Goal: Information Seeking & Learning: Learn about a topic

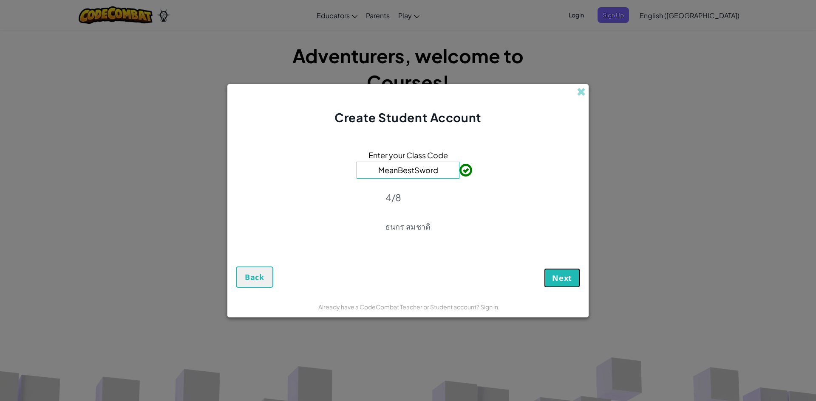
click at [571, 279] on span "Next" at bounding box center [562, 278] width 20 height 10
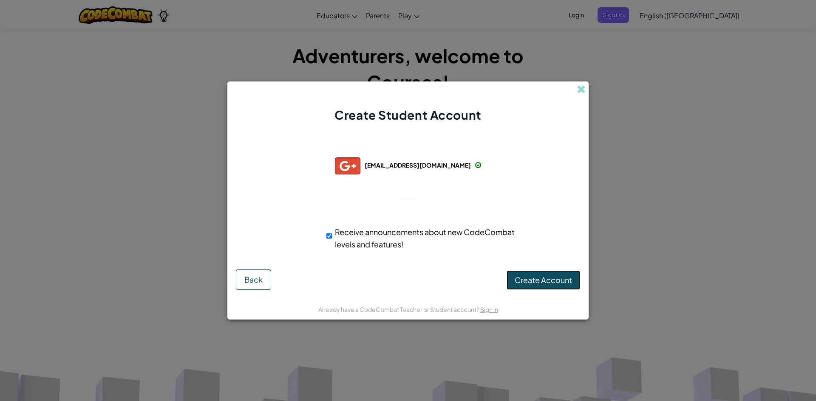
click at [555, 280] on span "Create Account" at bounding box center [543, 280] width 57 height 10
click at [409, 181] on div "Successfully connected with: [EMAIL_ADDRESS][DOMAIN_NAME] [EMAIL_ADDRESS][DOMAI…" at bounding box center [408, 201] width 340 height 138
click at [548, 278] on button "Create Account" at bounding box center [543, 281] width 74 height 20
click at [548, 278] on div "Create Account Back" at bounding box center [408, 280] width 344 height 20
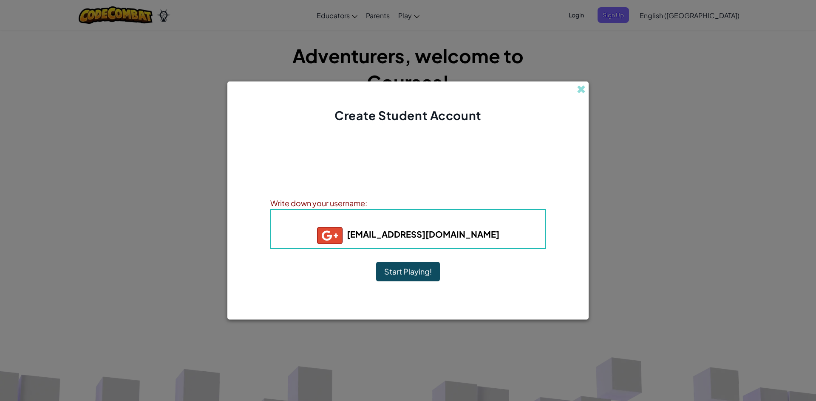
click at [423, 266] on button "Start Playing!" at bounding box center [408, 272] width 64 height 20
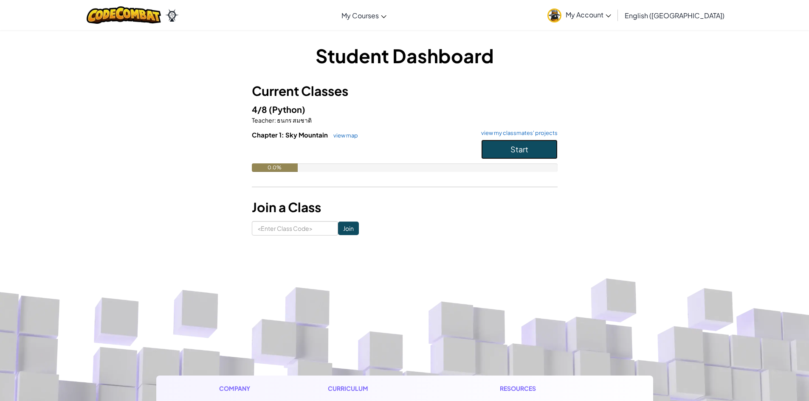
click at [530, 153] on button "Start" at bounding box center [519, 150] width 76 height 20
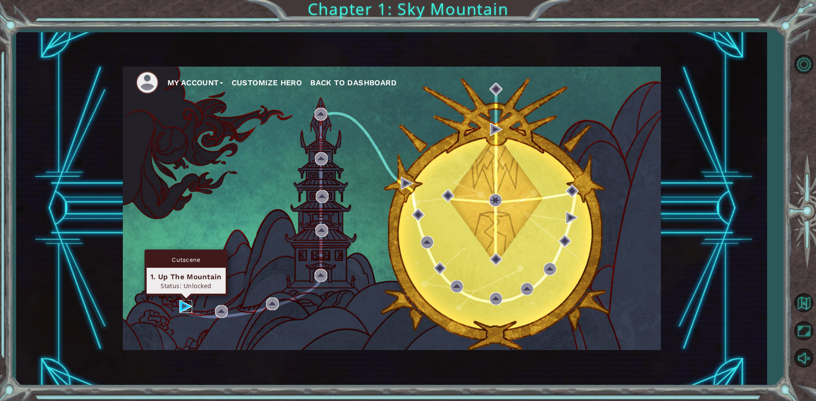
click at [187, 307] on img at bounding box center [185, 306] width 13 height 13
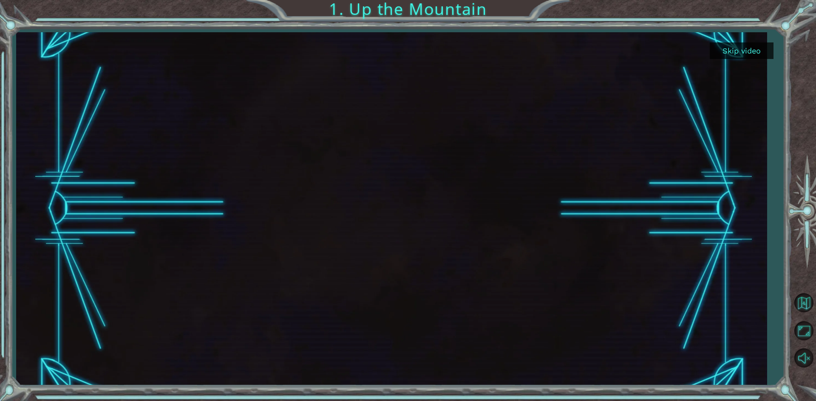
click at [733, 56] on button "Skip video" at bounding box center [742, 50] width 64 height 17
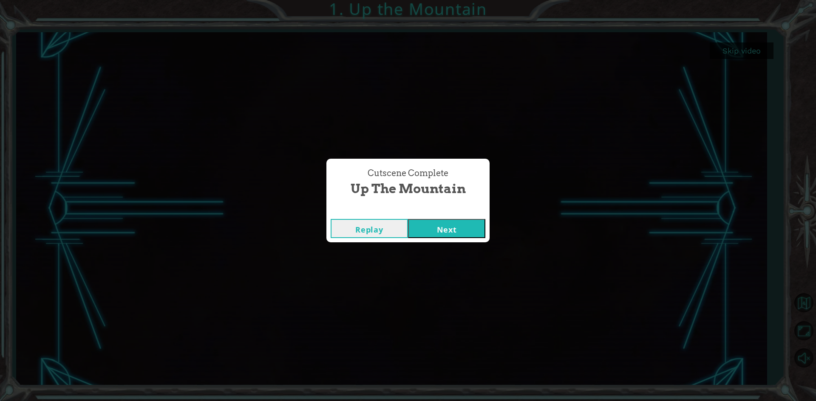
click at [456, 229] on button "Next" at bounding box center [446, 228] width 77 height 19
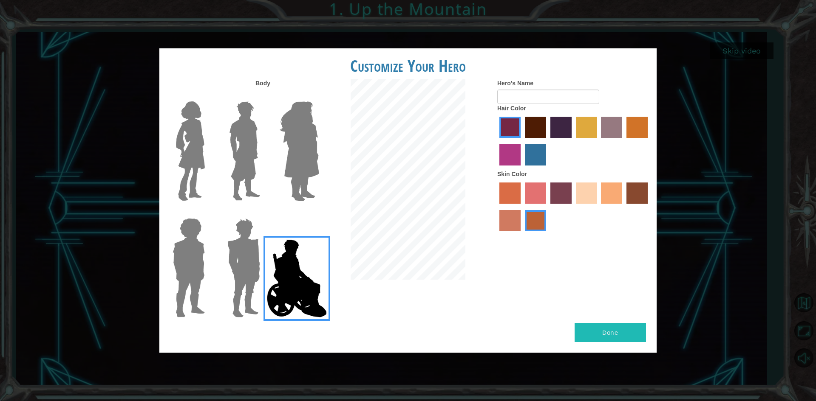
click at [185, 165] on img at bounding box center [190, 151] width 36 height 106
click at [208, 96] on input "Hero Connie" at bounding box center [208, 96] width 0 height 0
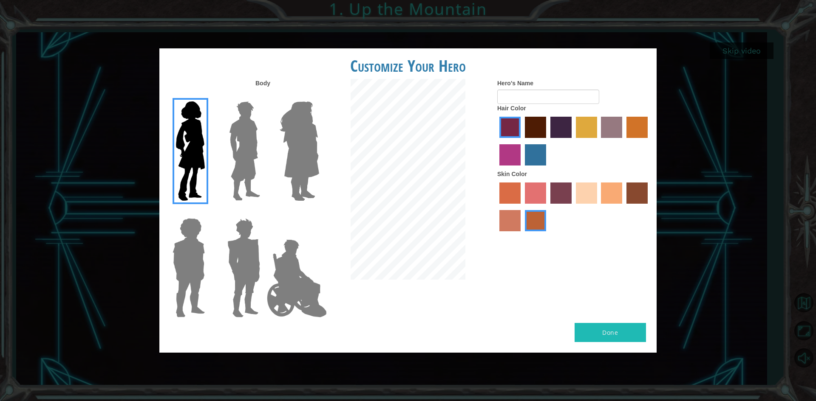
click at [481, 45] on div "Customize Your Hero Body Hero's Name Hair Color Skin Color Done" at bounding box center [408, 200] width 816 height 401
click at [584, 197] on label "sandy beach skin color" at bounding box center [586, 193] width 21 height 21
click at [573, 207] on input "sandy beach skin color" at bounding box center [573, 207] width 0 height 0
click at [288, 278] on img at bounding box center [296, 278] width 67 height 85
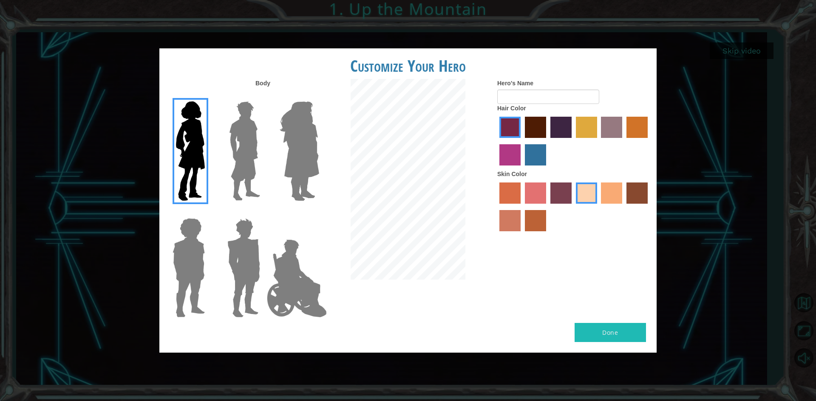
click at [319, 213] on input "Hero Jamie" at bounding box center [319, 213] width 0 height 0
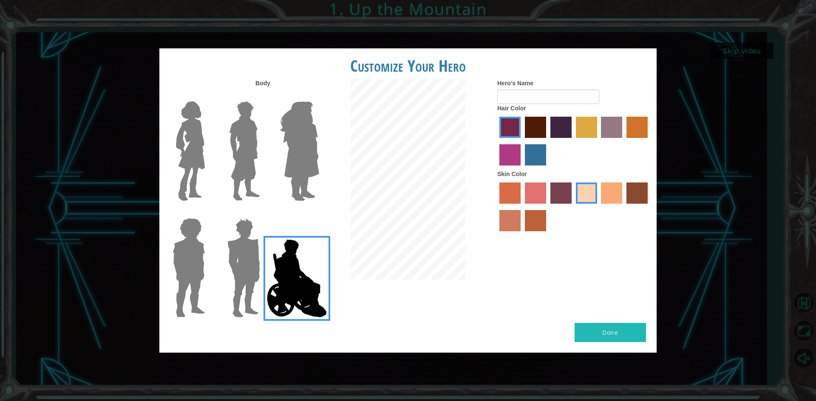
click at [234, 258] on img at bounding box center [244, 268] width 40 height 106
click at [263, 213] on input "Hero Garnet" at bounding box center [263, 213] width 0 height 0
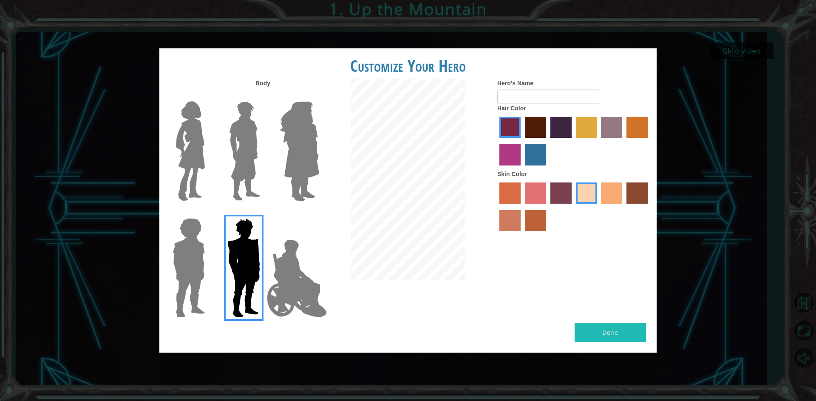
click at [200, 263] on img at bounding box center [188, 268] width 39 height 106
click at [208, 213] on input "Hero Steven" at bounding box center [208, 213] width 0 height 0
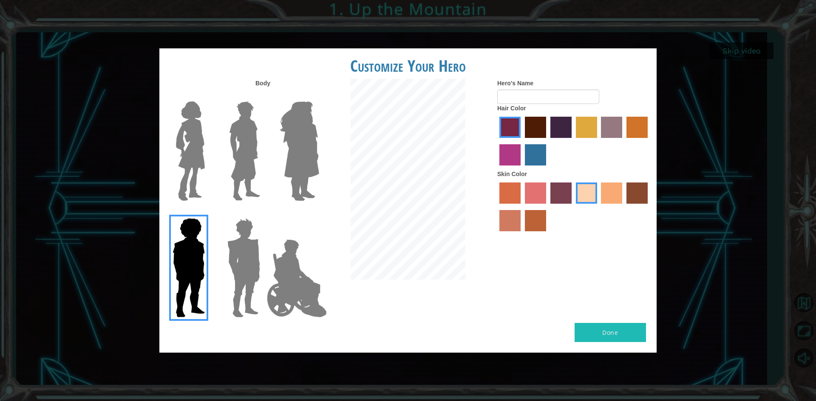
click at [308, 136] on img at bounding box center [299, 151] width 46 height 106
click at [319, 96] on input "Hero Amethyst" at bounding box center [319, 96] width 0 height 0
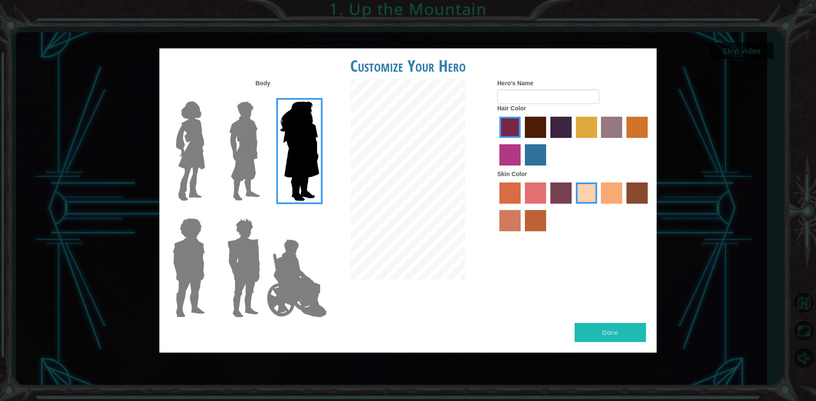
click at [236, 171] on img at bounding box center [245, 151] width 38 height 106
click at [263, 96] on input "Hero Lars" at bounding box center [263, 96] width 0 height 0
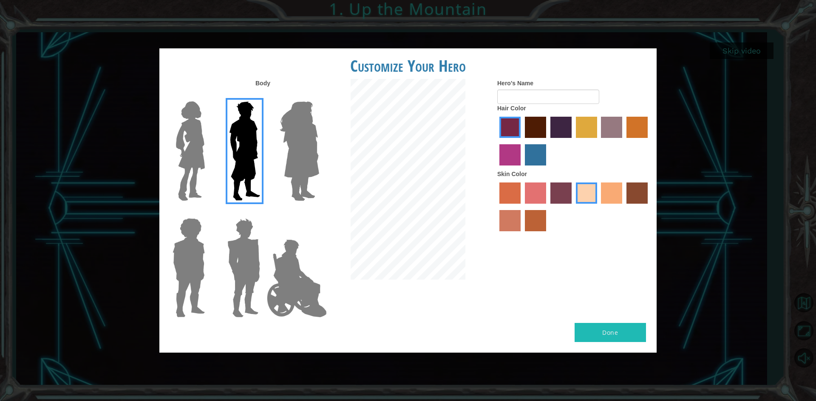
click at [208, 173] on div at bounding box center [186, 148] width 55 height 117
click at [211, 161] on div at bounding box center [186, 148] width 55 height 117
click at [173, 172] on img at bounding box center [190, 151] width 36 height 106
click at [208, 96] on input "Hero Connie" at bounding box center [208, 96] width 0 height 0
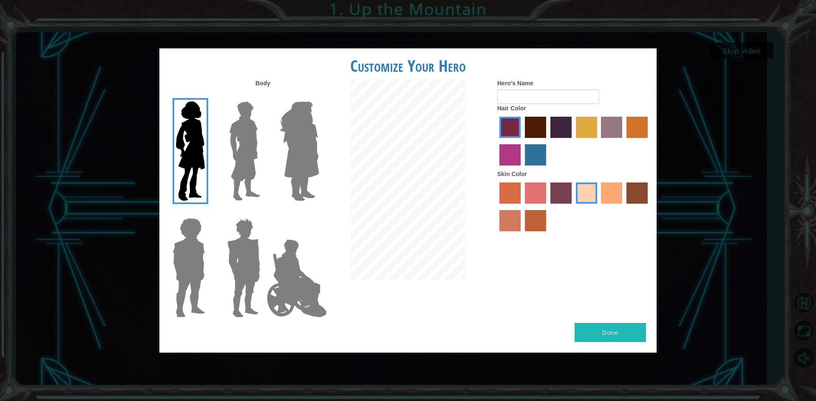
click at [507, 156] on label "medium red violet hair color" at bounding box center [509, 154] width 21 height 21
click at [649, 141] on input "medium red violet hair color" at bounding box center [649, 141] width 0 height 0
click at [530, 156] on label "lachmara hair color" at bounding box center [535, 154] width 21 height 21
click at [522, 169] on input "lachmara hair color" at bounding box center [522, 169] width 0 height 0
click at [537, 124] on label "maroon hair color" at bounding box center [535, 127] width 21 height 21
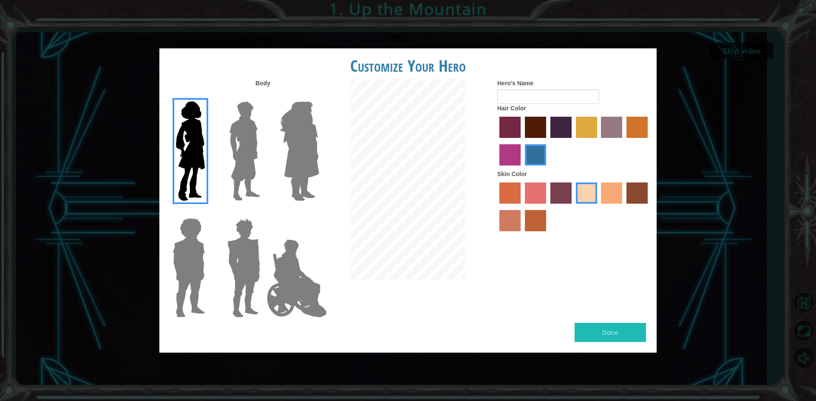
click at [522, 141] on input "maroon hair color" at bounding box center [522, 141] width 0 height 0
click at [537, 124] on label "maroon hair color" at bounding box center [535, 127] width 21 height 21
click at [522, 141] on input "maroon hair color" at bounding box center [522, 141] width 0 height 0
click at [561, 126] on label "hot purple hair color" at bounding box center [560, 127] width 21 height 21
click at [547, 141] on input "hot purple hair color" at bounding box center [547, 141] width 0 height 0
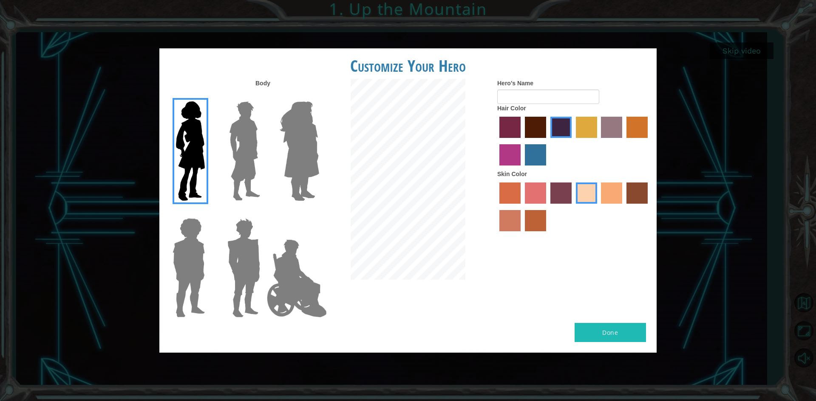
click at [609, 134] on label "bazaar hair color" at bounding box center [611, 127] width 21 height 21
click at [598, 141] on input "bazaar hair color" at bounding box center [598, 141] width 0 height 0
click at [538, 131] on label "maroon hair color" at bounding box center [535, 127] width 21 height 21
click at [522, 141] on input "maroon hair color" at bounding box center [522, 141] width 0 height 0
click at [533, 98] on input "Hero's Name" at bounding box center [548, 97] width 102 height 14
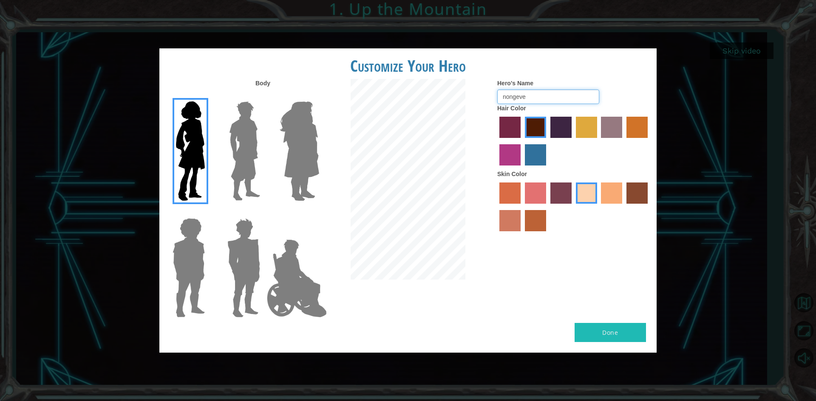
type input "nongeve"
click at [614, 331] on button "Done" at bounding box center [609, 332] width 71 height 19
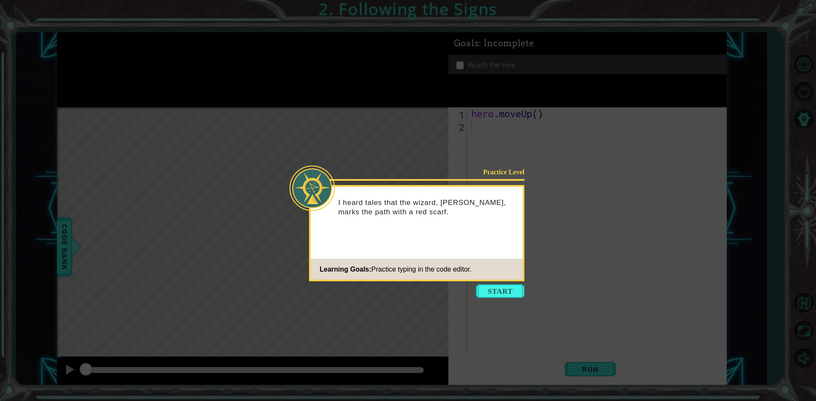
drag, startPoint x: 514, startPoint y: 280, endPoint x: 502, endPoint y: 294, distance: 19.0
click at [509, 280] on footer "Learning Goals: Practice typing in the code editor." at bounding box center [417, 269] width 212 height 21
click at [506, 290] on button "Start" at bounding box center [500, 292] width 48 height 14
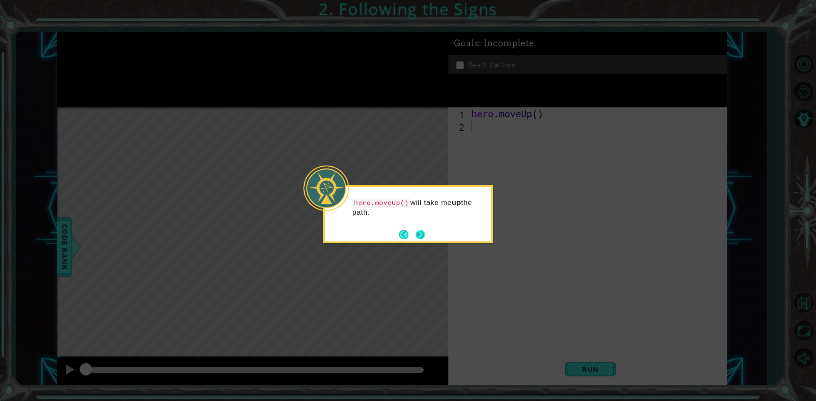
click at [417, 231] on button "Next" at bounding box center [420, 235] width 10 height 10
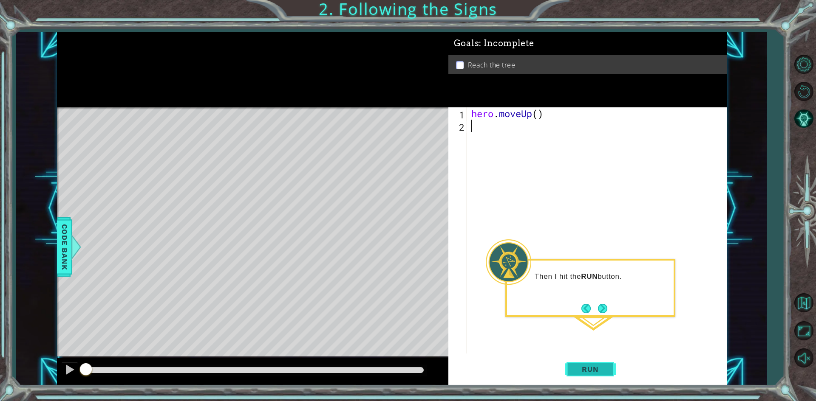
click at [600, 370] on span "Run" at bounding box center [590, 369] width 34 height 8
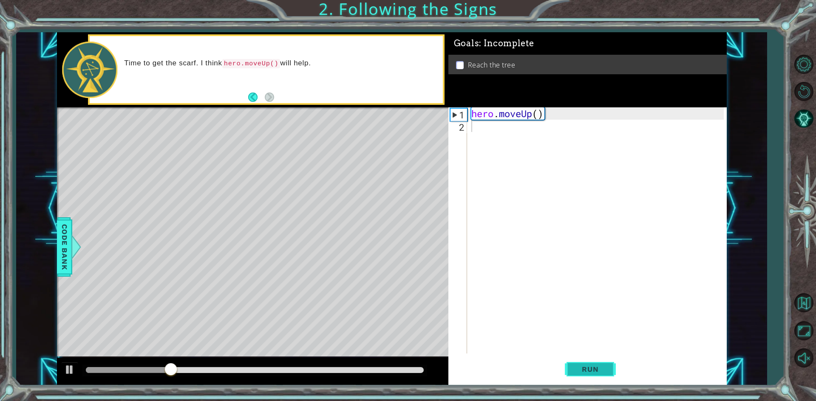
click at [600, 370] on span "Run" at bounding box center [590, 369] width 34 height 8
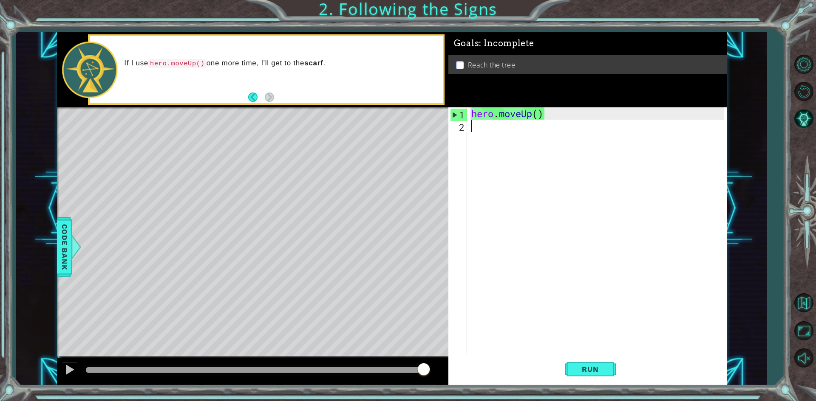
type textarea "h"
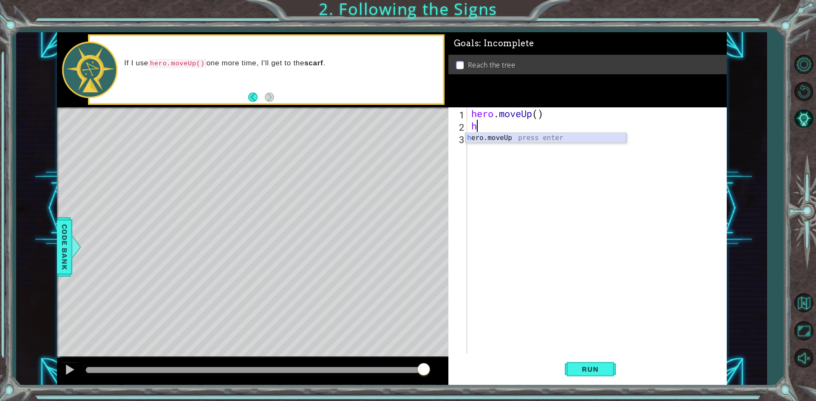
click at [509, 139] on div "h ero.moveUp press enter" at bounding box center [545, 148] width 161 height 31
click at [604, 372] on span "Run" at bounding box center [590, 369] width 34 height 8
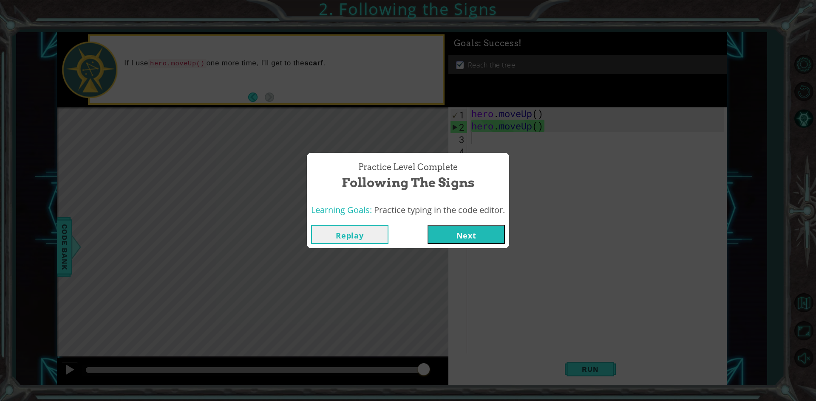
click at [471, 229] on button "Next" at bounding box center [465, 234] width 77 height 19
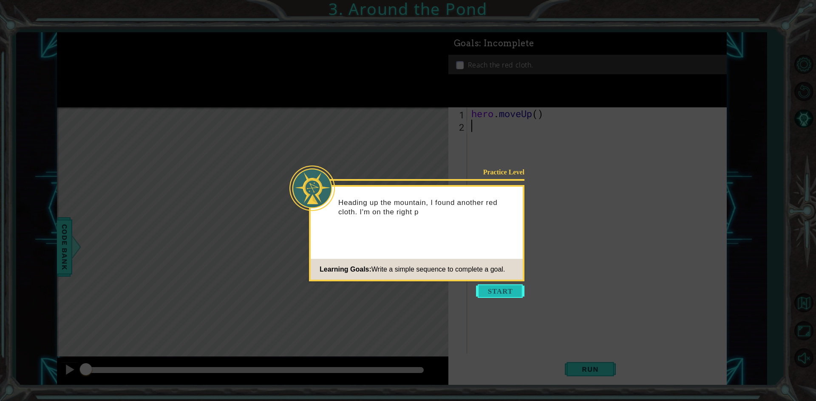
click at [506, 296] on button "Start" at bounding box center [500, 292] width 48 height 14
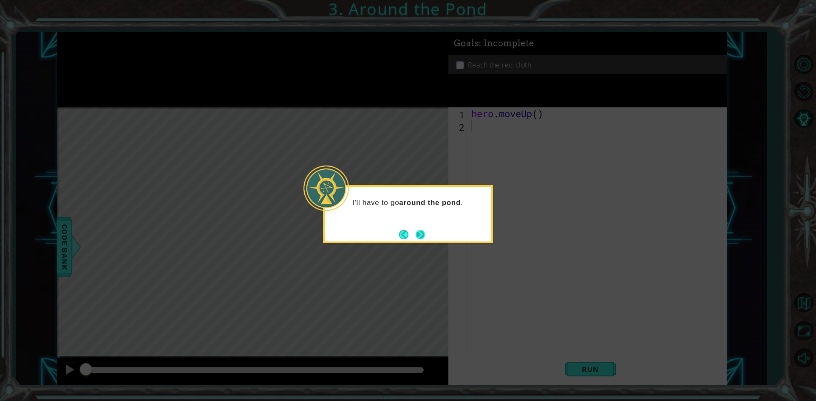
click at [419, 234] on button "Next" at bounding box center [421, 235] width 10 height 10
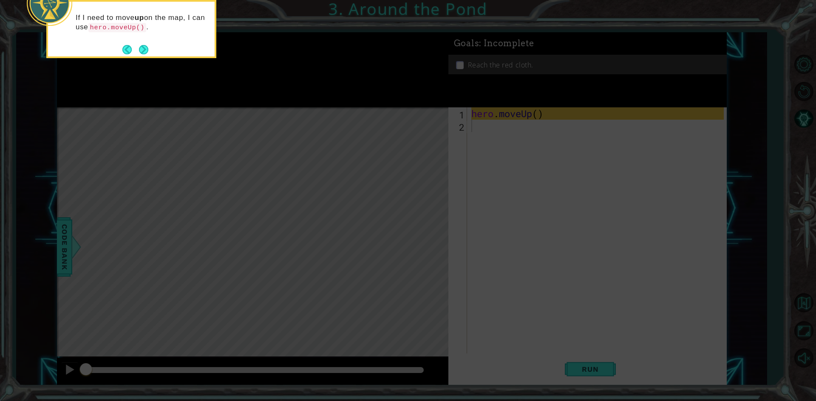
click at [268, 158] on icon at bounding box center [408, 60] width 816 height 683
click at [143, 54] on button "Next" at bounding box center [144, 50] width 10 height 10
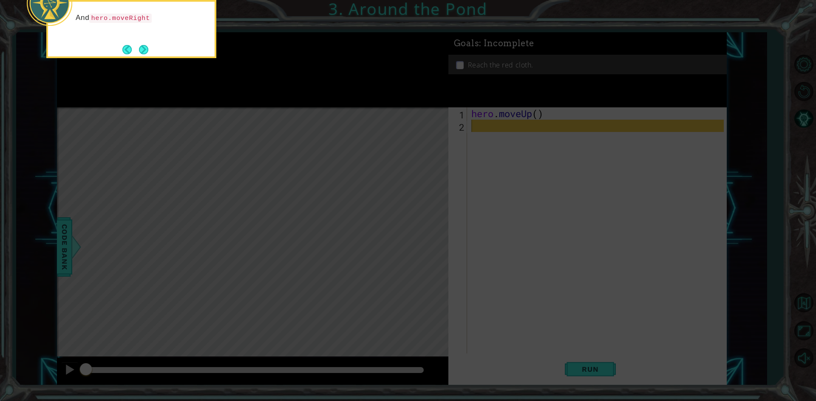
click at [143, 54] on button "Next" at bounding box center [143, 49] width 9 height 9
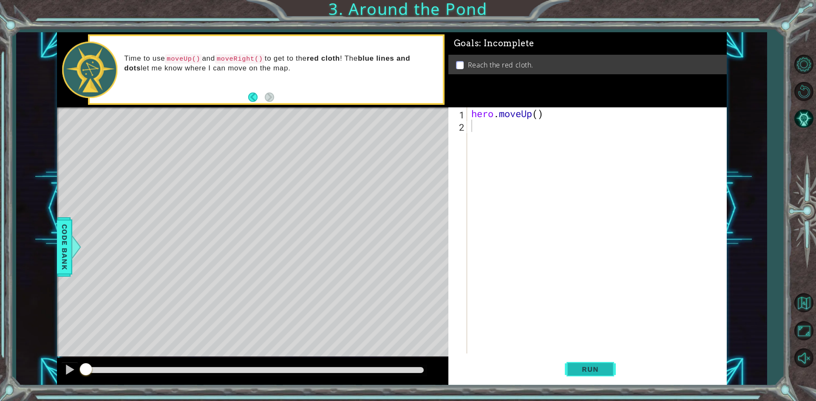
click at [592, 369] on span "Run" at bounding box center [590, 369] width 34 height 8
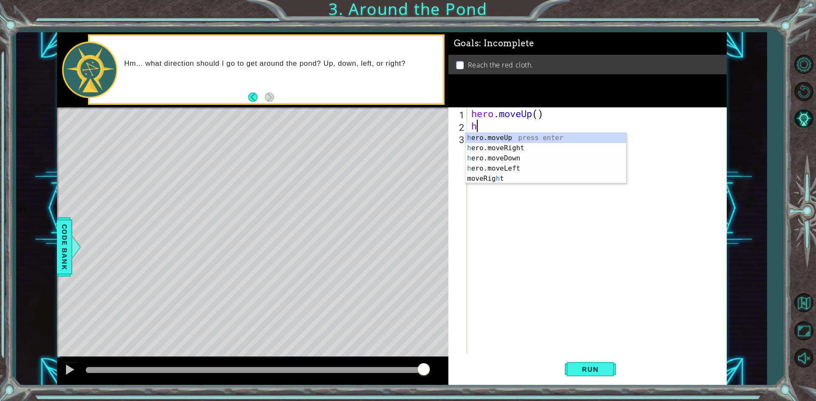
type textarea "hr"
click at [512, 167] on div "h e r o.moveUp press enter h e r o.moveDown press enter h e r o.moveLeft press …" at bounding box center [545, 163] width 161 height 61
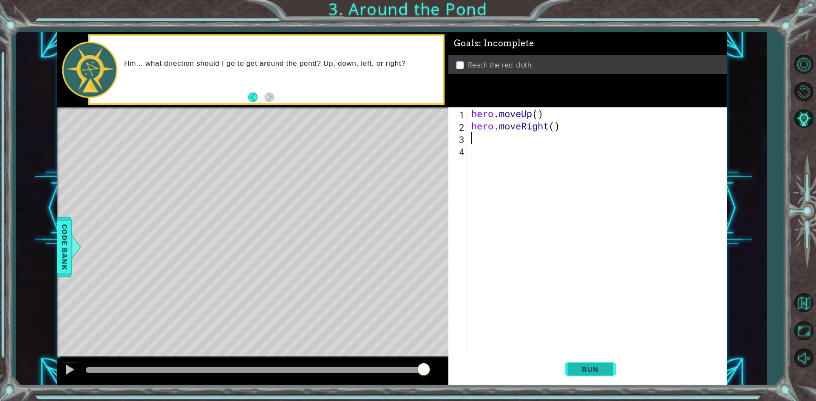
click at [593, 375] on button "Run" at bounding box center [590, 370] width 51 height 28
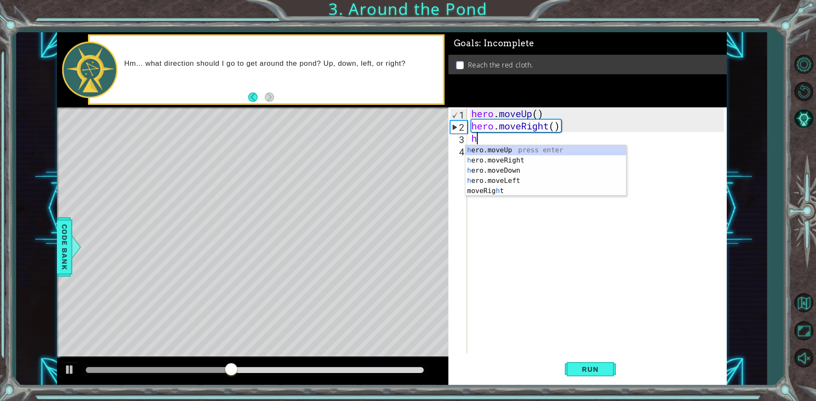
type textarea "he"
click at [512, 147] on div "he ro.moveUp press enter he ro.moveRight press enter he ro.moveDown press enter…" at bounding box center [545, 175] width 161 height 61
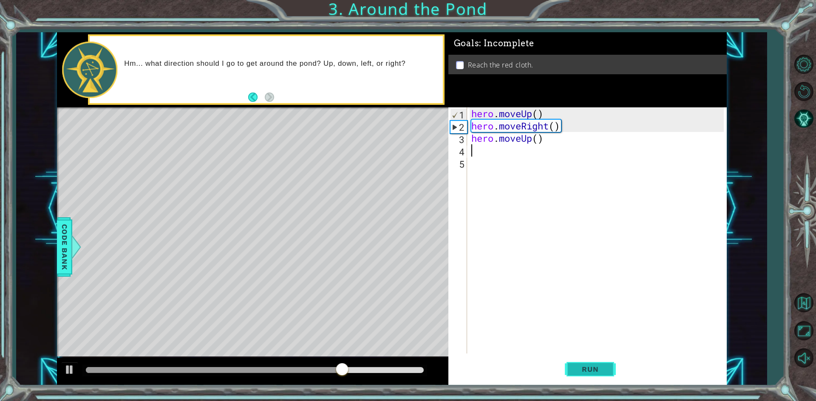
click at [602, 374] on span "Run" at bounding box center [590, 369] width 34 height 8
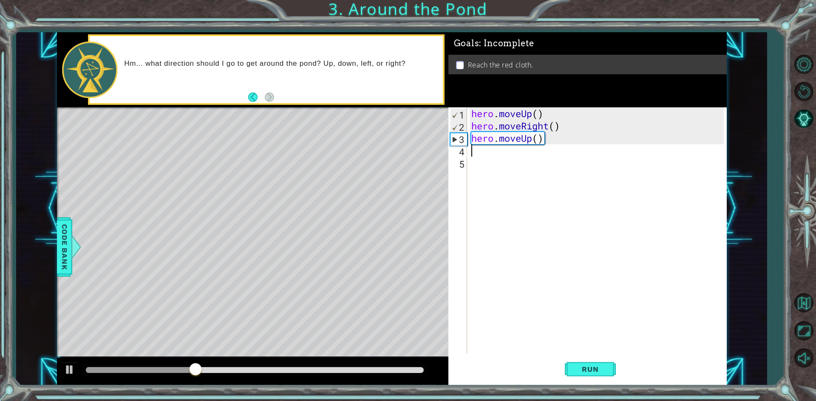
type textarea "h"
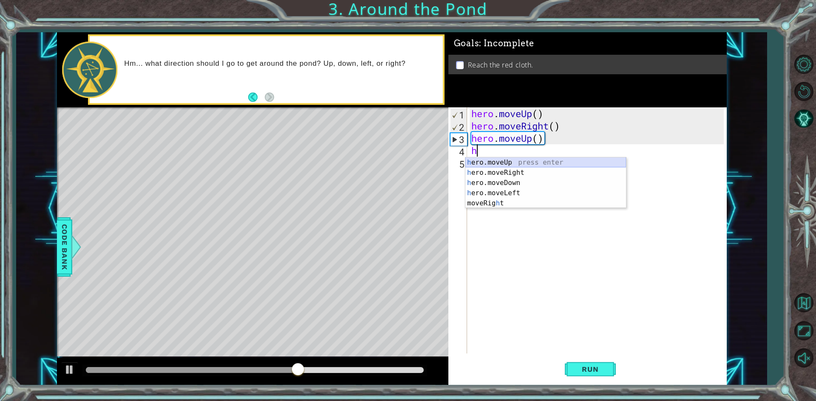
click at [512, 158] on div "h ero.moveUp press enter h ero.moveRight press enter h ero.moveDown press enter…" at bounding box center [545, 193] width 161 height 71
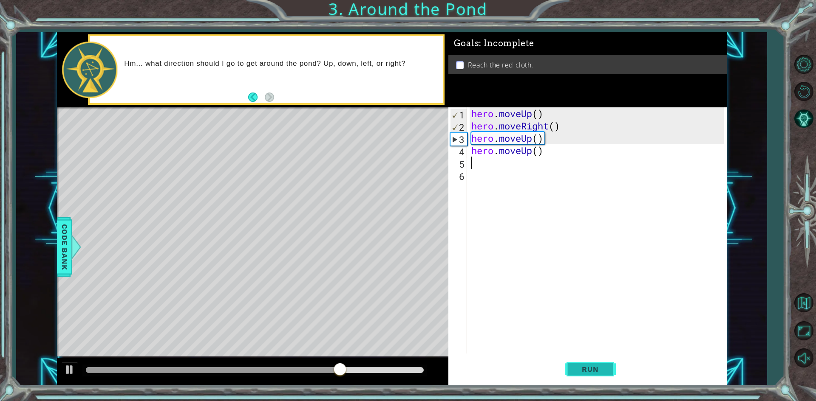
click at [600, 368] on span "Run" at bounding box center [590, 369] width 34 height 8
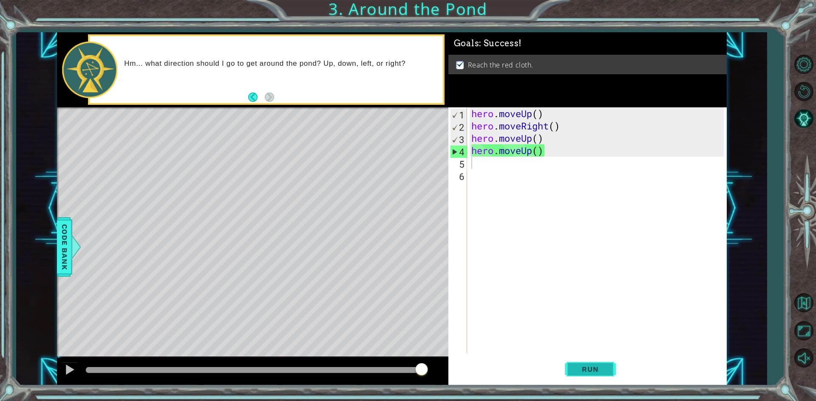
click at [591, 372] on span "Run" at bounding box center [590, 369] width 34 height 8
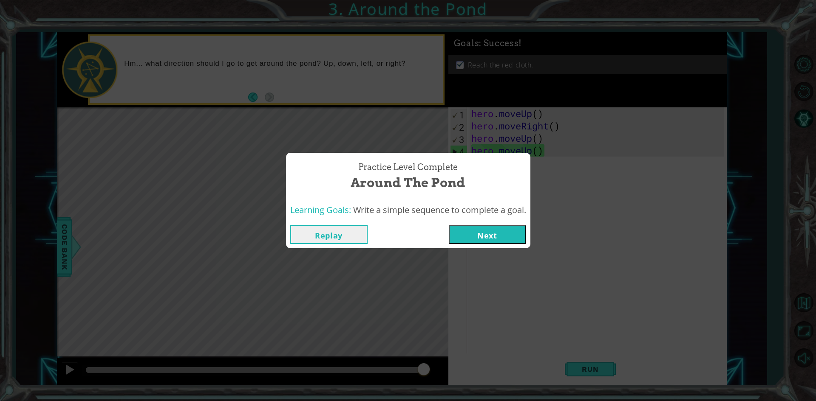
click at [467, 235] on button "Next" at bounding box center [487, 234] width 77 height 19
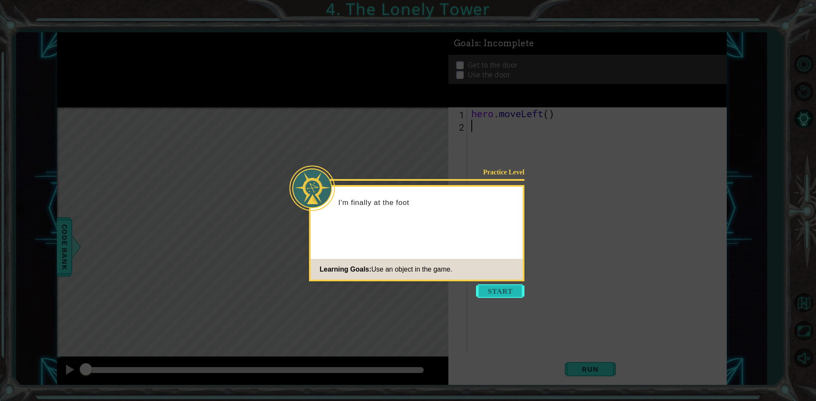
click at [492, 287] on button "Start" at bounding box center [500, 292] width 48 height 14
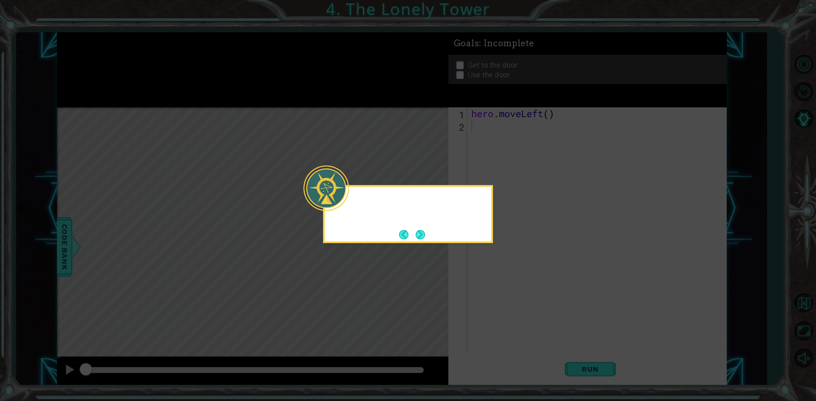
click at [492, 287] on icon at bounding box center [408, 200] width 816 height 401
click at [425, 238] on button "Next" at bounding box center [420, 234] width 9 height 9
click at [424, 237] on button "Next" at bounding box center [420, 234] width 9 height 9
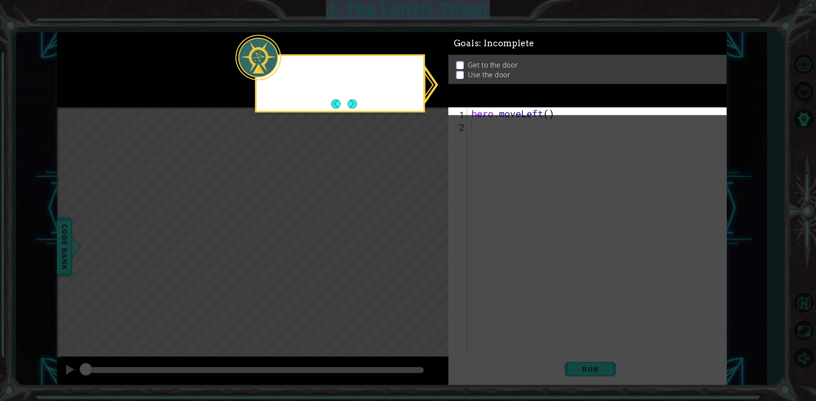
click at [424, 237] on icon at bounding box center [408, 200] width 816 height 401
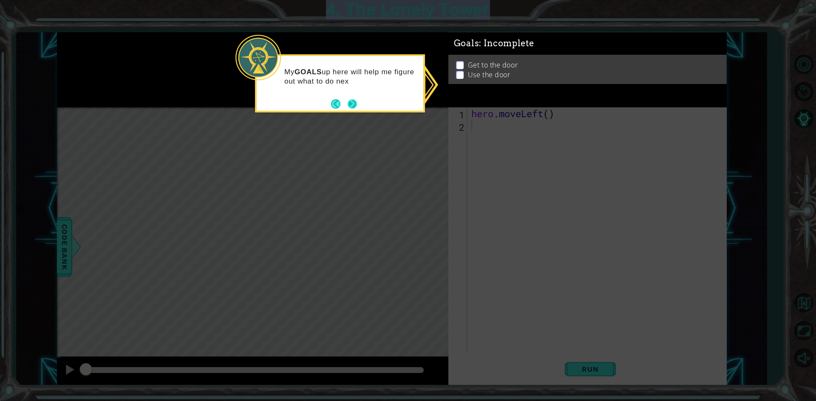
click at [352, 106] on button "Next" at bounding box center [352, 104] width 14 height 14
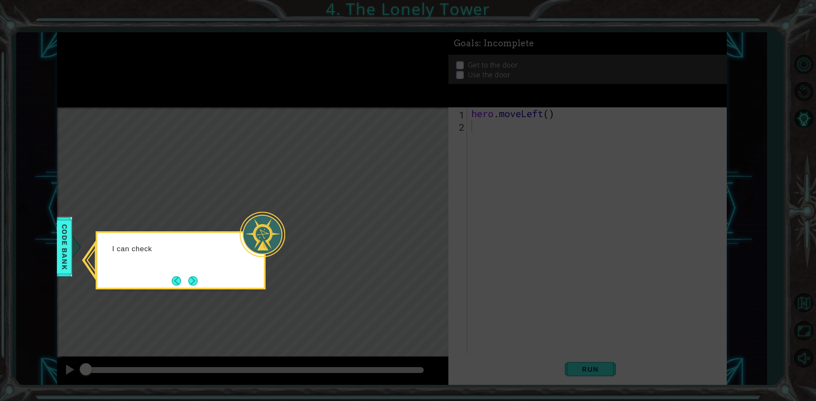
click at [396, 335] on icon at bounding box center [408, 200] width 816 height 401
click at [192, 283] on button "Next" at bounding box center [192, 281] width 9 height 9
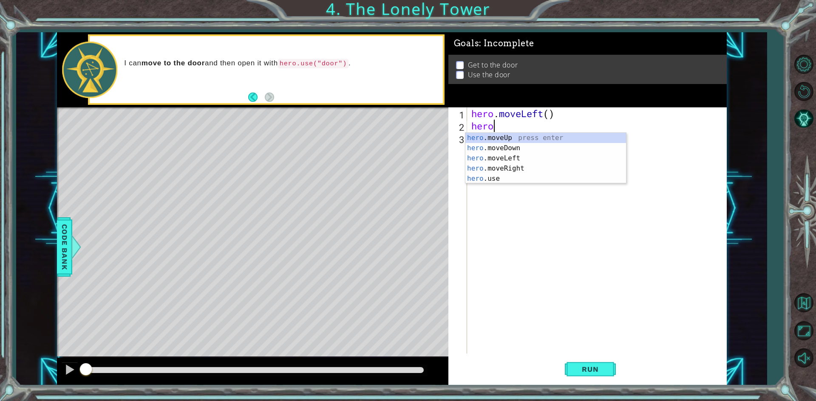
scroll to position [0, 1]
click at [536, 127] on div "hero . moveLeft ( ) hero . u" at bounding box center [598, 242] width 258 height 271
click at [534, 133] on div "[DOMAIN_NAME] e press enter" at bounding box center [545, 148] width 161 height 31
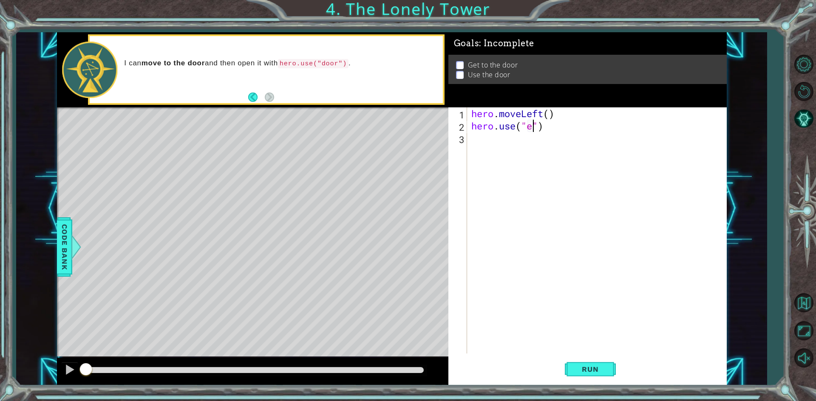
scroll to position [0, 3]
click at [540, 125] on div "hero . moveLeft ( ) hero . use ( ")" at bounding box center [598, 242] width 258 height 271
type textarea "hero."
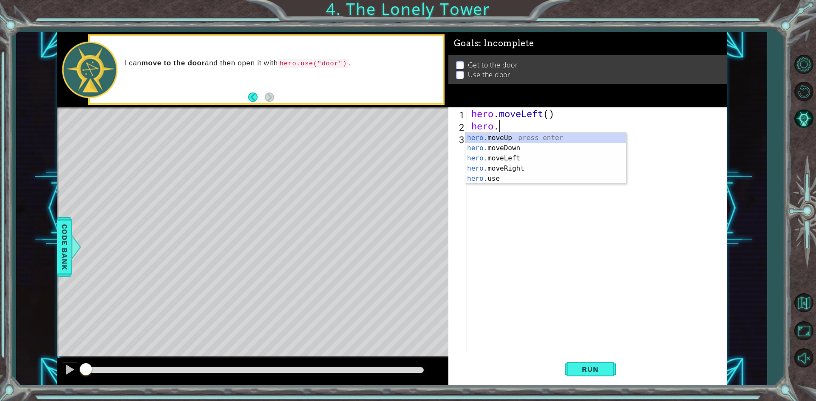
scroll to position [0, 1]
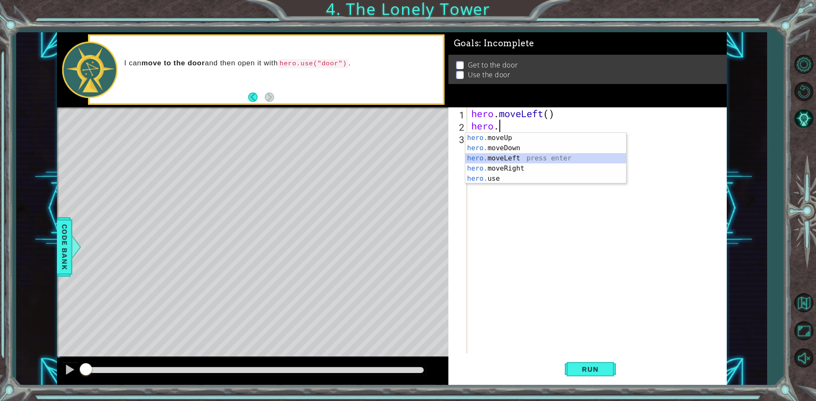
click at [519, 154] on div "hero. moveUp press enter hero. moveDown press enter hero. moveLeft press enter …" at bounding box center [545, 168] width 161 height 71
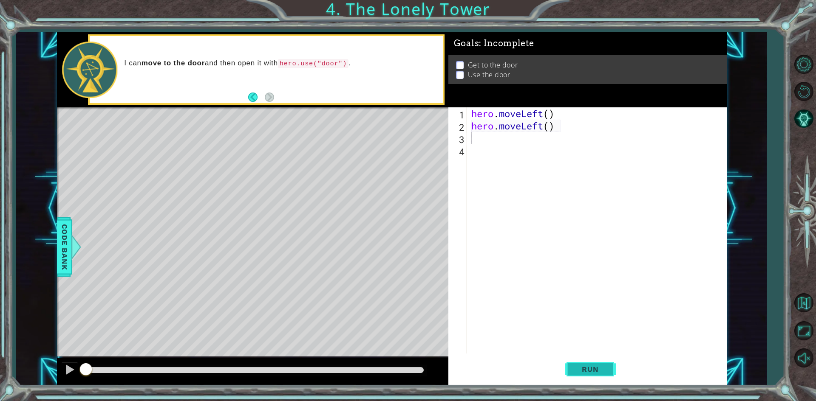
click at [587, 369] on span "Run" at bounding box center [590, 369] width 34 height 8
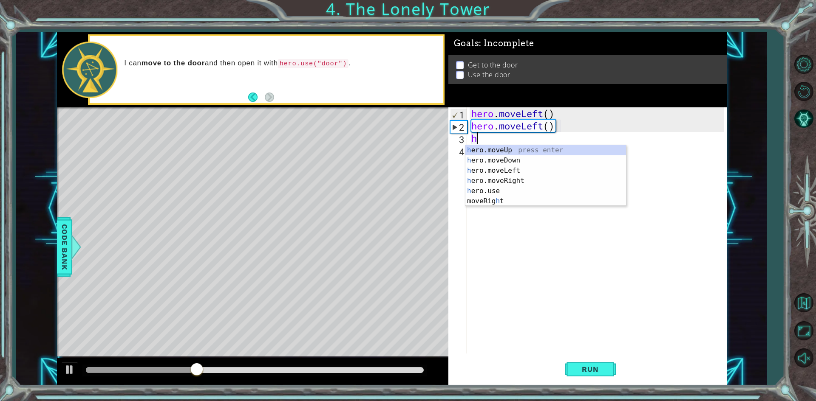
type textarea "he"
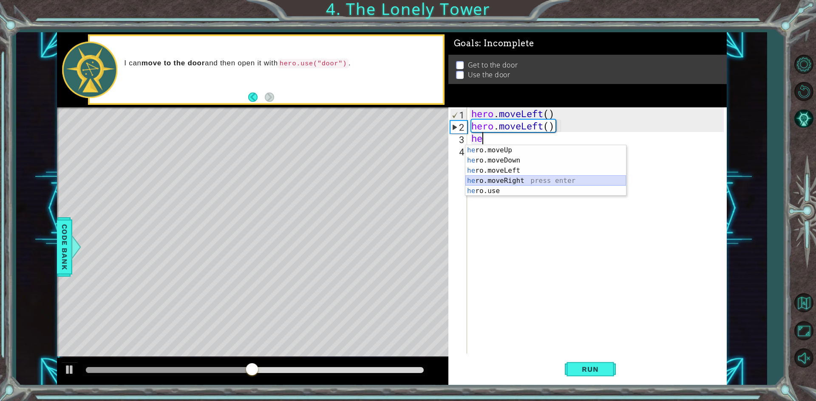
click at [513, 181] on div "he ro.moveUp press enter he ro.moveDown press enter he ro.moveLeft press enter …" at bounding box center [545, 180] width 161 height 71
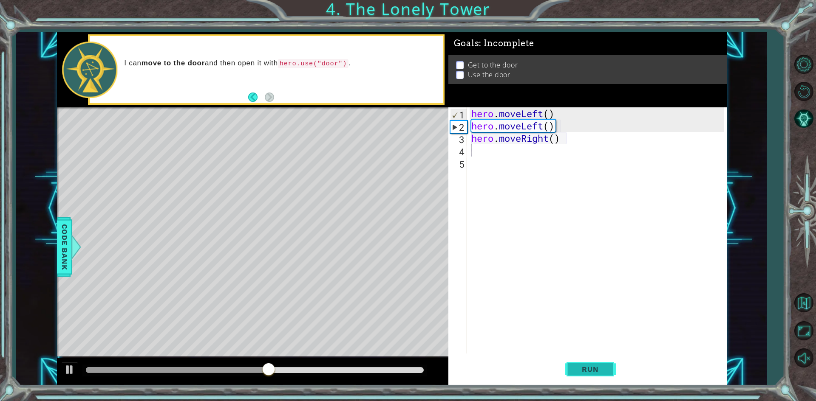
click at [585, 365] on button "Run" at bounding box center [590, 370] width 51 height 28
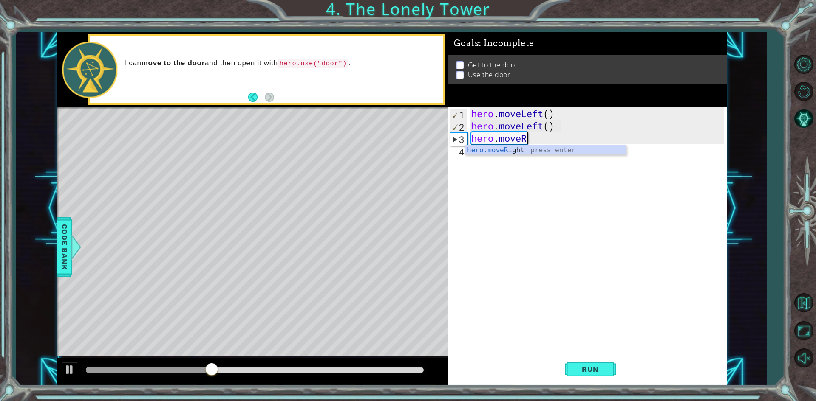
type textarea "hero.move"
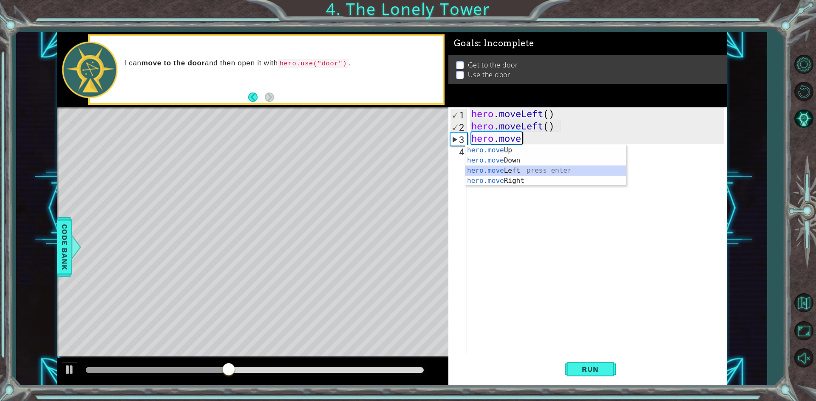
click at [529, 169] on div "hero.move Up press enter hero.move Down press enter hero.move Left press enter …" at bounding box center [545, 175] width 161 height 61
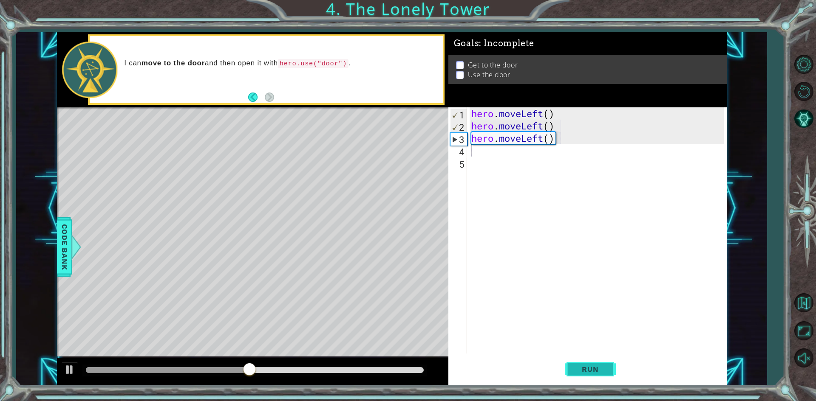
click at [608, 371] on button "Run" at bounding box center [590, 370] width 51 height 28
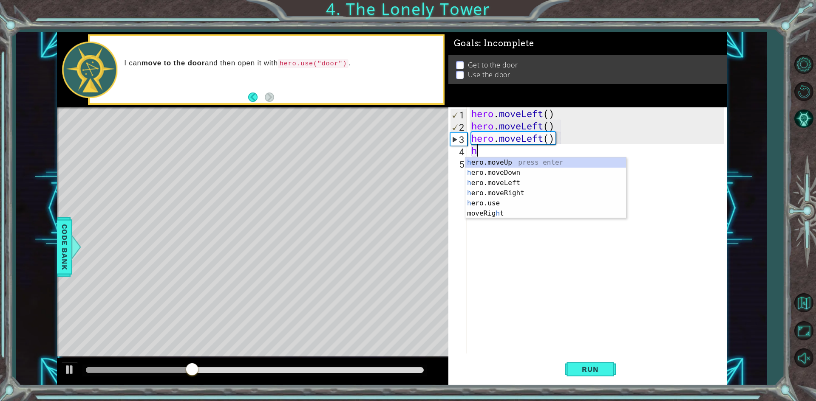
type textarea "hr"
click at [510, 182] on div "h e r o.moveUp press enter h e r o.moveDown press enter h e r o.moveLeft press …" at bounding box center [545, 193] width 161 height 71
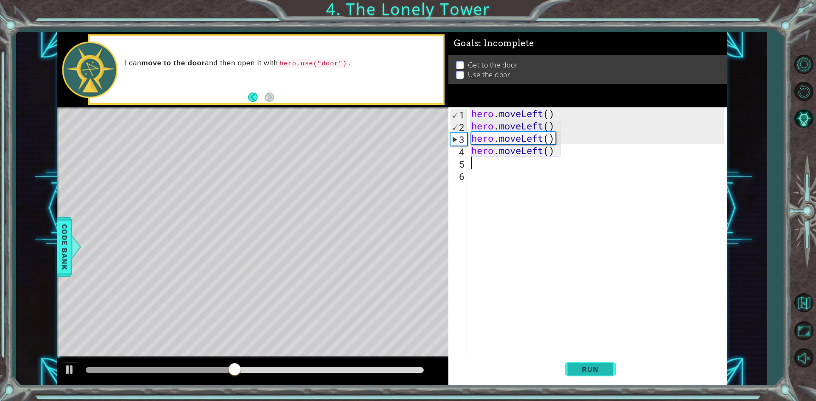
click at [603, 374] on button "Run" at bounding box center [590, 370] width 51 height 28
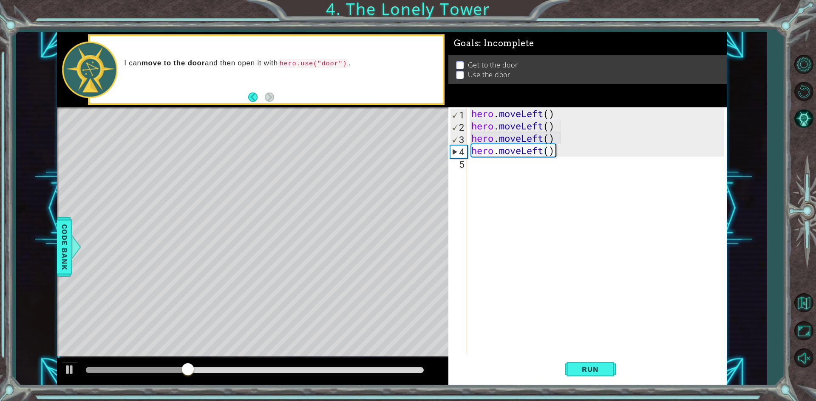
click at [559, 150] on div "hero . moveLeft ( ) hero . moveLeft ( ) hero . moveLeft ( ) hero . moveLeft ( )" at bounding box center [598, 242] width 258 height 271
click at [602, 367] on span "Run" at bounding box center [590, 369] width 34 height 8
click at [72, 249] on div at bounding box center [69, 247] width 11 height 25
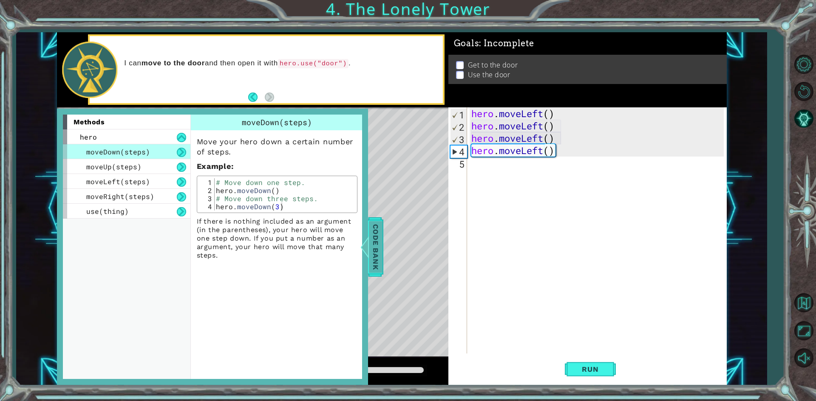
click at [373, 243] on span "Code Bank" at bounding box center [380, 247] width 14 height 52
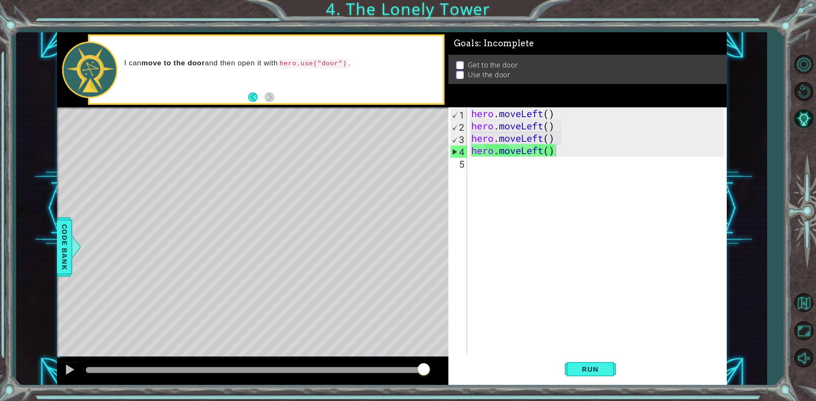
click at [546, 149] on div "hero . moveLeft ( ) hero . moveLeft ( ) hero . moveLeft ( ) hero . moveLeft ( )" at bounding box center [598, 242] width 258 height 271
click at [554, 151] on div "hero . moveLeft ( ) hero . moveLeft ( ) hero . moveLeft ( ) hero . moveLeft ( )" at bounding box center [598, 242] width 258 height 271
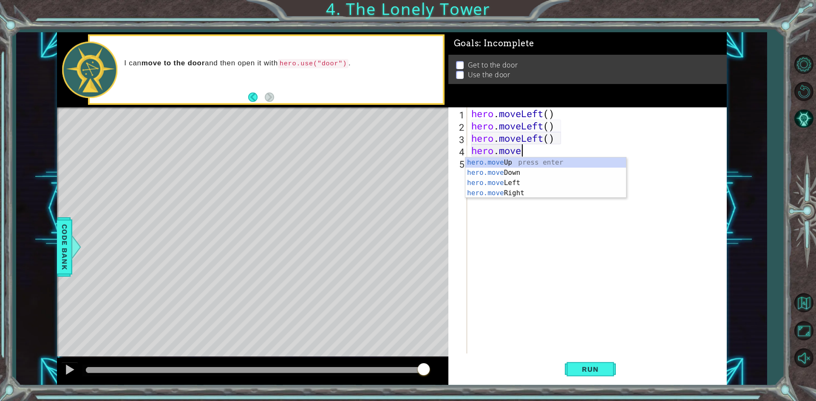
type textarea "hero.mov"
click at [493, 162] on div "hero.mov eUp press enter hero.mov eDown press enter hero.mov eLeft press enter …" at bounding box center [545, 188] width 161 height 61
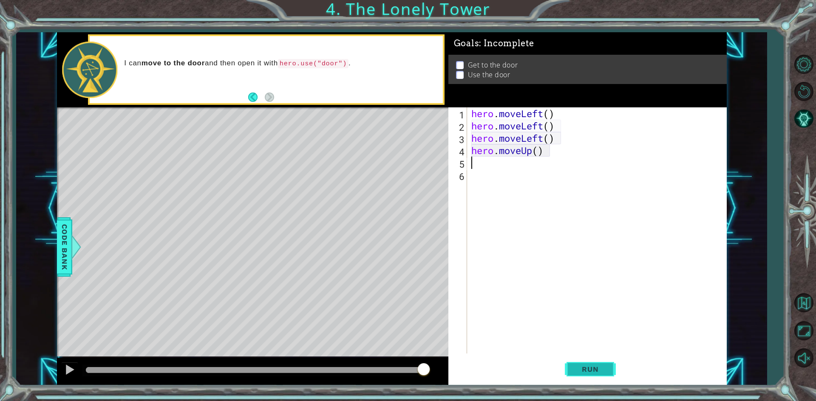
click at [596, 368] on span "Run" at bounding box center [590, 369] width 34 height 8
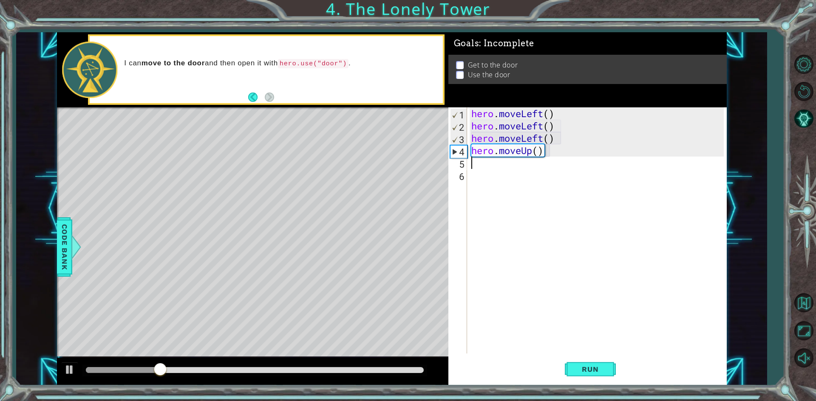
click at [544, 158] on div "hero . moveLeft ( ) hero . moveLeft ( ) hero . moveLeft ( ) hero . moveUp ( )" at bounding box center [598, 242] width 258 height 271
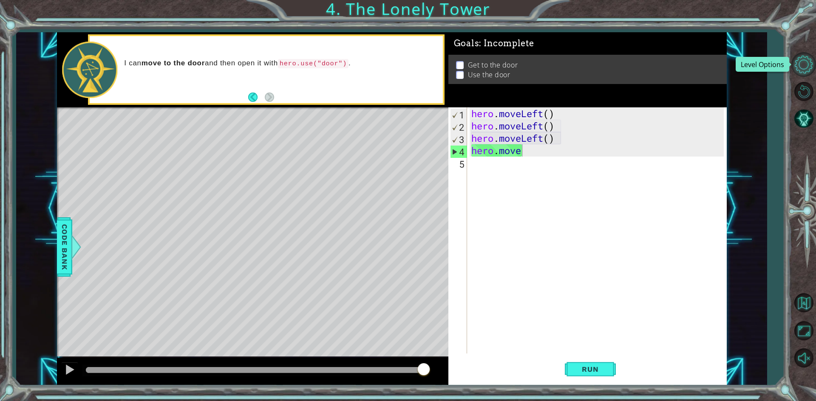
click at [809, 65] on button "Level Options" at bounding box center [803, 64] width 25 height 25
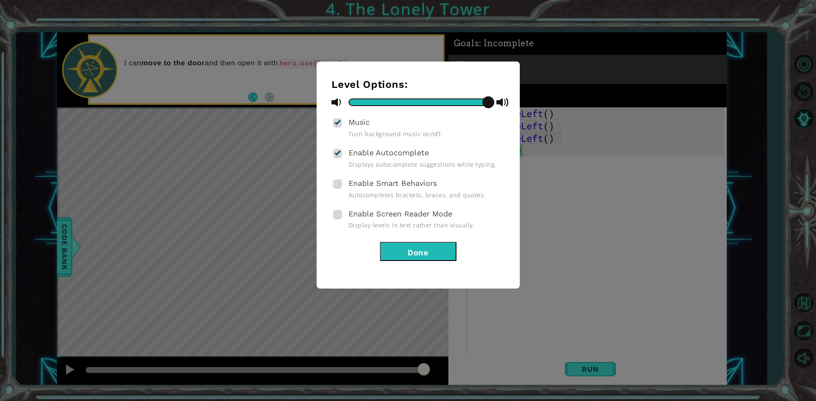
click at [436, 258] on button "Done" at bounding box center [418, 251] width 76 height 19
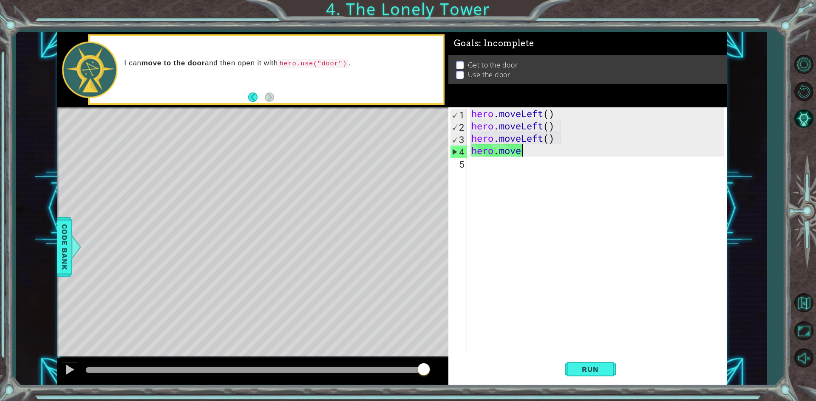
click at [525, 143] on div "hero . moveLeft ( ) hero . moveLeft ( ) hero . moveLeft ( ) hero . move" at bounding box center [598, 242] width 258 height 271
click at [471, 155] on div "hero . moveLeft ( ) hero . moveLeft ( ) hero . moveLeft ( ) hero . move" at bounding box center [598, 242] width 258 height 271
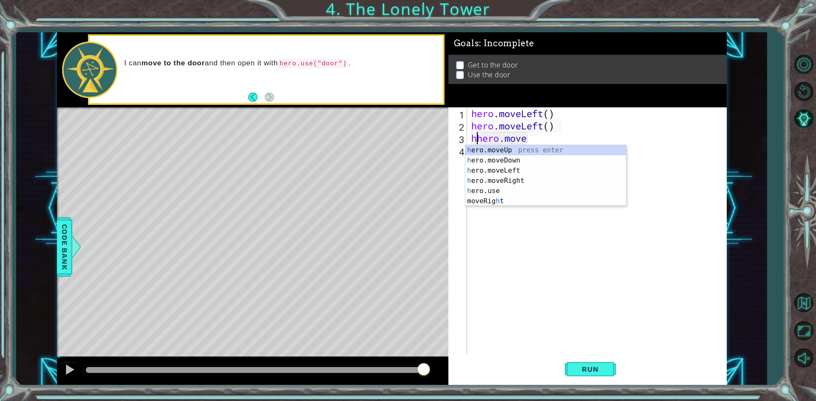
type textarea "hero.move"
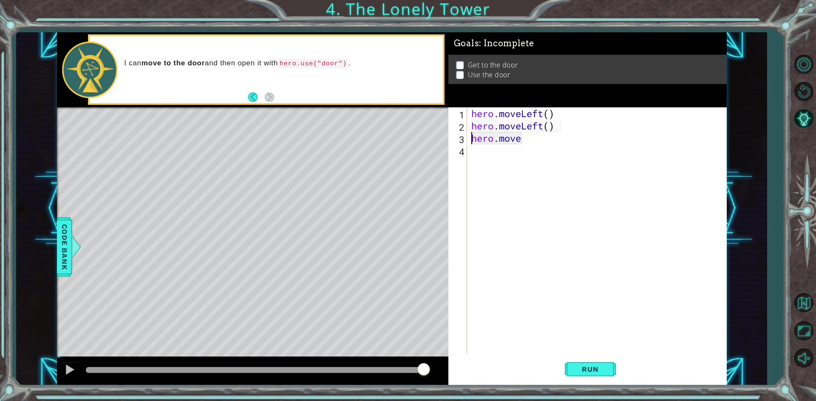
click at [562, 147] on div "hero . moveLeft ( ) hero . moveLeft ( ) hero . move" at bounding box center [598, 242] width 258 height 271
click at [529, 142] on div "hero . moveLeft ( ) hero . moveLeft ( ) hero . move" at bounding box center [598, 242] width 258 height 271
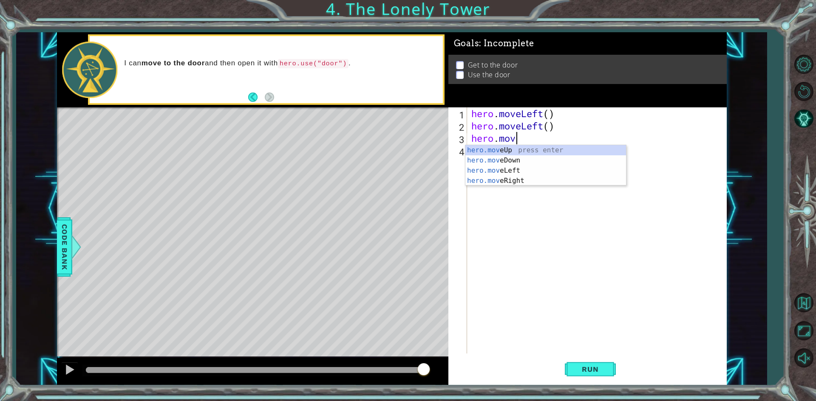
type textarea "[DOMAIN_NAME]"
click at [527, 154] on div "[DOMAIN_NAME] veUp press enter [DOMAIN_NAME] veDown press enter [DOMAIN_NAME] v…" at bounding box center [545, 175] width 161 height 61
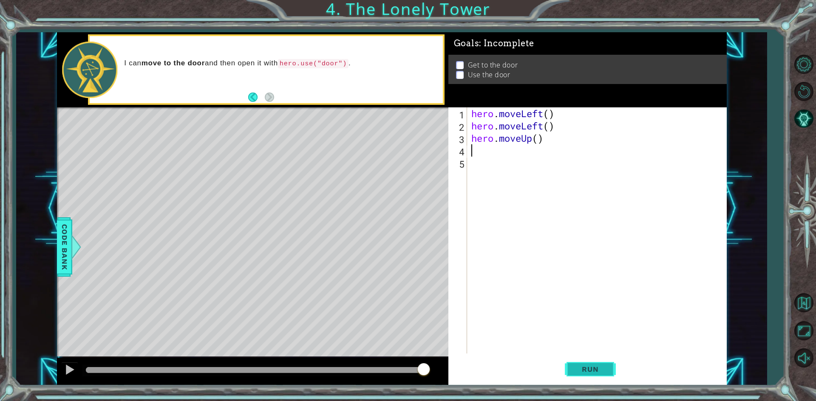
click at [582, 370] on span "Run" at bounding box center [590, 369] width 34 height 8
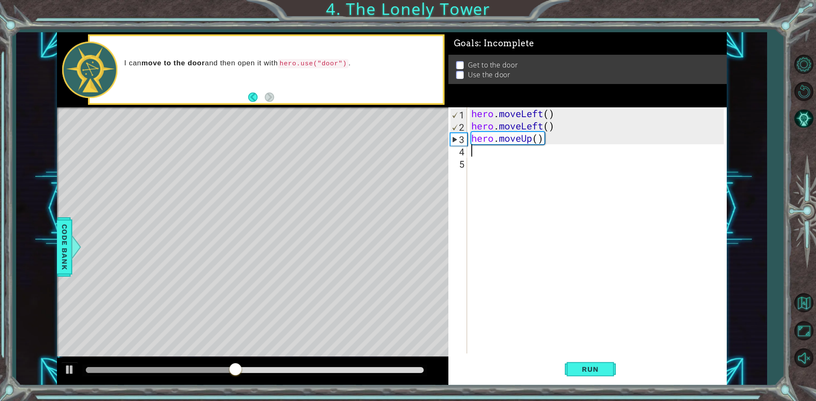
type textarea "h"
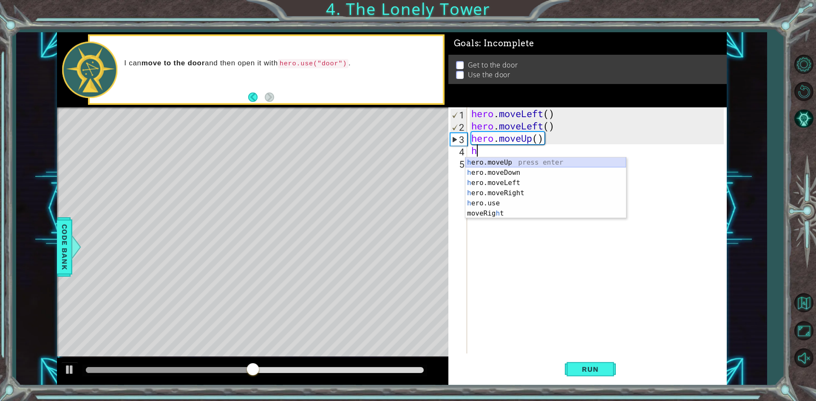
click at [508, 161] on div "h ero.moveUp press enter h ero.moveDown press enter h ero.moveLeft press enter …" at bounding box center [545, 199] width 161 height 82
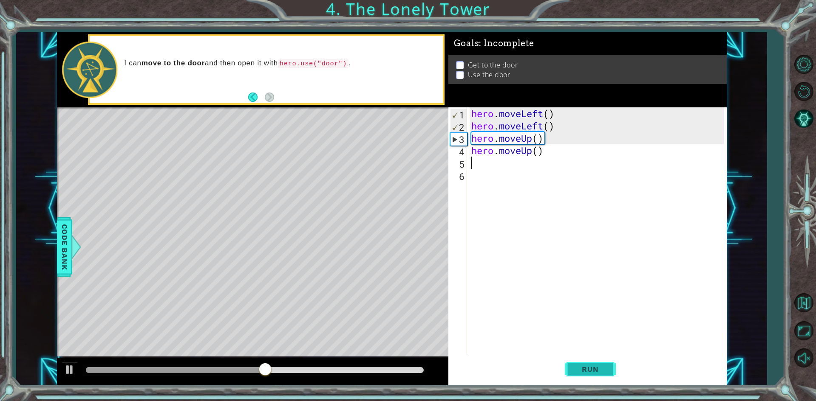
click at [595, 376] on button "Run" at bounding box center [590, 370] width 51 height 28
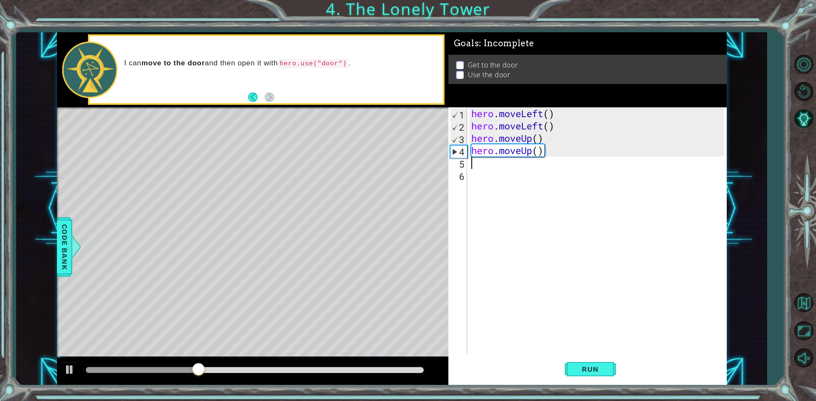
type textarea "h"
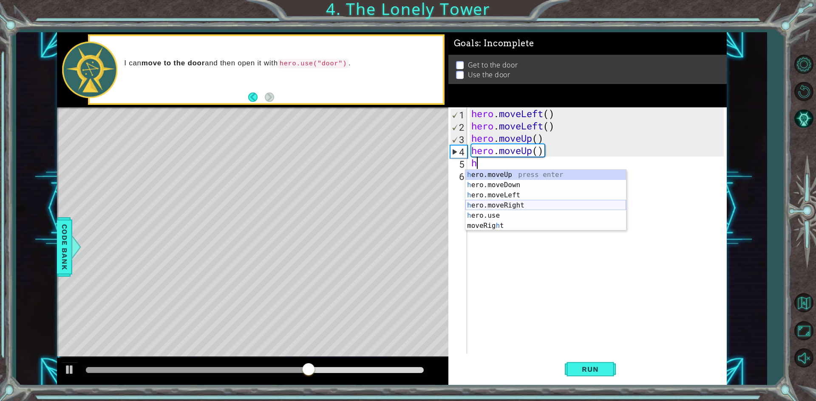
click at [502, 206] on div "h ero.moveUp press enter h ero.moveDown press enter h ero.moveLeft press enter …" at bounding box center [545, 211] width 161 height 82
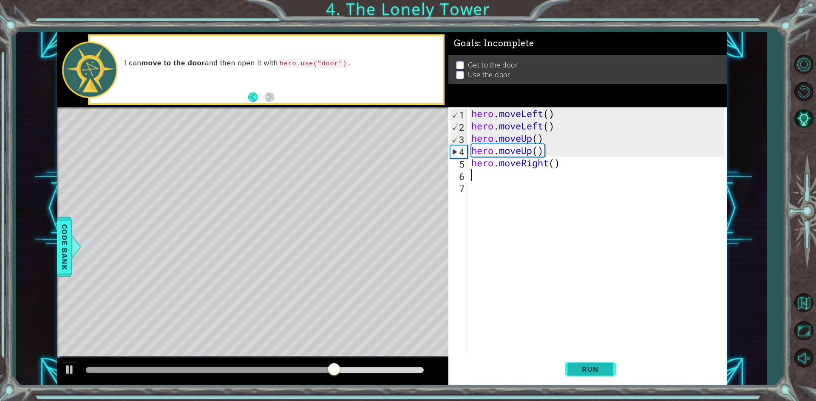
click at [613, 374] on button "Run" at bounding box center [590, 370] width 51 height 28
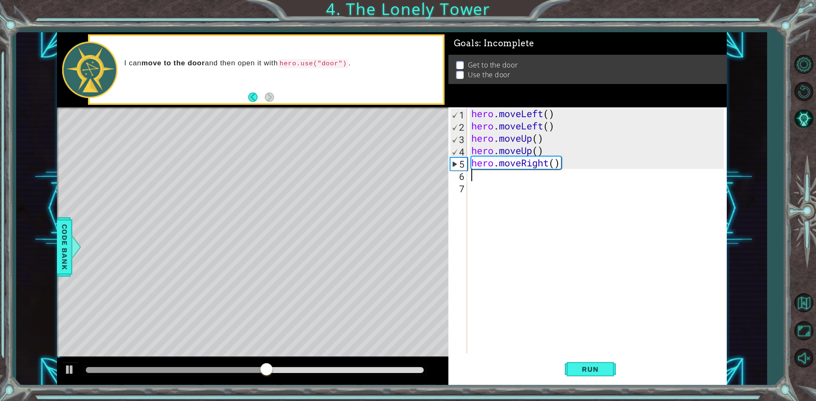
type textarea "h"
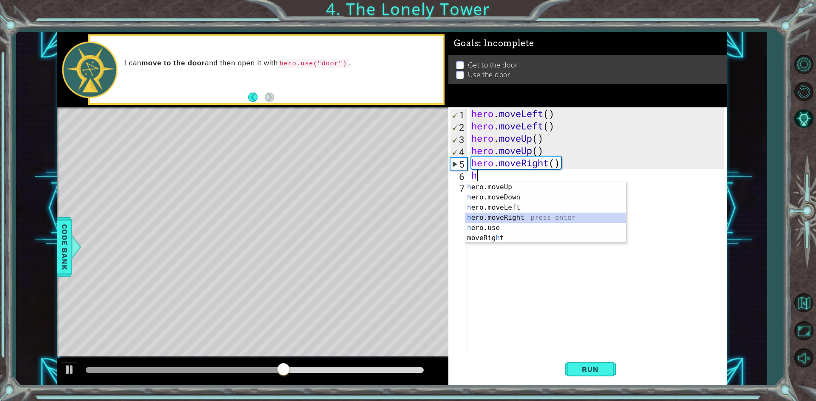
click at [509, 216] on div "h ero.moveUp press enter h ero.moveDown press enter h ero.moveLeft press enter …" at bounding box center [545, 223] width 161 height 82
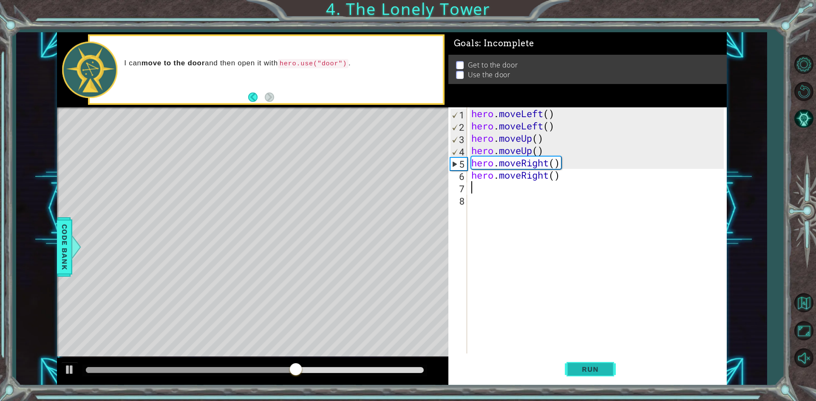
click at [584, 365] on button "Run" at bounding box center [590, 370] width 51 height 28
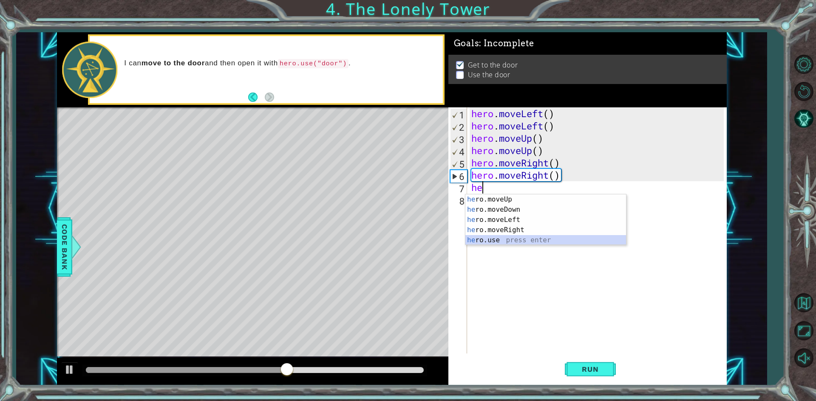
click at [493, 242] on div "he ro.moveUp press enter he ro.moveDown press enter he ro.moveLeft press enter …" at bounding box center [545, 230] width 161 height 71
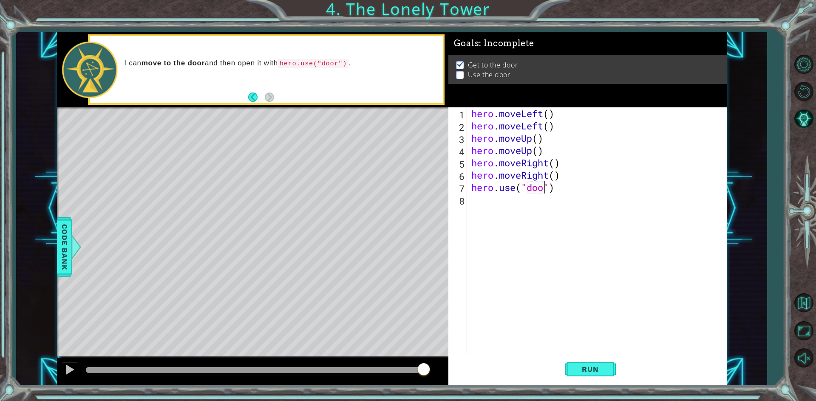
scroll to position [0, 3]
type textarea "hero.use("door")"
click at [593, 370] on span "Run" at bounding box center [590, 369] width 34 height 8
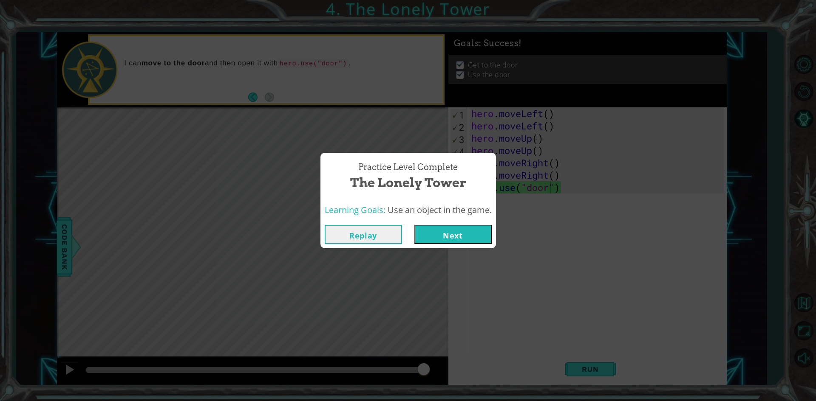
click at [481, 241] on button "Next" at bounding box center [452, 234] width 77 height 19
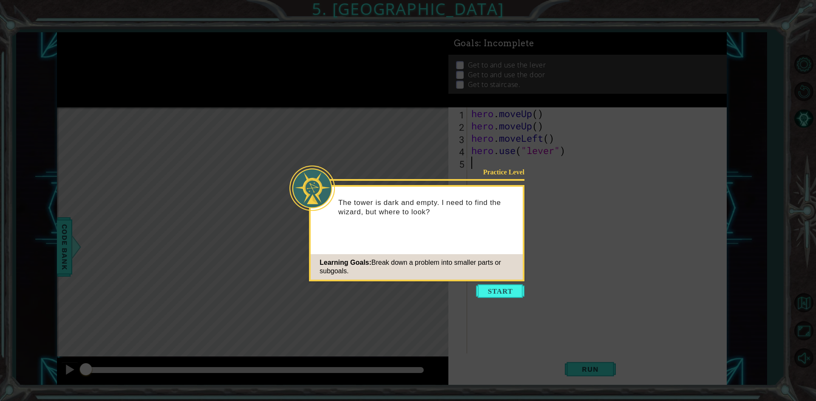
click at [501, 299] on icon at bounding box center [408, 200] width 816 height 401
click at [502, 291] on button "Start" at bounding box center [500, 292] width 48 height 14
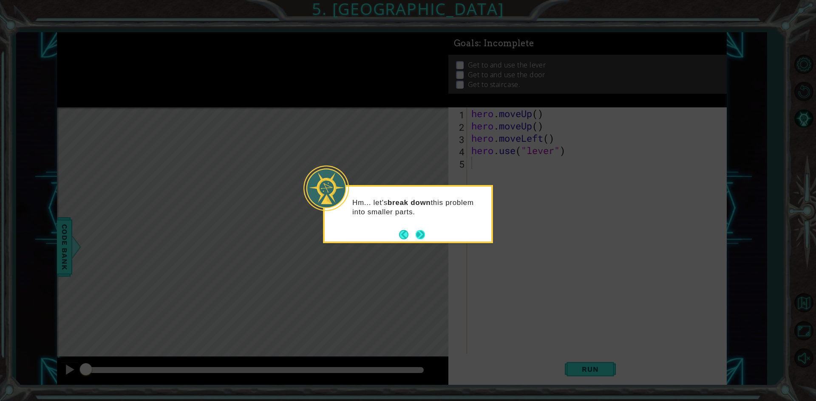
click at [416, 230] on button "Next" at bounding box center [420, 234] width 9 height 9
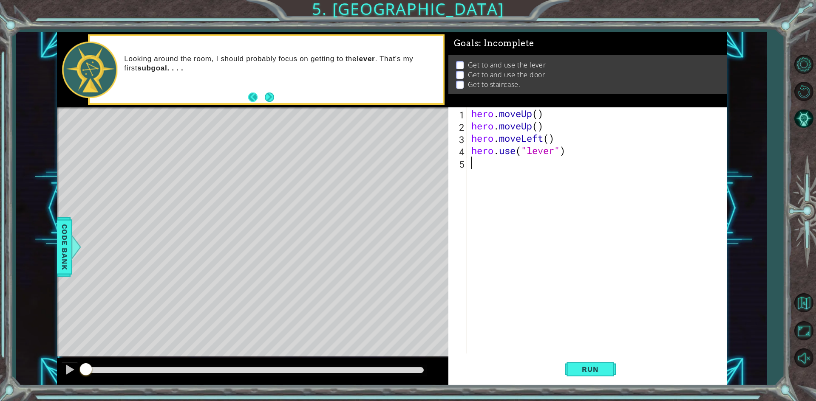
click at [261, 96] on button "Back" at bounding box center [256, 97] width 17 height 9
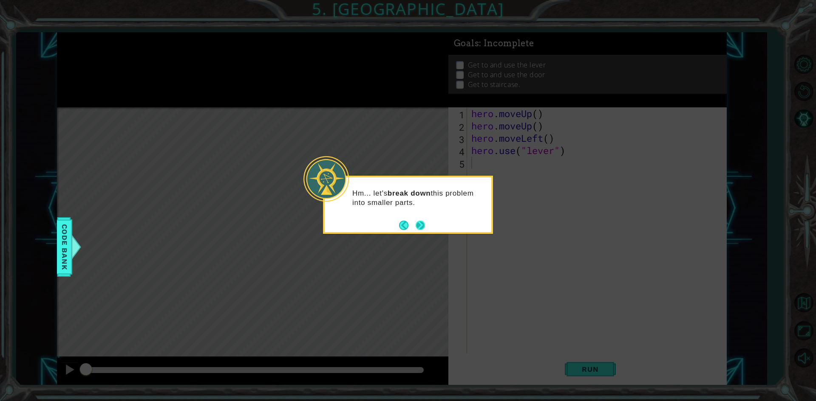
click at [425, 226] on button "Next" at bounding box center [420, 225] width 9 height 9
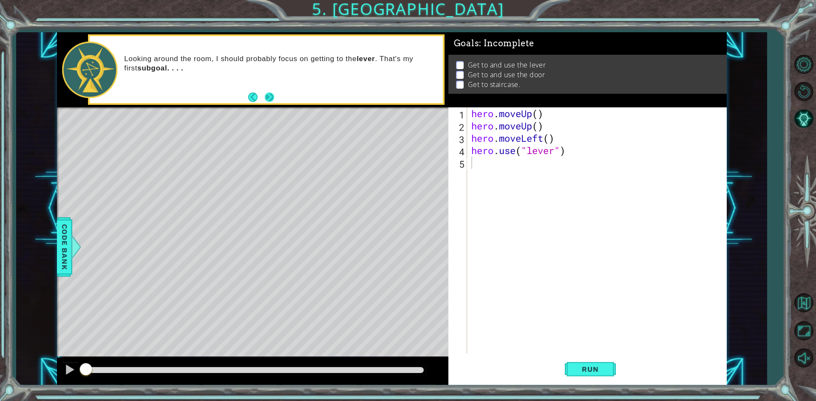
click at [271, 101] on button "Next" at bounding box center [269, 97] width 9 height 9
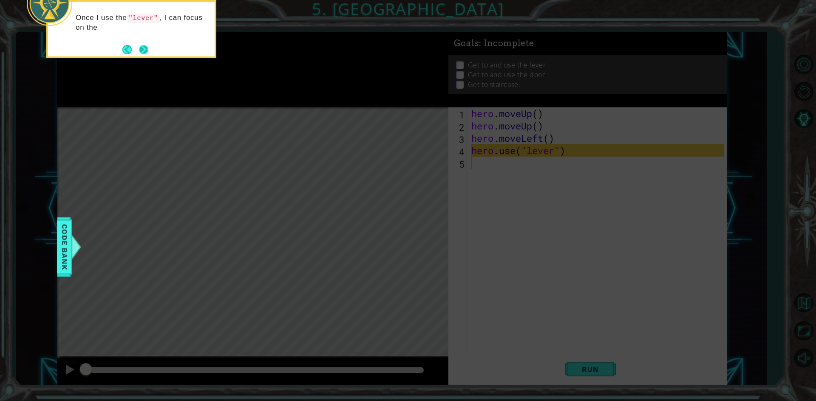
click at [142, 49] on button "Next" at bounding box center [143, 49] width 9 height 9
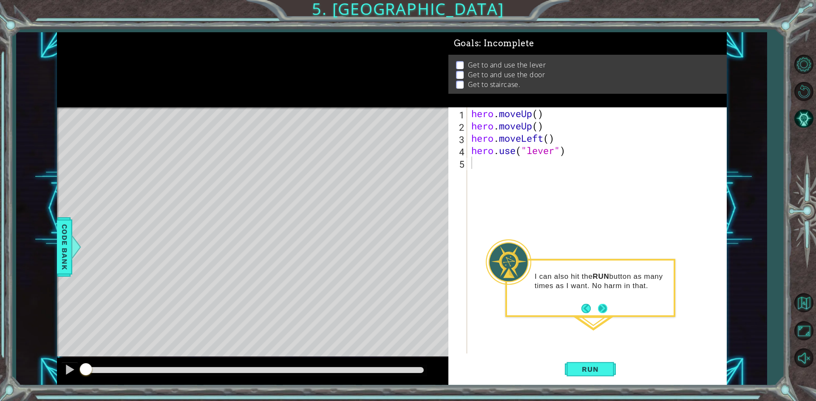
click at [605, 308] on button "Next" at bounding box center [602, 308] width 9 height 9
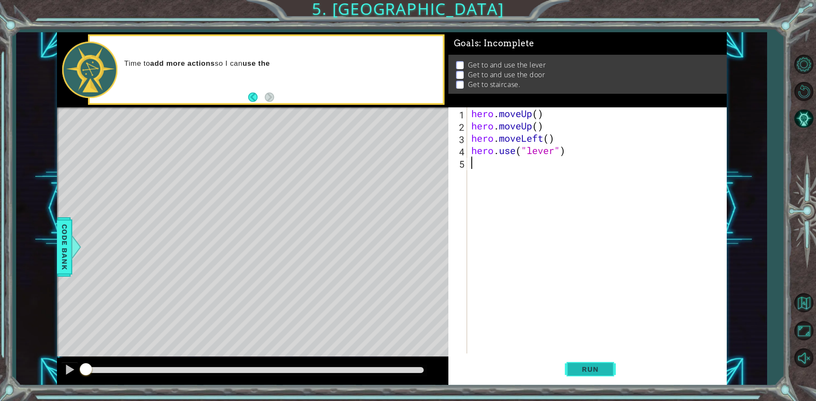
click at [590, 370] on span "Run" at bounding box center [590, 369] width 34 height 8
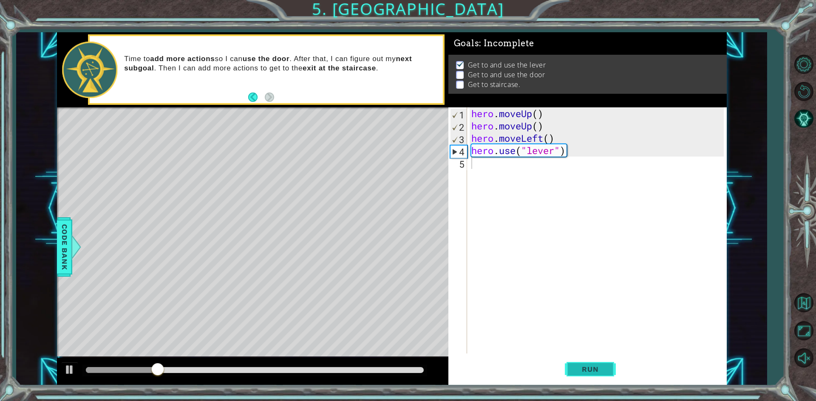
click at [590, 370] on span "Run" at bounding box center [590, 369] width 34 height 8
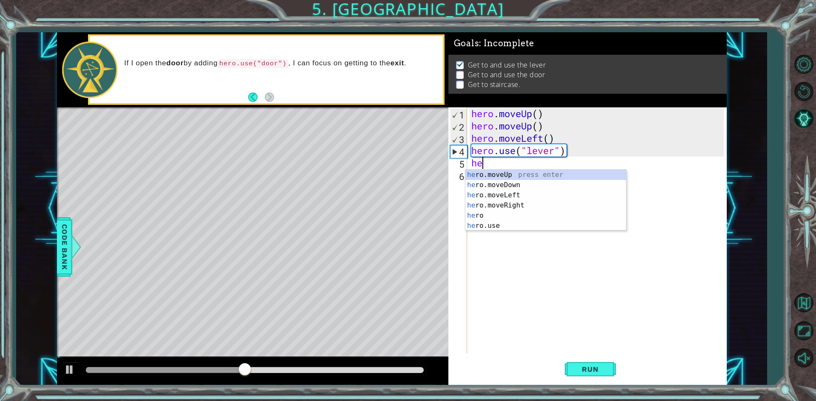
type textarea "her"
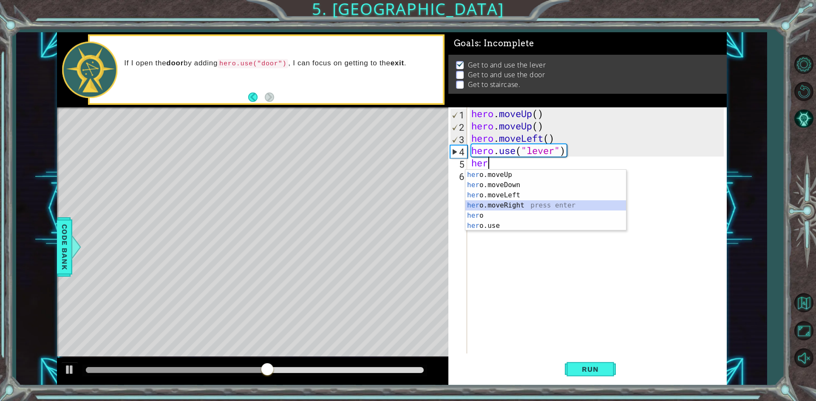
click at [509, 205] on div "her o.moveUp press enter her o.moveDown press enter her o.moveLeft press enter …" at bounding box center [545, 211] width 161 height 82
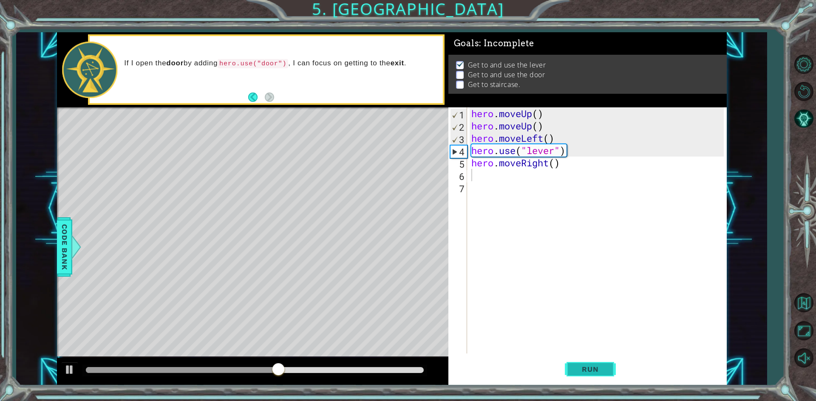
click at [585, 368] on span "Run" at bounding box center [590, 369] width 34 height 8
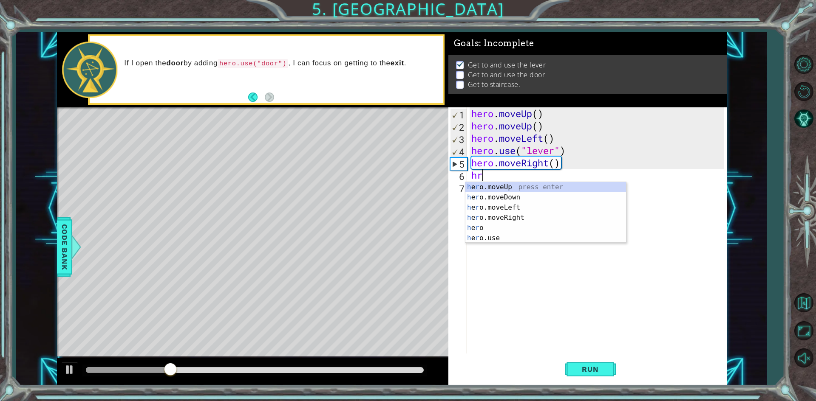
type textarea "hr"
click at [516, 215] on div "h e r o.moveUp press enter h e r o.moveDown press enter h e r o.moveLeft press …" at bounding box center [545, 223] width 161 height 82
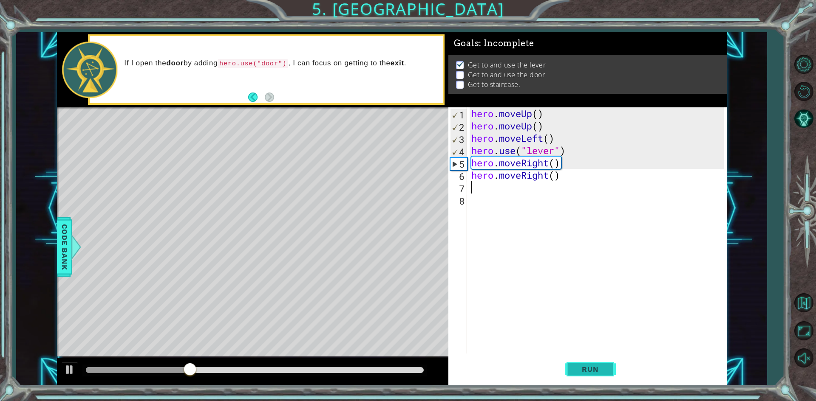
click at [586, 368] on span "Run" at bounding box center [590, 369] width 34 height 8
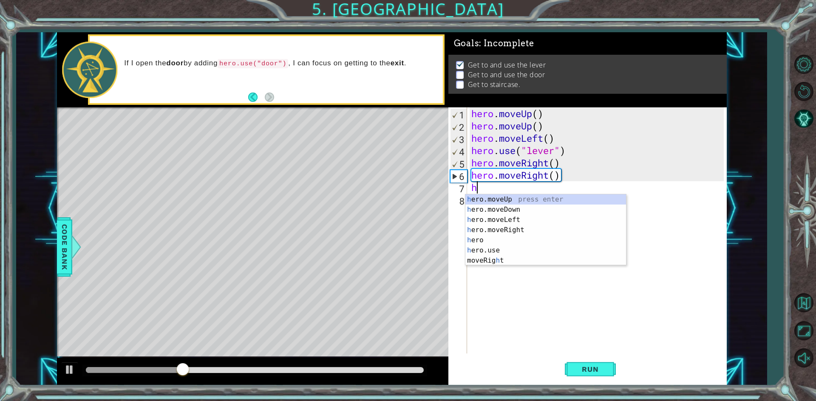
type textarea "hr"
click at [521, 232] on div "h e r o.moveUp press enter h e r o.moveDown press enter h e r o.moveLeft press …" at bounding box center [545, 236] width 161 height 82
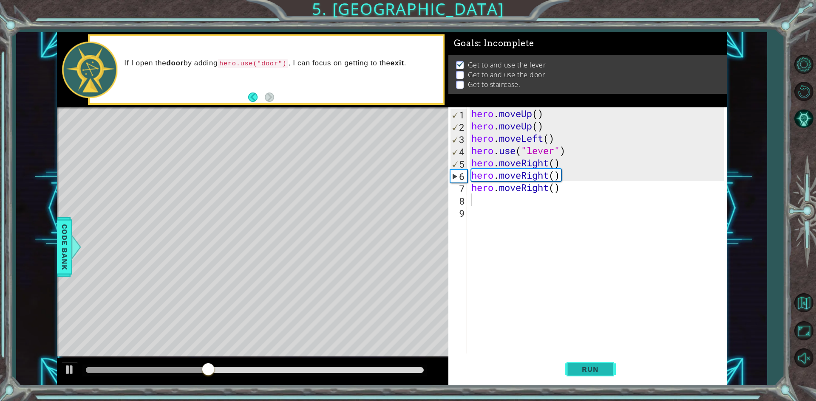
click at [582, 370] on span "Run" at bounding box center [590, 369] width 34 height 8
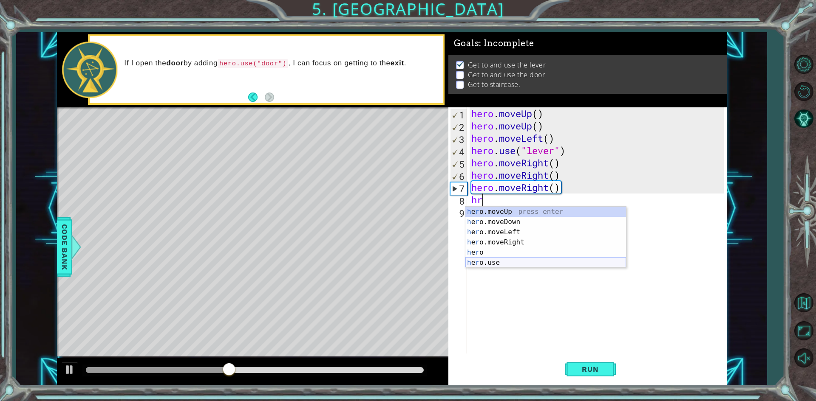
click at [489, 266] on div "h e r o.moveUp press enter h e r o.moveDown press enter h e r o.moveLeft press …" at bounding box center [545, 248] width 161 height 82
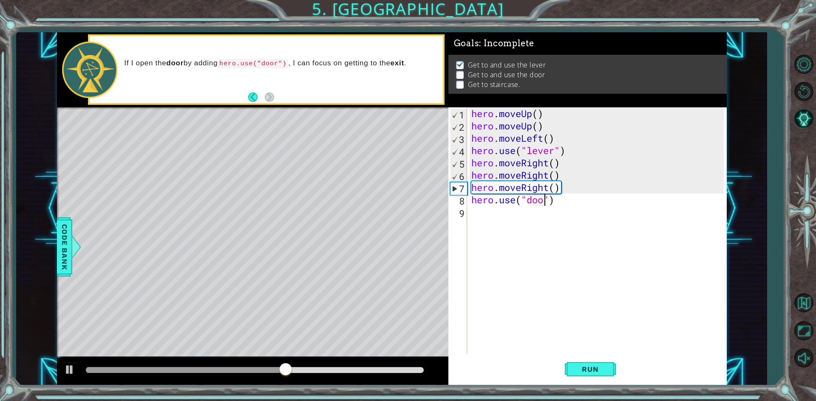
scroll to position [0, 3]
drag, startPoint x: 585, startPoint y: 367, endPoint x: 589, endPoint y: 356, distance: 11.2
click at [586, 363] on button "Run" at bounding box center [590, 370] width 51 height 28
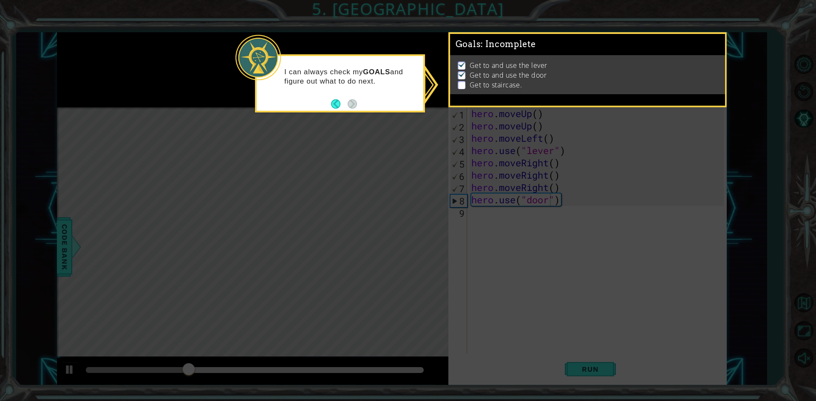
click at [396, 88] on div "I can always check my GOALS and figure out what to do next." at bounding box center [340, 80] width 167 height 43
drag, startPoint x: 577, startPoint y: 164, endPoint x: 579, endPoint y: 132, distance: 32.4
click at [577, 164] on icon at bounding box center [408, 200] width 816 height 401
click at [460, 83] on p at bounding box center [462, 85] width 8 height 8
click at [465, 80] on li "Get to staircase." at bounding box center [589, 85] width 262 height 10
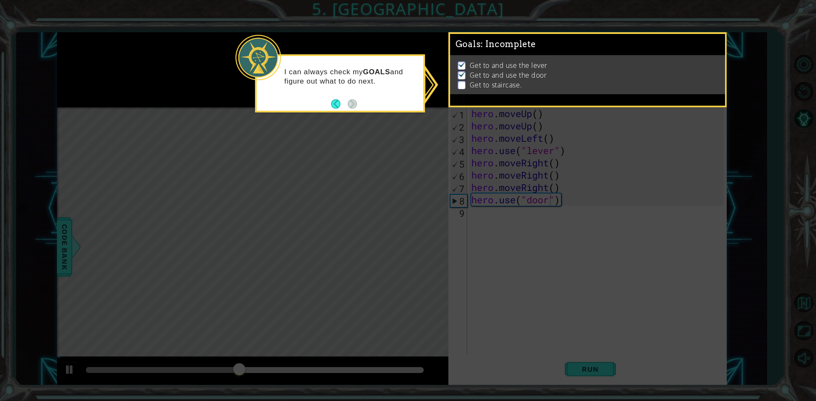
click at [457, 73] on ul "Get to and use the lever Get to and use the door Get to staircase." at bounding box center [587, 75] width 264 height 29
click at [340, 102] on button "Back" at bounding box center [339, 103] width 17 height 9
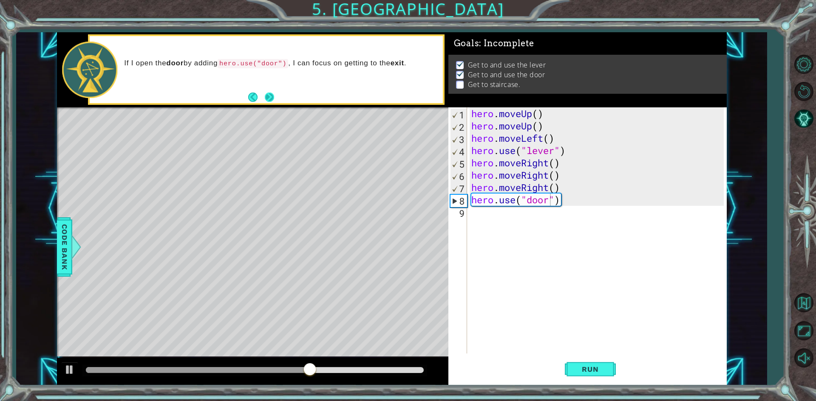
click at [269, 98] on button "Next" at bounding box center [269, 97] width 9 height 9
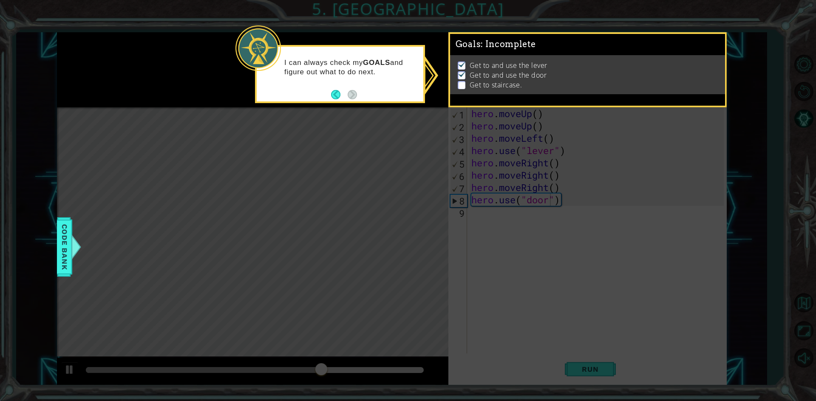
click at [385, 147] on icon at bounding box center [408, 200] width 816 height 401
drag, startPoint x: 495, startPoint y: 221, endPoint x: 473, endPoint y: 116, distance: 106.9
click at [496, 221] on icon at bounding box center [408, 200] width 816 height 401
click at [465, 81] on p at bounding box center [462, 85] width 8 height 8
click at [464, 78] on li "Get to and use the door" at bounding box center [589, 76] width 262 height 10
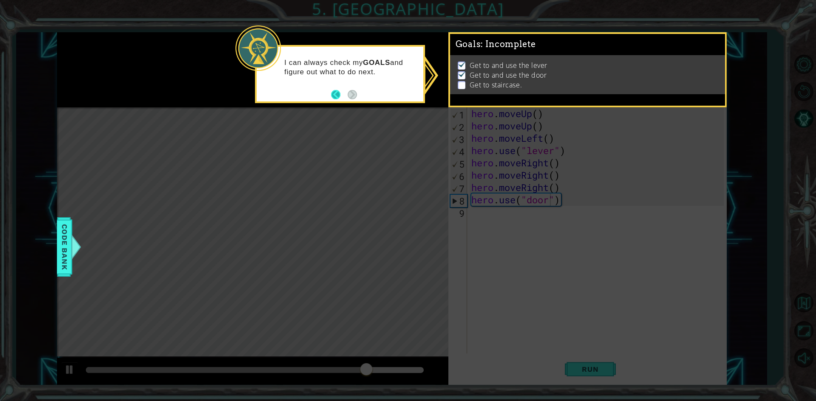
click at [333, 95] on button "Back" at bounding box center [339, 94] width 17 height 9
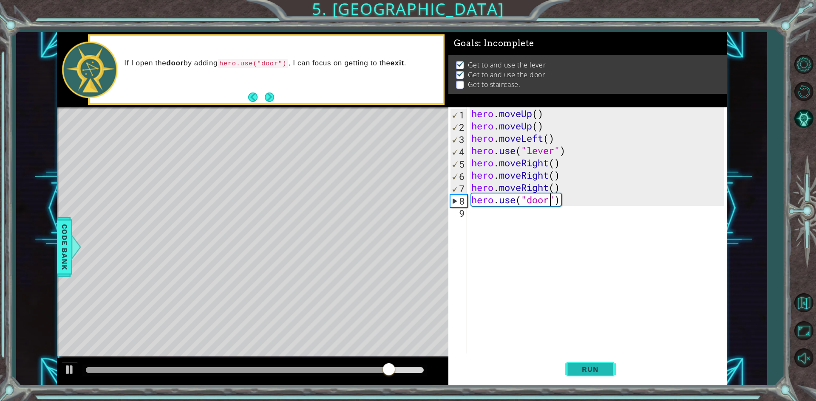
click at [575, 370] on span "Run" at bounding box center [590, 369] width 34 height 8
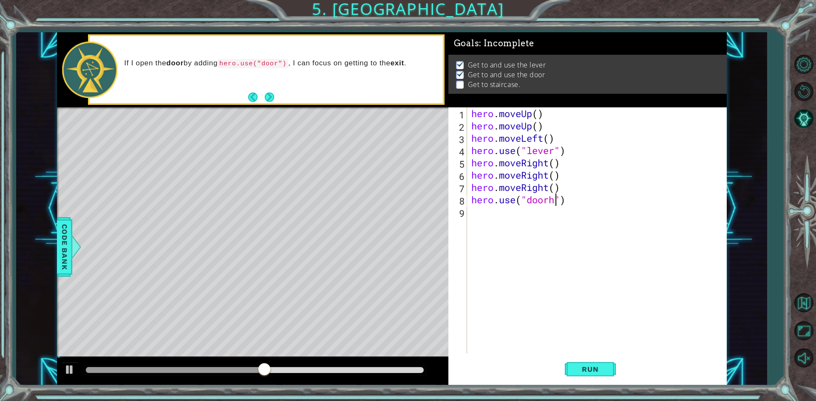
scroll to position [0, 4]
type textarea "hero.use("door")"
click at [478, 216] on div "hero . moveUp ( ) hero . moveUp ( ) hero . moveLeft ( ) hero . use ( "lever" ) …" at bounding box center [598, 242] width 258 height 271
type textarea "h"
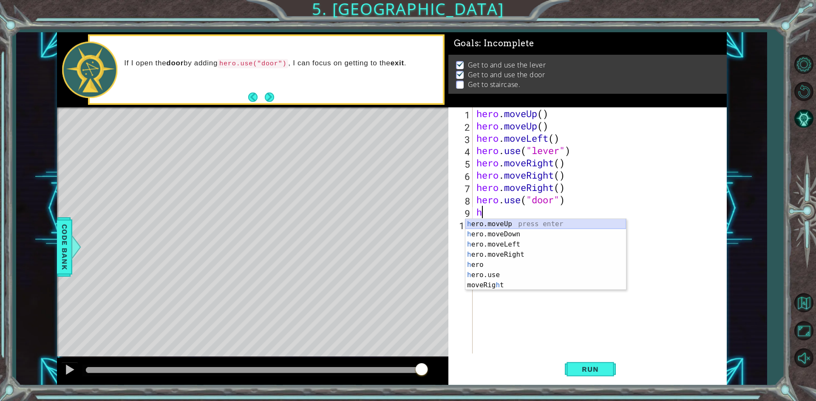
click at [529, 220] on div "h ero.moveUp press enter h ero.moveDown press enter h ero.moveLeft press enter …" at bounding box center [545, 265] width 161 height 92
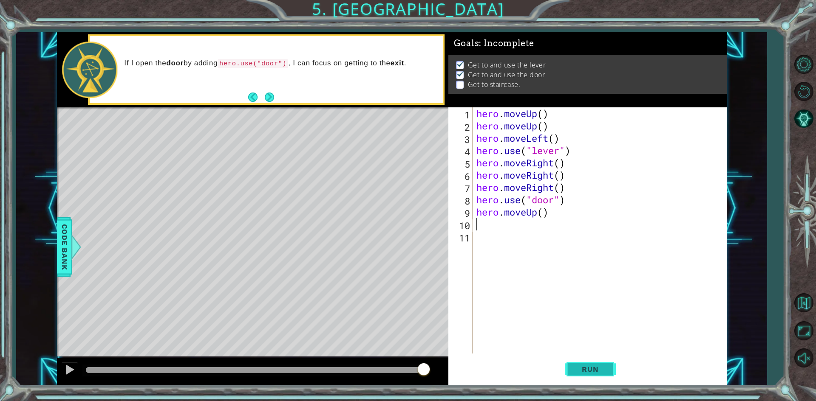
click at [596, 369] on span "Run" at bounding box center [590, 369] width 34 height 8
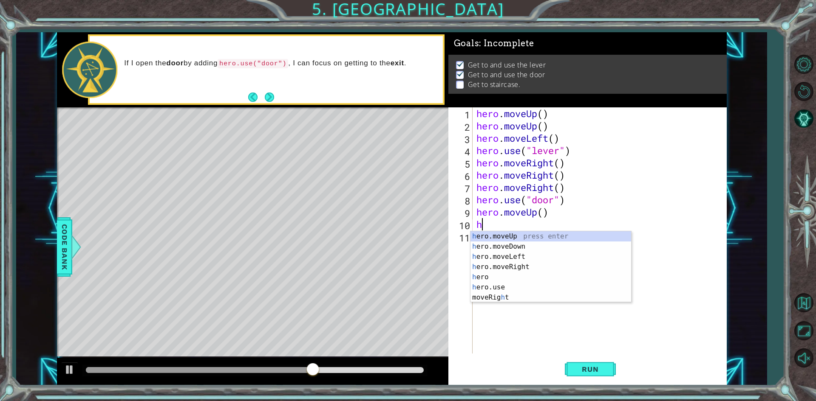
type textarea "he"
click at [520, 238] on div "he ro.moveUp press enter he ro.moveDown press enter he ro.moveLeft press enter …" at bounding box center [550, 273] width 161 height 82
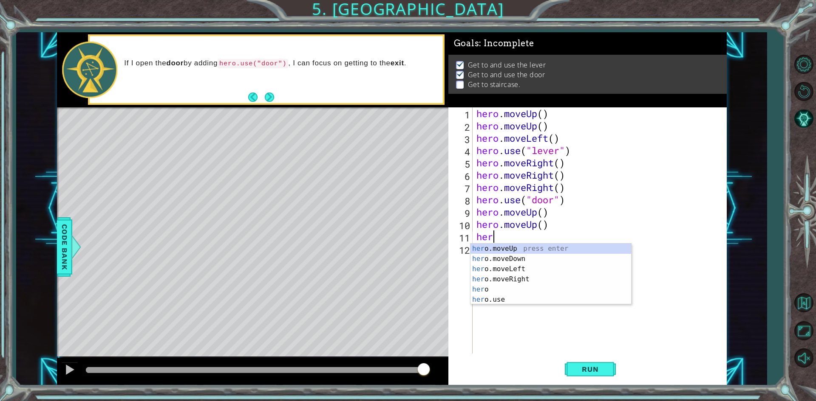
scroll to position [0, 0]
type textarea "hero."
click at [518, 245] on div "hero. moveUp press enter hero. moveDown press enter hero. moveLeft press enter …" at bounding box center [550, 279] width 161 height 71
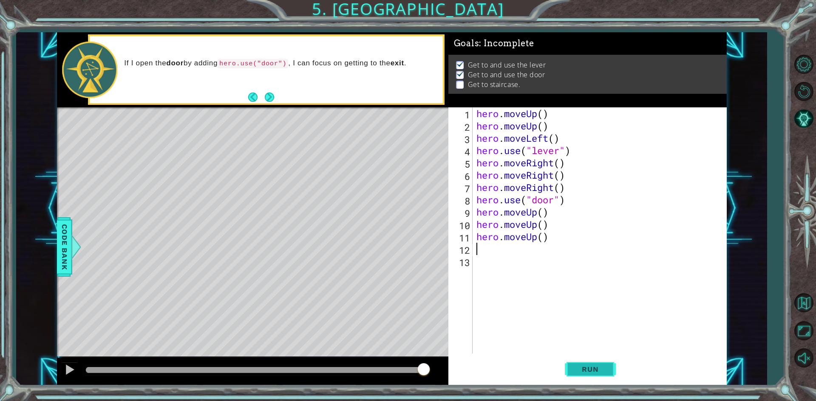
click at [590, 373] on span "Run" at bounding box center [590, 369] width 34 height 8
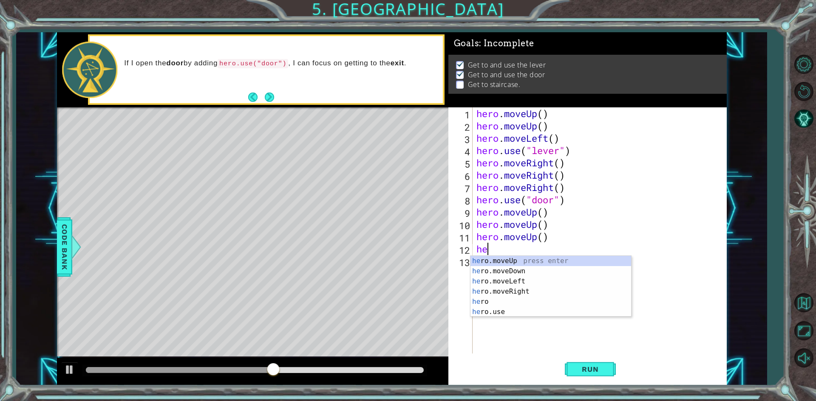
type textarea "her"
click at [525, 281] on div "her o.moveUp press enter her o.moveDown press enter her o.moveLeft press enter …" at bounding box center [550, 297] width 161 height 82
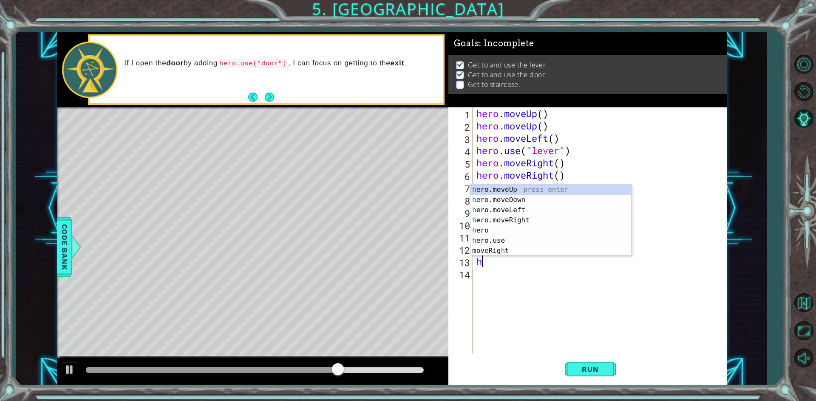
type textarea "he"
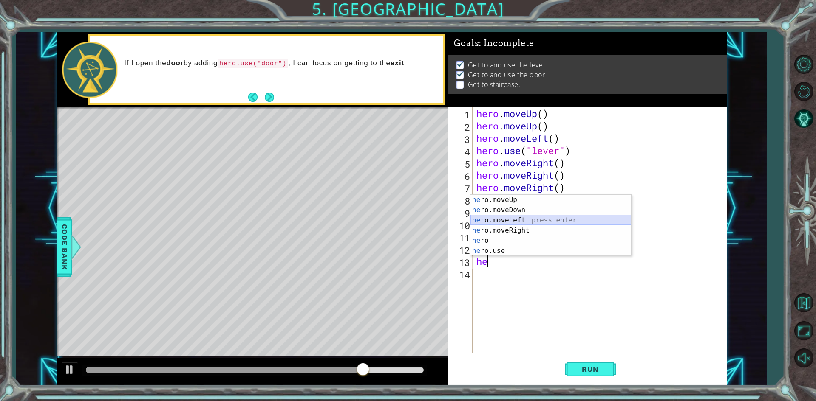
click at [512, 220] on div "he ro.moveUp press enter he ro.moveDown press enter he ro.moveLeft press enter …" at bounding box center [550, 236] width 161 height 82
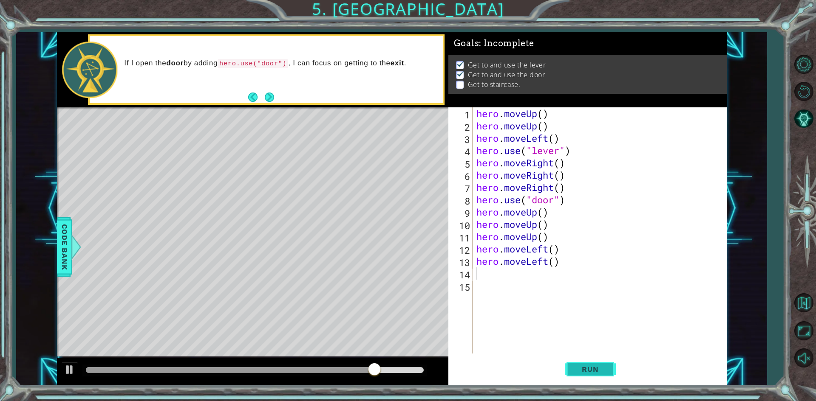
click at [577, 367] on span "Run" at bounding box center [590, 369] width 34 height 8
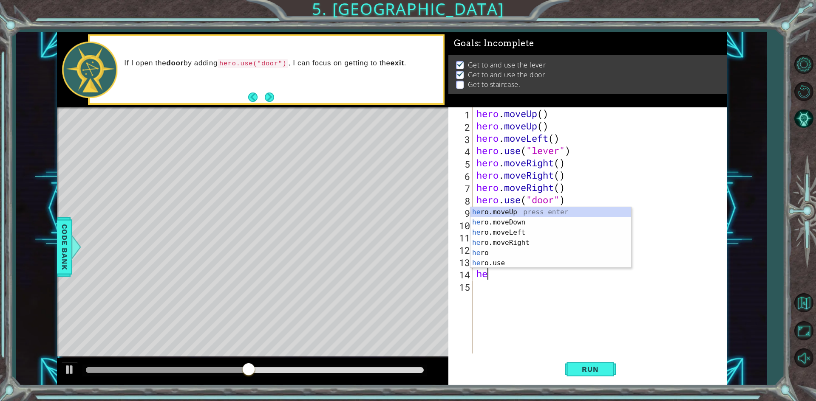
type textarea "her"
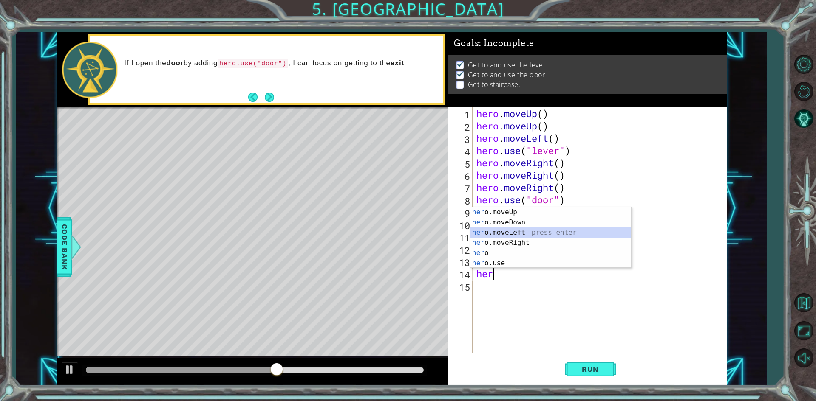
click at [524, 232] on div "her o.moveUp press enter her o.moveDown press enter her o.moveLeft press enter …" at bounding box center [550, 248] width 161 height 82
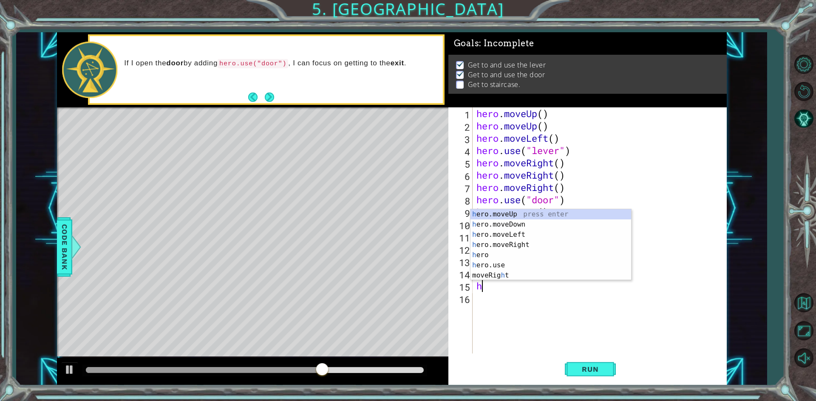
type textarea "hr"
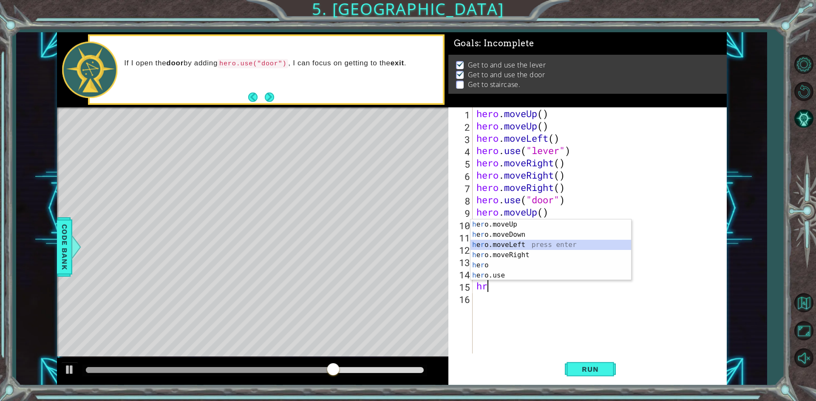
click at [528, 243] on div "h e r o.moveUp press enter h e r o.moveDown press enter h e r o.moveLeft press …" at bounding box center [550, 261] width 161 height 82
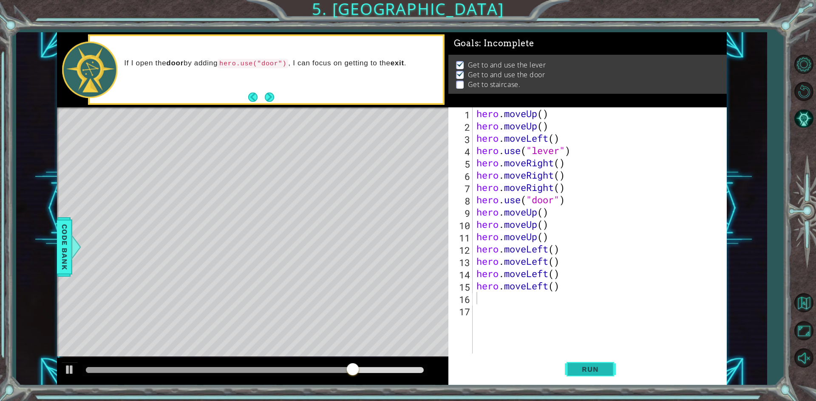
click at [599, 374] on button "Run" at bounding box center [590, 370] width 51 height 28
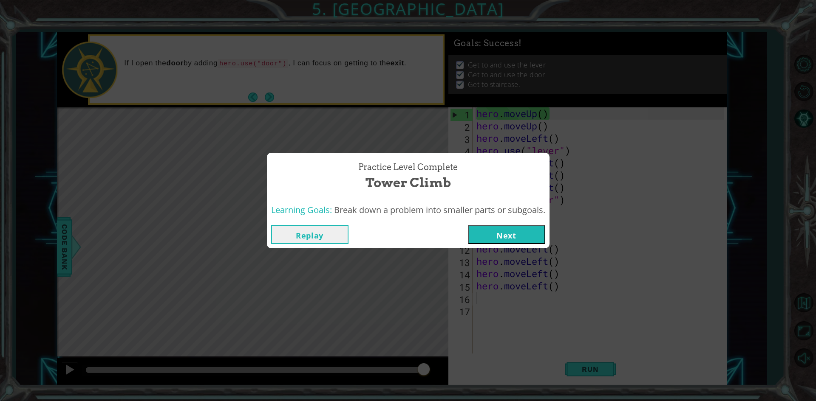
click at [517, 236] on button "Next" at bounding box center [506, 234] width 77 height 19
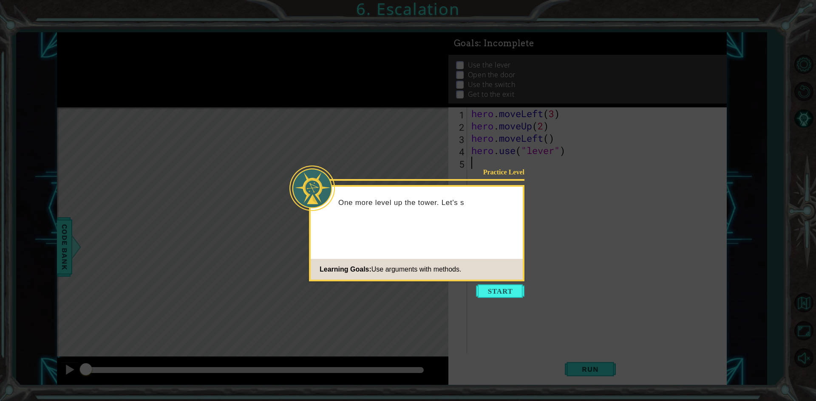
click at [509, 277] on footer "Learning Goals: Use arguments with methods." at bounding box center [417, 269] width 212 height 21
click at [512, 291] on button "Start" at bounding box center [500, 292] width 48 height 14
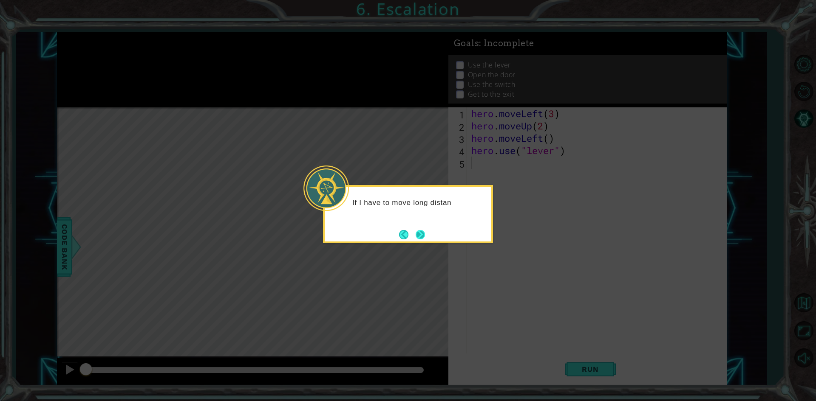
click at [423, 236] on button "Next" at bounding box center [420, 234] width 9 height 9
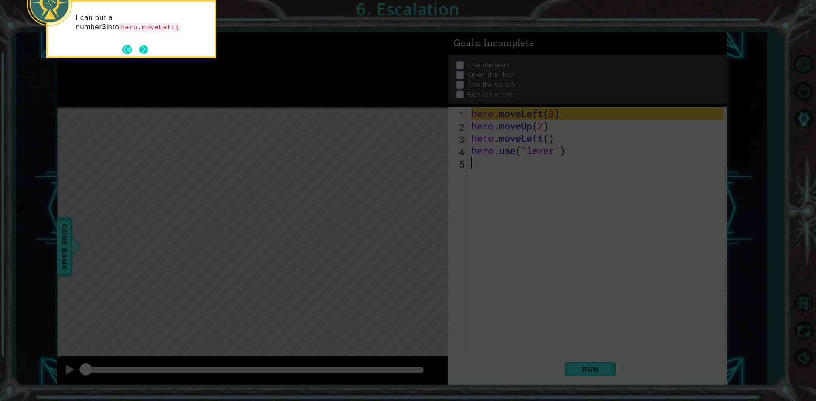
click at [144, 48] on button "Next" at bounding box center [144, 50] width 10 height 10
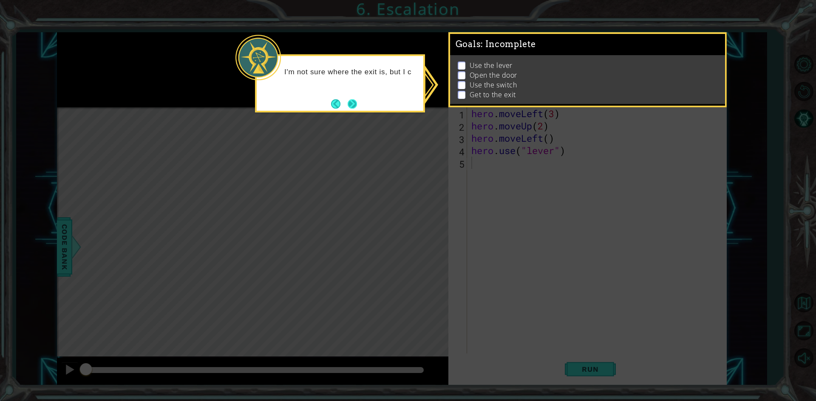
click at [349, 104] on button "Next" at bounding box center [352, 104] width 14 height 14
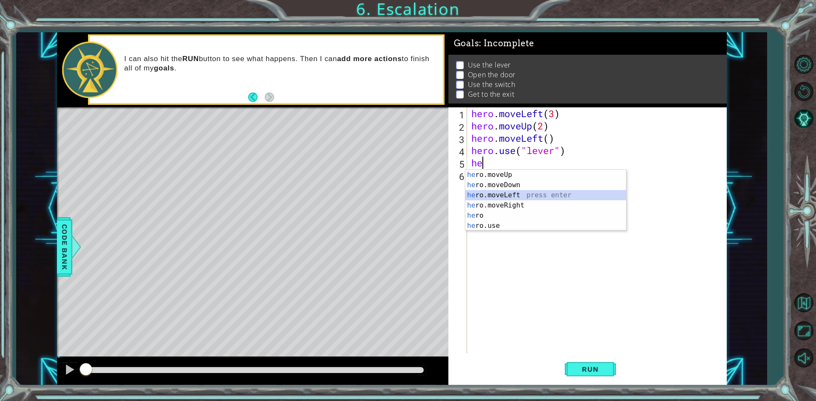
click at [504, 190] on div "he ro.moveUp press enter he ro.moveDown press enter he ro.moveLeft press enter …" at bounding box center [545, 211] width 161 height 82
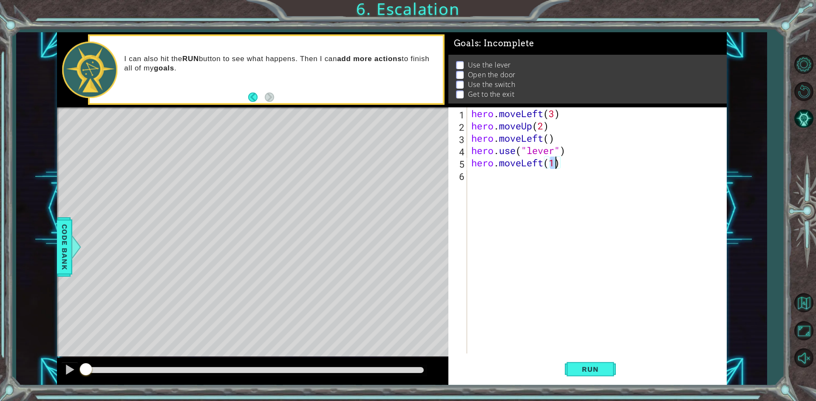
scroll to position [0, 3]
type textarea "hero.moveLeft(3)"
click at [597, 375] on button "Run" at bounding box center [590, 370] width 51 height 28
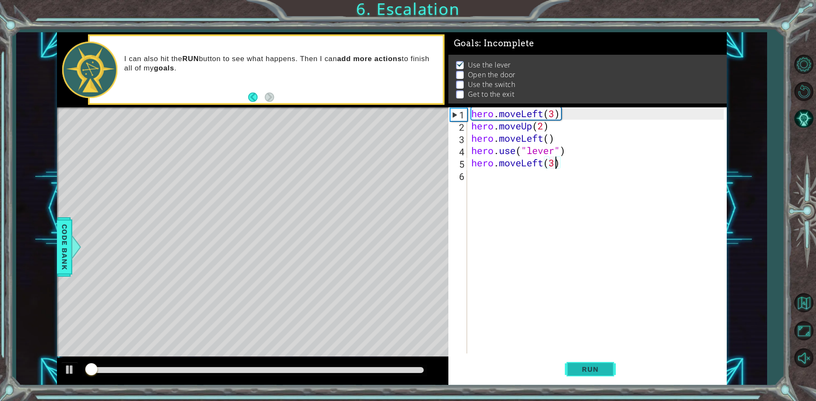
scroll to position [3, 0]
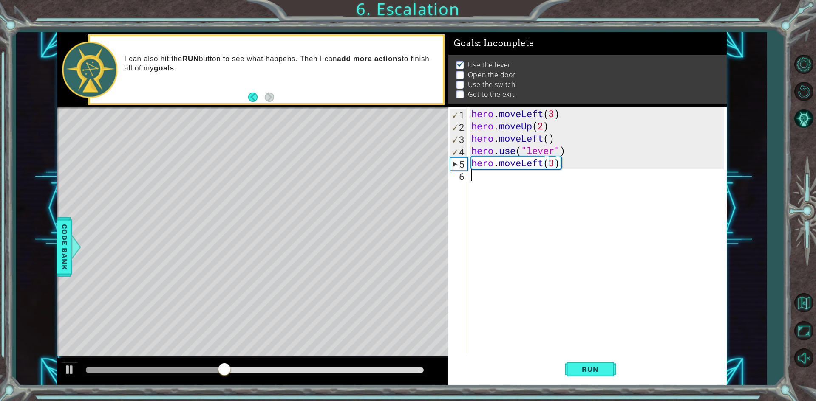
click at [484, 187] on div "hero . moveLeft ( 3 ) hero . moveUp ( 2 ) hero . moveLeft ( ) hero . use ( "lev…" at bounding box center [598, 242] width 258 height 271
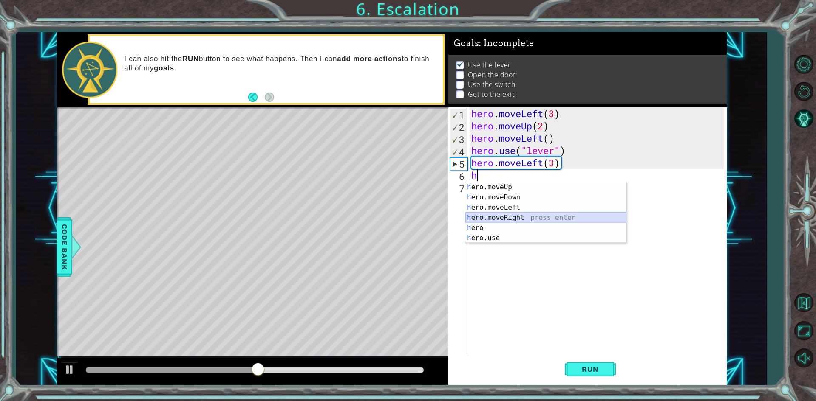
click at [505, 220] on div "h ero.moveUp press enter h ero.moveDown press enter h ero.moveLeft press enter …" at bounding box center [545, 223] width 161 height 82
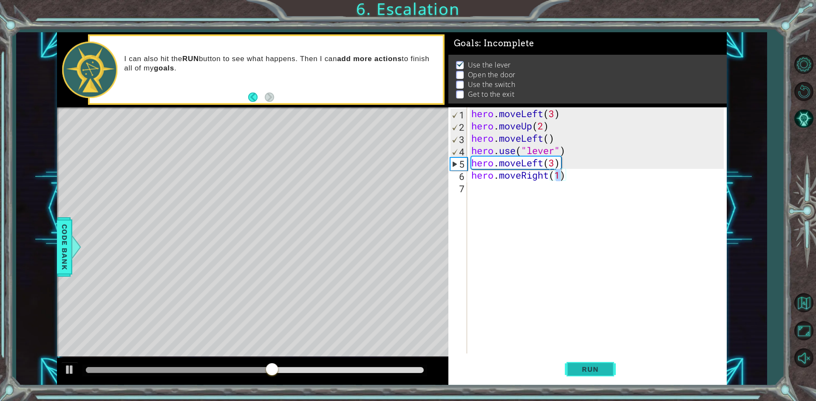
click at [580, 368] on span "Run" at bounding box center [590, 369] width 34 height 8
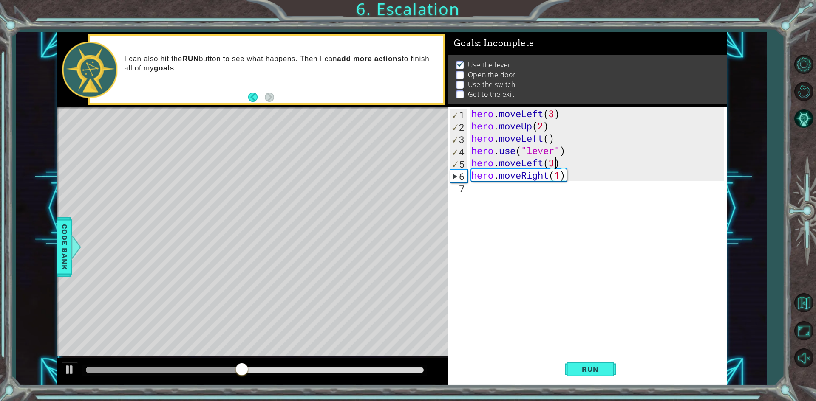
click at [554, 163] on div "hero . moveLeft ( 3 ) hero . moveUp ( 2 ) hero . moveLeft ( ) hero . use ( "lev…" at bounding box center [598, 242] width 258 height 271
type textarea "hero.moveLeft(2)"
click at [592, 368] on span "Run" at bounding box center [590, 369] width 34 height 8
click at [480, 189] on div "hero . moveLeft ( 3 ) hero . moveUp ( 2 ) hero . moveLeft ( ) hero . use ( "lev…" at bounding box center [598, 242] width 258 height 271
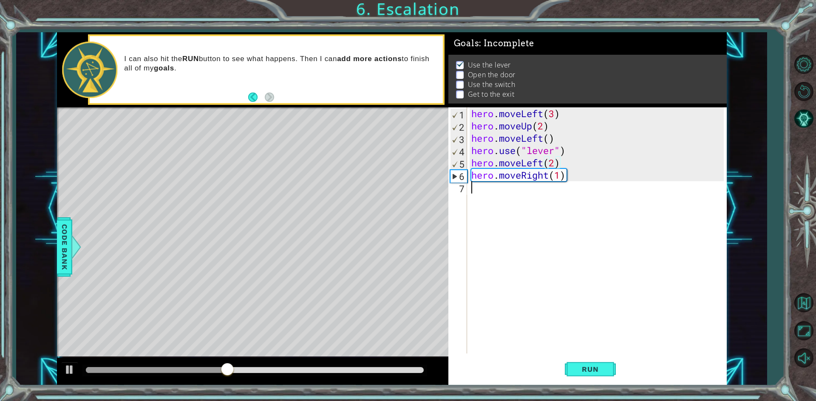
scroll to position [0, 0]
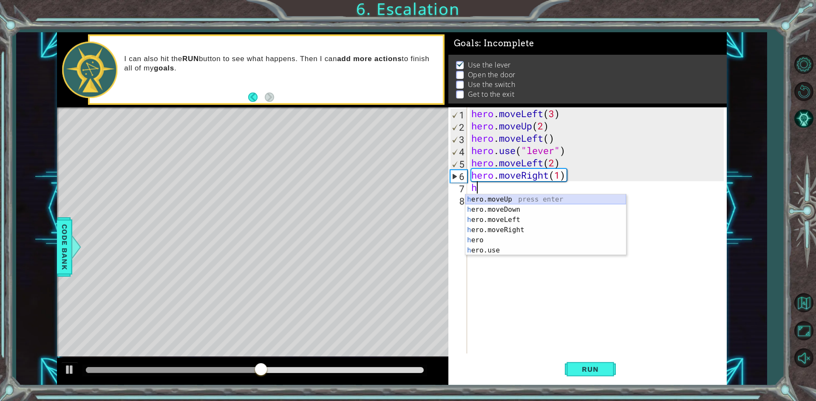
click at [503, 199] on div "h ero.moveUp press enter h ero.moveDown press enter h ero.moveLeft press enter …" at bounding box center [545, 236] width 161 height 82
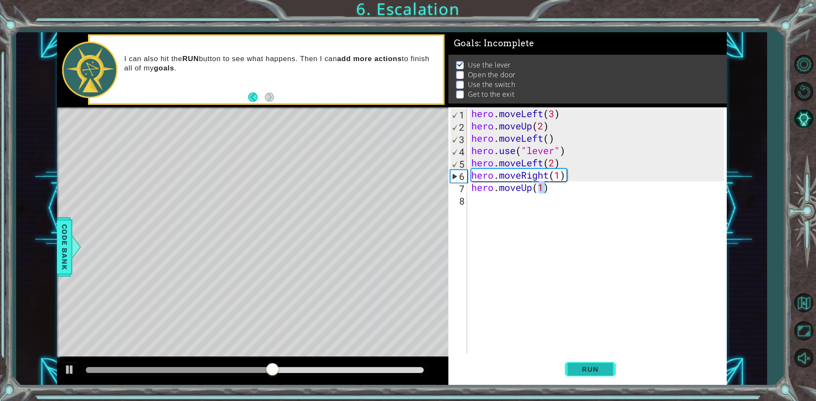
click at [605, 363] on button "Run" at bounding box center [590, 370] width 51 height 28
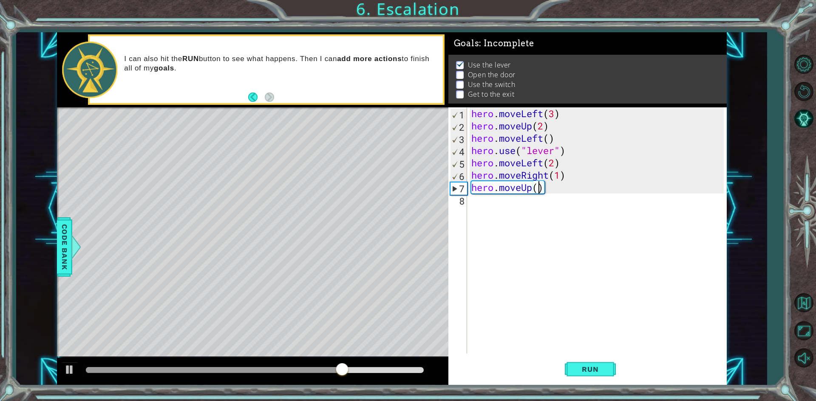
click at [565, 187] on div "hero . moveLeft ( 3 ) hero . moveUp ( 2 ) hero . moveLeft ( ) hero . use ( "lev…" at bounding box center [598, 242] width 258 height 271
click at [547, 188] on div "hero . moveLeft ( 3 ) hero . moveUp ( 2 ) hero . moveLeft ( ) hero . use ( "lev…" at bounding box center [598, 242] width 258 height 271
click at [539, 187] on div "hero . moveLeft ( 3 ) hero . moveUp ( 2 ) hero . moveLeft ( ) hero . use ( "lev…" at bounding box center [598, 242] width 258 height 271
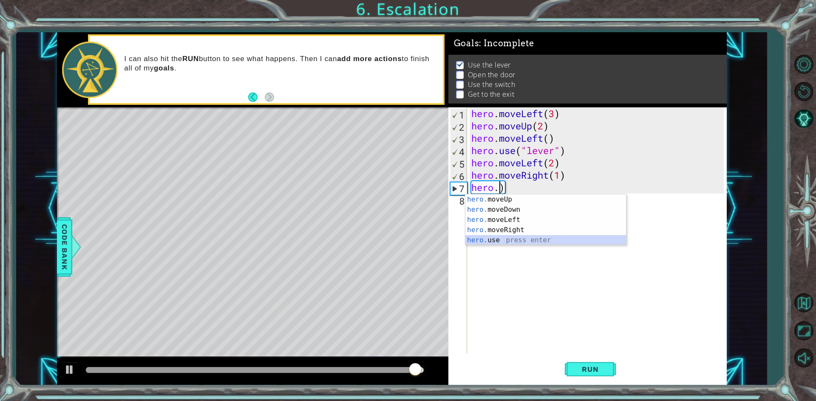
click at [504, 237] on div "hero. moveUp press enter hero. moveDown press enter hero. moveLeft press enter …" at bounding box center [545, 230] width 161 height 71
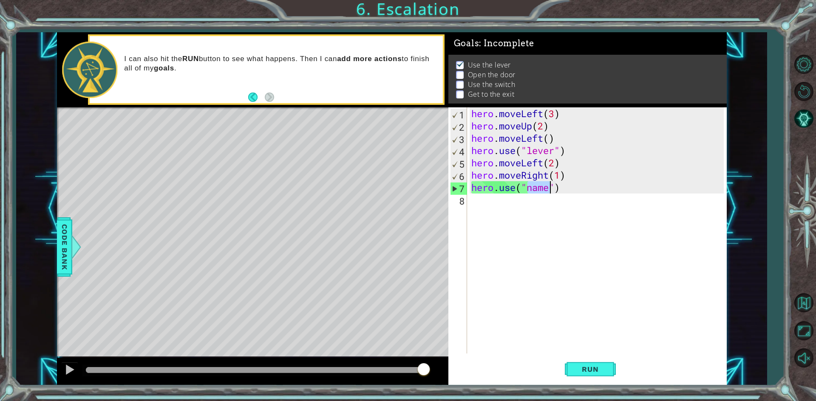
click at [551, 188] on div "hero . moveLeft ( 3 ) hero . moveUp ( 2 ) hero . moveLeft ( ) hero . use ( "lev…" at bounding box center [596, 230] width 254 height 246
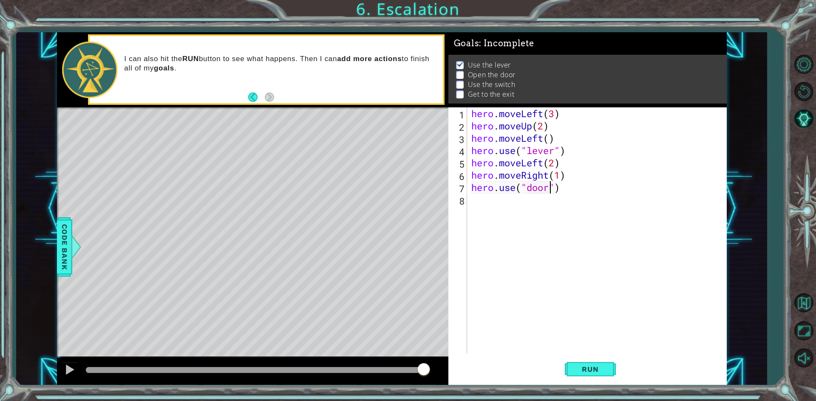
scroll to position [0, 3]
type textarea "hero.use("door")"
click at [602, 370] on span "Run" at bounding box center [590, 369] width 34 height 8
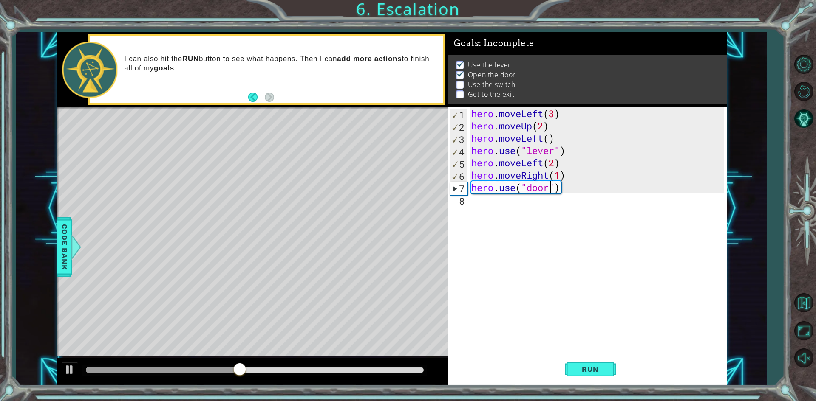
click at [512, 199] on div "hero . moveLeft ( 3 ) hero . moveUp ( 2 ) hero . moveLeft ( ) hero . use ( "lev…" at bounding box center [598, 242] width 258 height 271
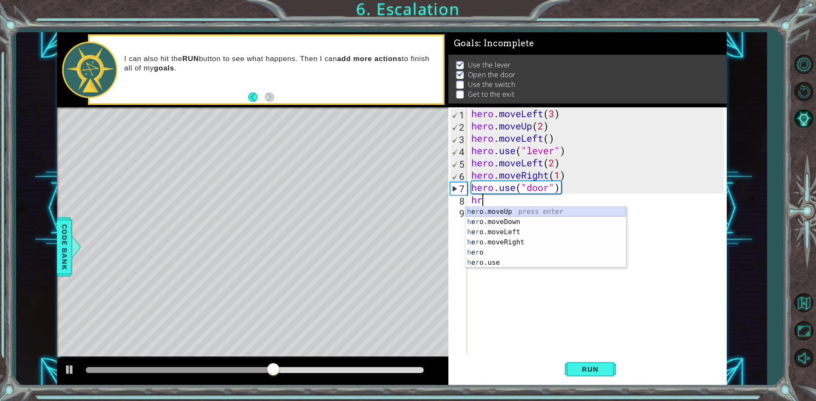
click at [531, 209] on div "h e r o.moveUp press enter h e r o.moveDown press enter h e r o.moveLeft press …" at bounding box center [545, 248] width 161 height 82
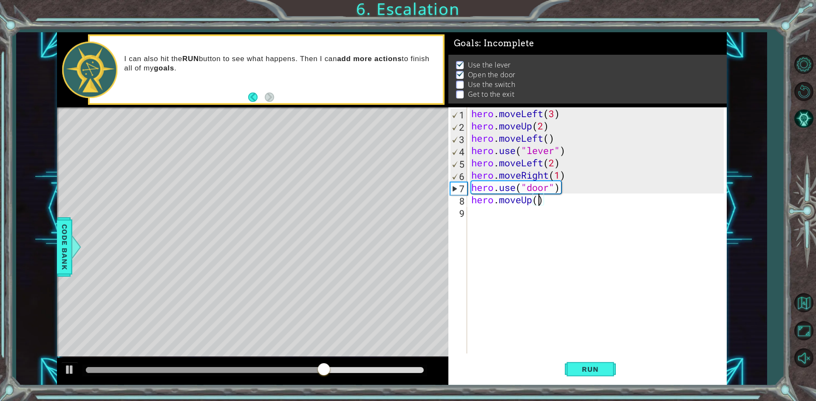
scroll to position [0, 3]
type textarea "hero.moveUp(2)"
click at [581, 367] on span "Run" at bounding box center [590, 369] width 34 height 8
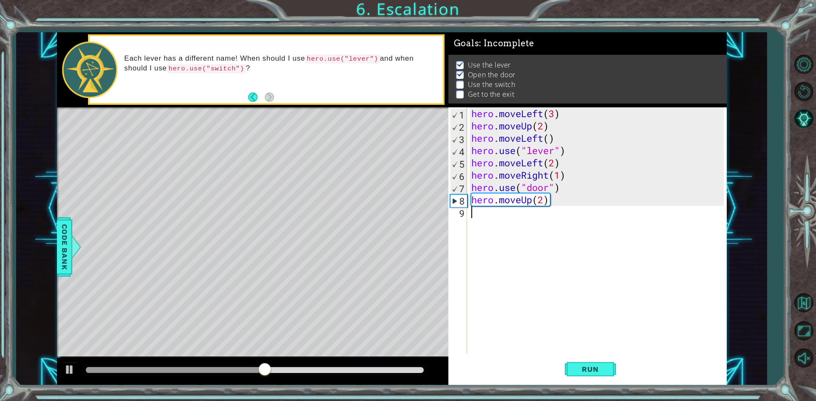
click at [481, 214] on div "hero . moveLeft ( 3 ) hero . moveUp ( 2 ) hero . moveLeft ( ) hero . use ( "lev…" at bounding box center [598, 242] width 258 height 271
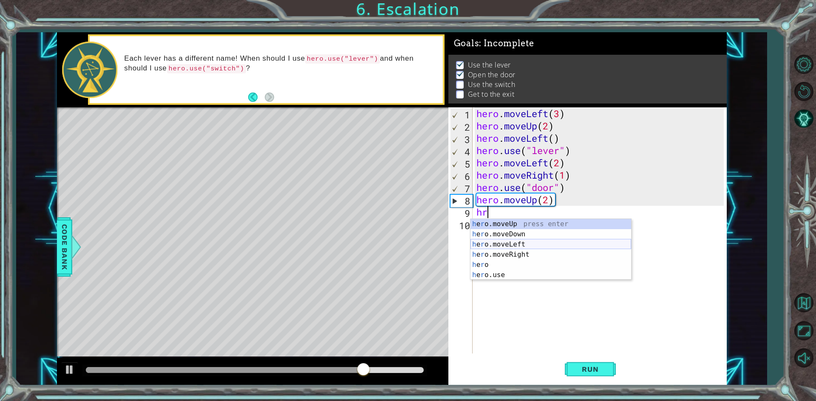
click at [514, 246] on div "h e r o.moveUp press enter h e r o.moveDown press enter h e r o.moveLeft press …" at bounding box center [550, 260] width 161 height 82
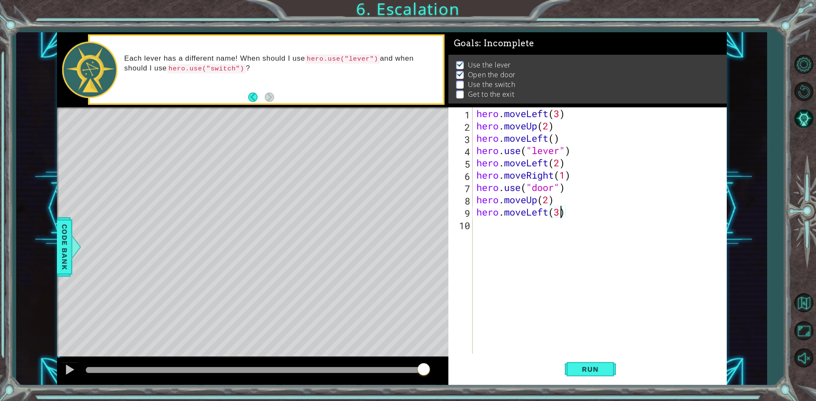
scroll to position [0, 3]
click at [582, 367] on span "Run" at bounding box center [590, 369] width 34 height 8
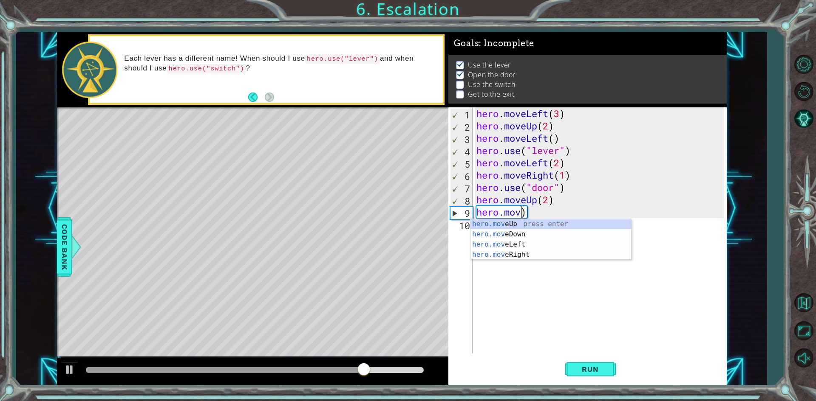
scroll to position [0, 2]
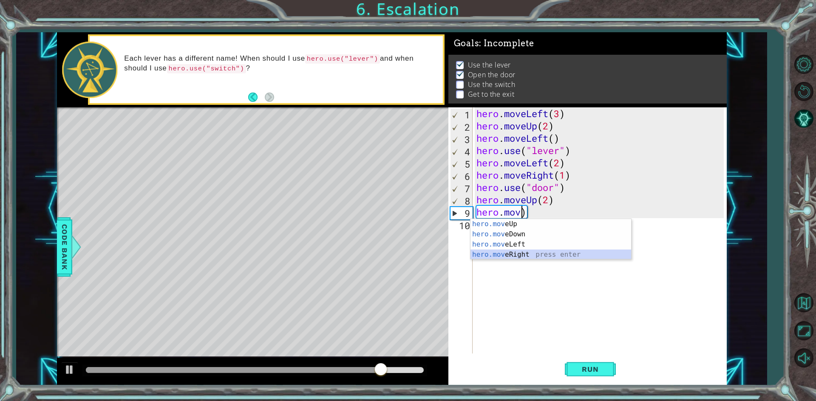
click at [520, 254] on div "hero.mov eUp press enter hero.mov eDown press enter hero.mov eLeft press enter …" at bounding box center [550, 249] width 161 height 61
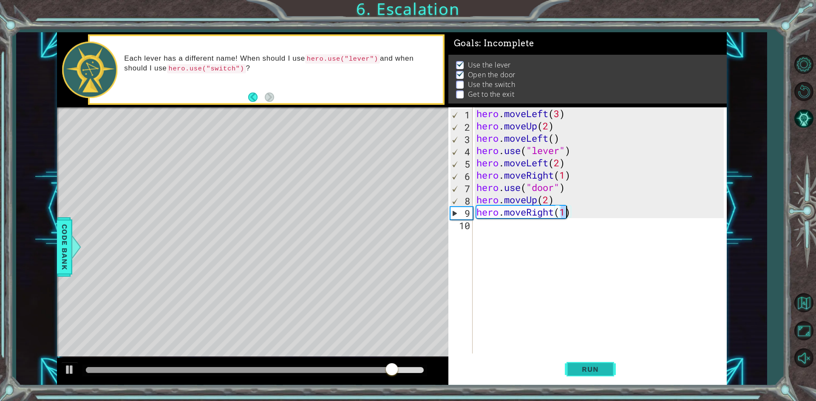
click at [603, 374] on button "Run" at bounding box center [590, 370] width 51 height 28
click at [568, 211] on div "hero . moveLeft ( 3 ) hero . moveUp ( 2 ) hero . moveLeft ( ) hero . use ( "lev…" at bounding box center [601, 242] width 253 height 271
type textarea "hero.moveRight(3)"
click at [587, 371] on span "Run" at bounding box center [590, 369] width 34 height 8
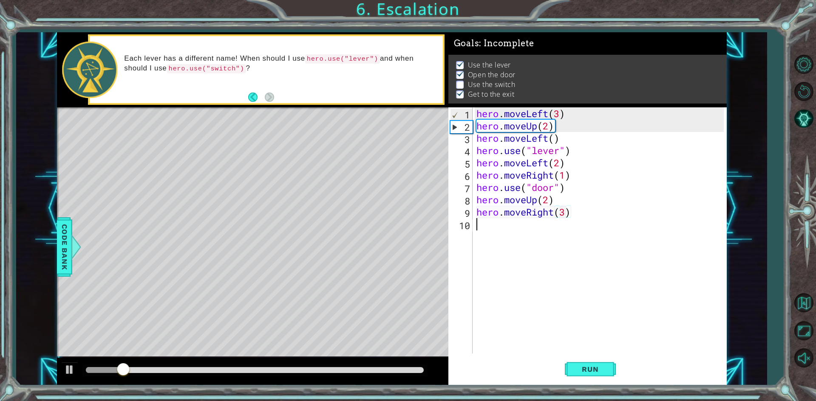
click at [482, 225] on div "hero . moveLeft ( 3 ) hero . moveUp ( 2 ) hero . moveLeft ( ) hero . use ( "lev…" at bounding box center [601, 242] width 253 height 271
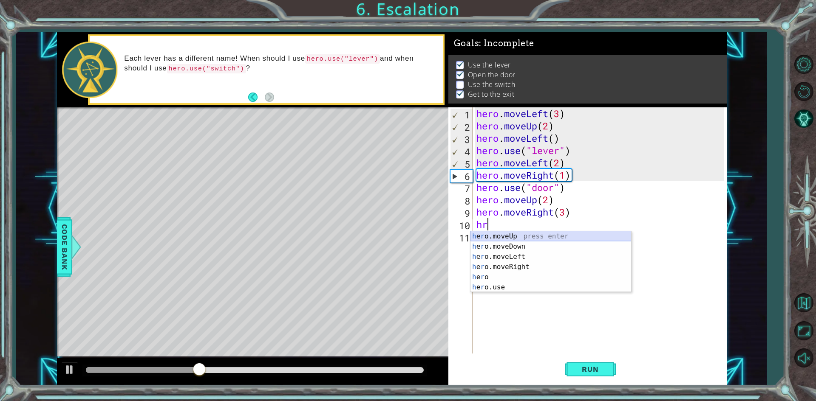
click at [525, 235] on div "h e r o.moveUp press enter h e r o.moveDown press enter h e r o.moveLeft press …" at bounding box center [550, 273] width 161 height 82
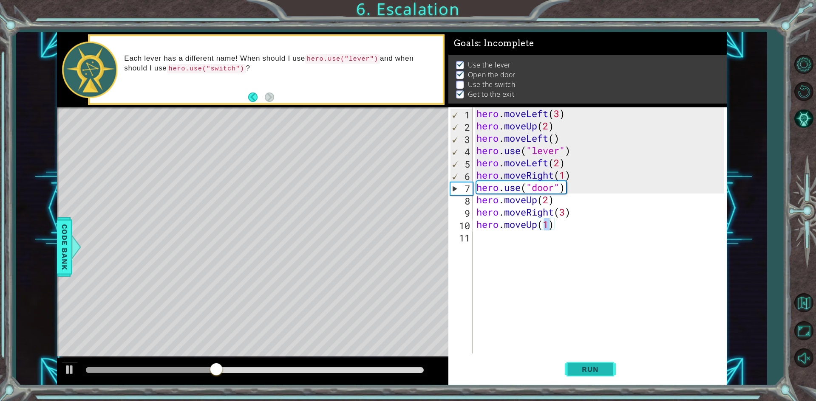
click at [597, 372] on span "Run" at bounding box center [590, 369] width 34 height 8
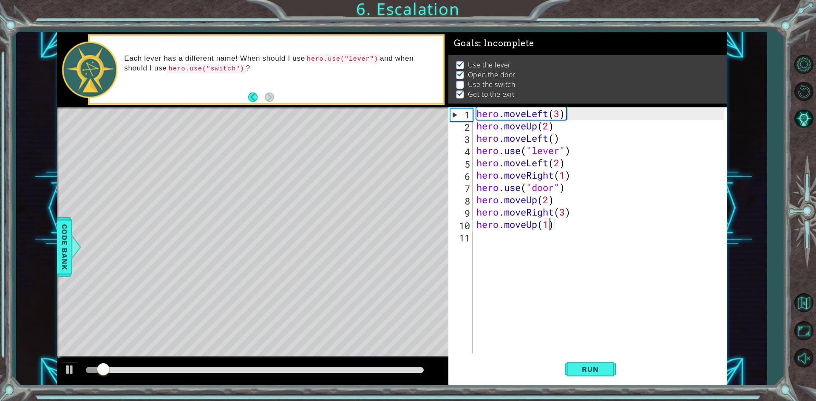
click at [383, 369] on div at bounding box center [255, 371] width 338 height 6
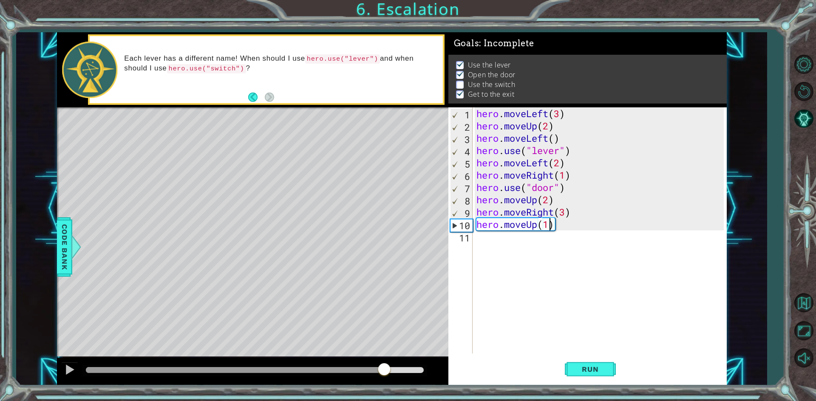
click at [314, 371] on div at bounding box center [235, 371] width 298 height 6
click at [73, 369] on div at bounding box center [69, 370] width 11 height 11
drag, startPoint x: 362, startPoint y: 370, endPoint x: 475, endPoint y: 379, distance: 113.4
click at [475, 379] on div "1 ההההההההההההההההההההההההההההההההההההההההההההההההההההההההההההההההההההההההההההה…" at bounding box center [392, 208] width 670 height 353
type textarea "hero.moveRight(3)"
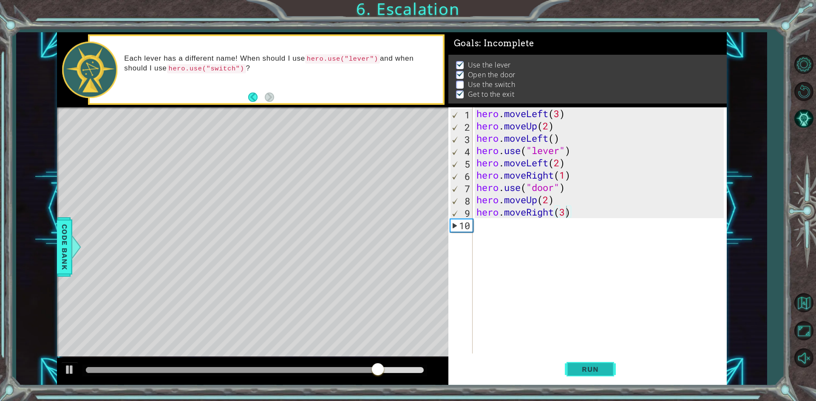
click at [587, 366] on span "Run" at bounding box center [590, 369] width 34 height 8
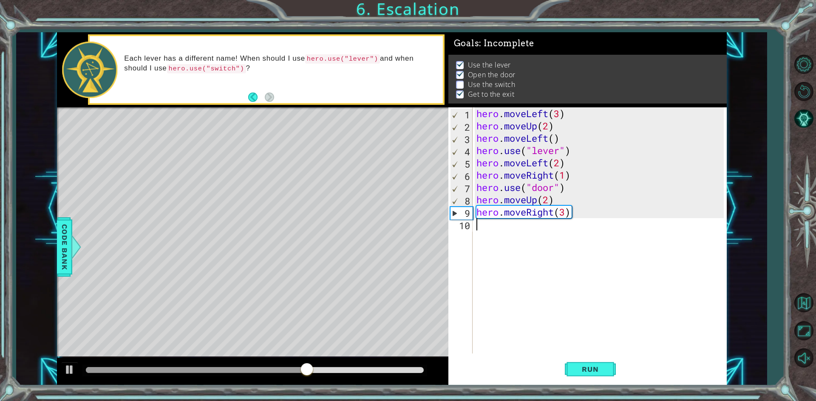
click at [498, 223] on div "hero . moveLeft ( 3 ) hero . moveUp ( 2 ) hero . moveLeft ( ) hero . use ( "lev…" at bounding box center [601, 242] width 253 height 271
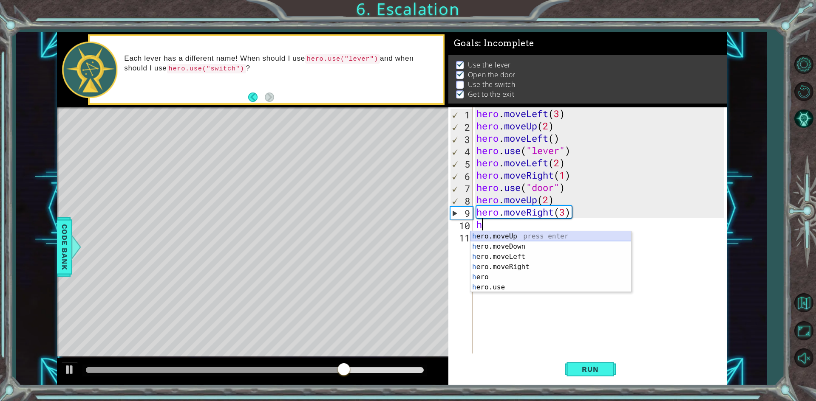
click at [518, 237] on div "h ero.moveUp press enter h ero.moveDown press enter h ero.moveLeft press enter …" at bounding box center [550, 273] width 161 height 82
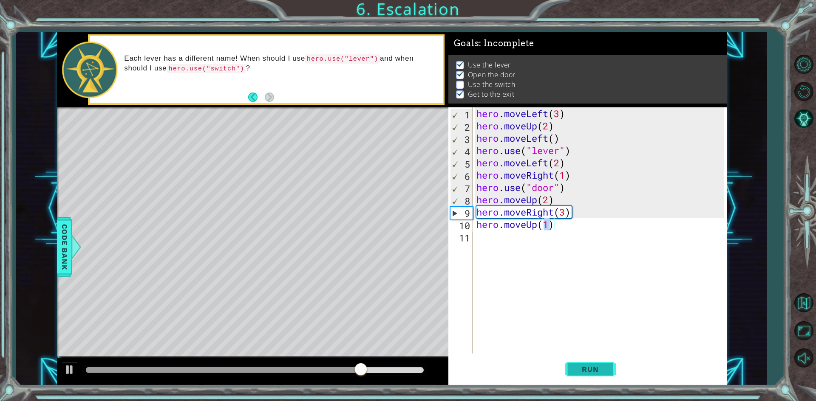
click at [574, 370] on span "Run" at bounding box center [590, 369] width 34 height 8
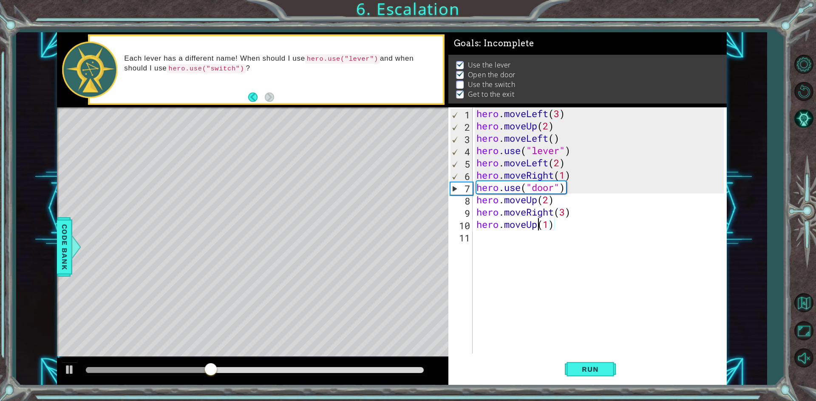
click at [539, 224] on div "hero . moveLeft ( 3 ) hero . moveUp ( 2 ) hero . moveLeft ( ) hero . use ( "lev…" at bounding box center [601, 242] width 253 height 271
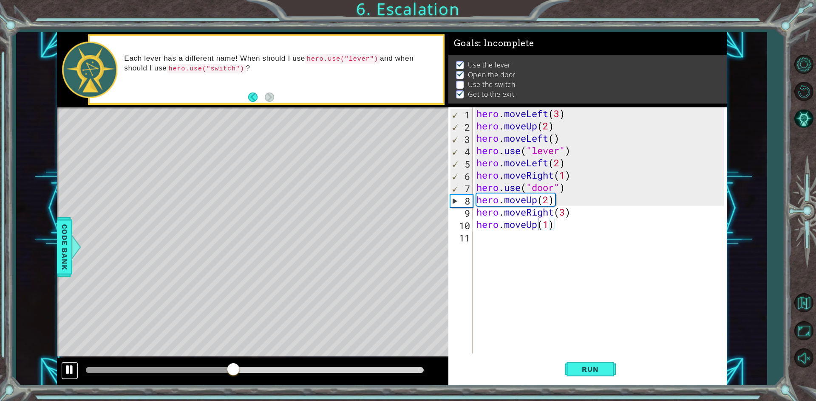
click at [75, 371] on div at bounding box center [69, 370] width 11 height 11
click at [566, 228] on div "hero . moveLeft ( 3 ) hero . moveUp ( 2 ) hero . moveLeft ( ) hero . use ( "lev…" at bounding box center [601, 242] width 253 height 271
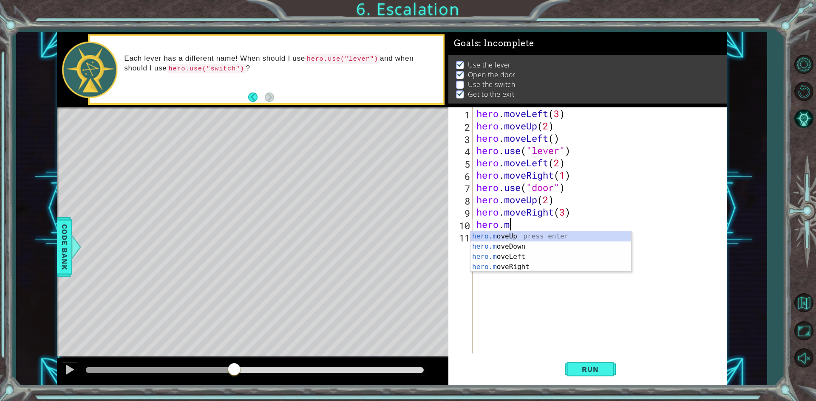
type textarea "hero"
click at [501, 293] on div "hero . moveLeft ( 3 ) hero . moveUp ( 2 ) hero . moveLeft ( ) hero . use ( "lev…" at bounding box center [601, 242] width 253 height 271
click at [526, 234] on div "hero . moveLeft ( 3 ) hero . moveUp ( 2 ) hero . moveLeft ( ) hero . use ( "lev…" at bounding box center [601, 242] width 253 height 271
click at [524, 227] on div "hero . moveLeft ( 3 ) hero . moveUp ( 2 ) hero . moveLeft ( ) hero . use ( "lev…" at bounding box center [601, 242] width 253 height 271
click at [494, 286] on div "her o.moveUp press enter her o.moveDown press enter her o.moveLeft press enter …" at bounding box center [550, 273] width 161 height 82
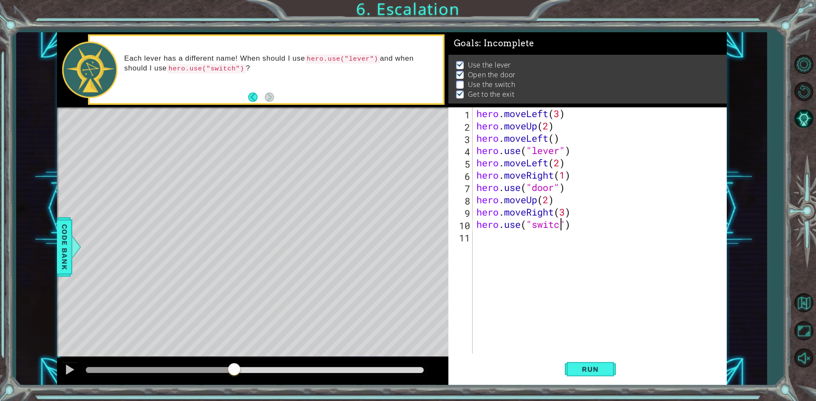
scroll to position [0, 4]
type textarea "hero.use("switch")"
drag, startPoint x: 589, startPoint y: 373, endPoint x: 590, endPoint y: 365, distance: 7.3
click at [590, 371] on span "Run" at bounding box center [590, 369] width 34 height 8
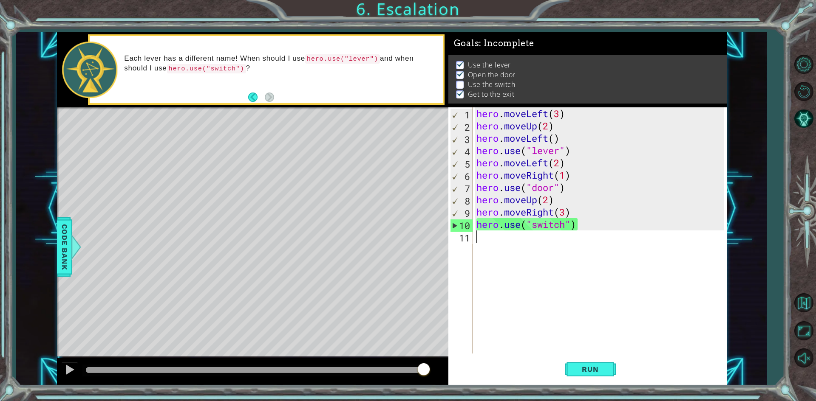
click at [499, 249] on div "hero . moveLeft ( 3 ) hero . moveUp ( 2 ) hero . moveLeft ( ) hero . use ( "lev…" at bounding box center [601, 242] width 253 height 271
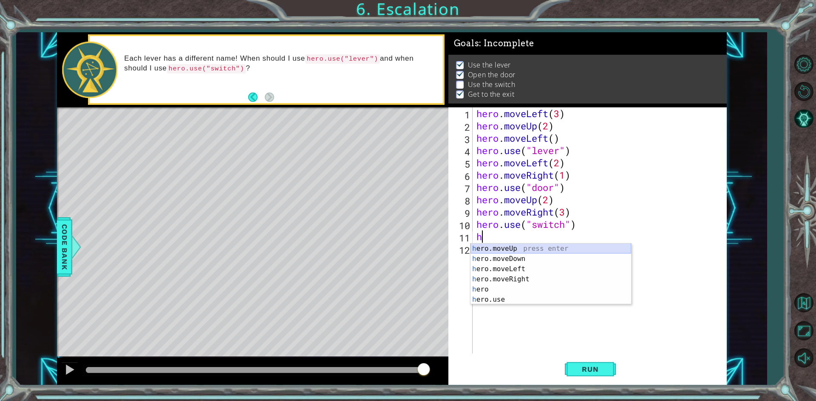
click at [513, 252] on div "h ero.moveUp press enter h ero.moveDown press enter h ero.moveLeft press enter …" at bounding box center [550, 285] width 161 height 82
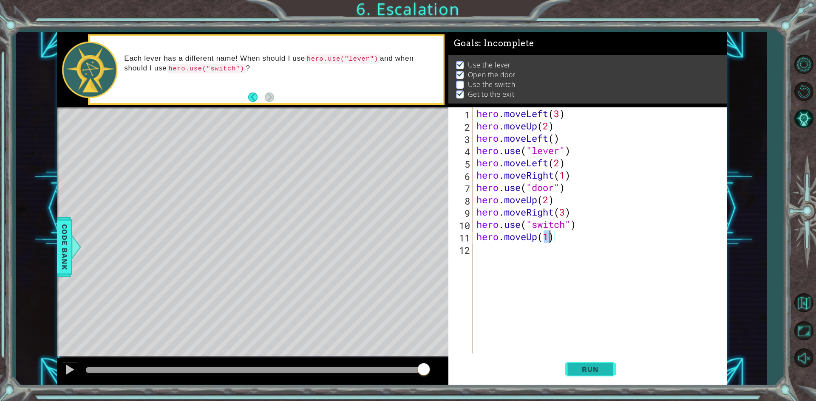
click at [591, 363] on button "Run" at bounding box center [590, 370] width 51 height 28
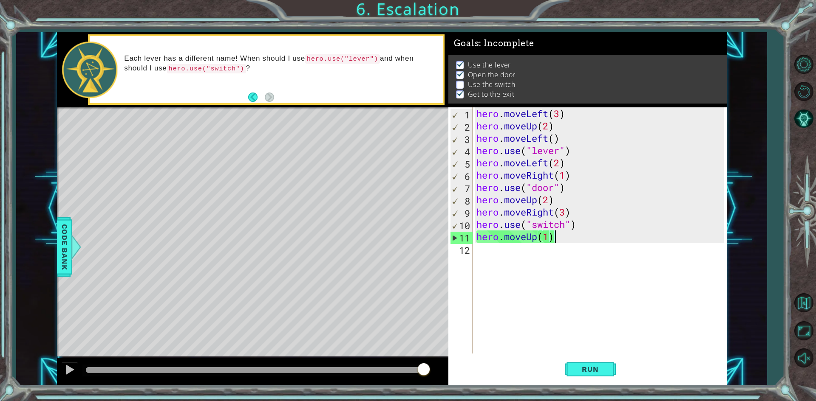
click at [566, 237] on div "hero . moveLeft ( 3 ) hero . moveUp ( 2 ) hero . moveLeft ( ) hero . use ( "lev…" at bounding box center [601, 242] width 253 height 271
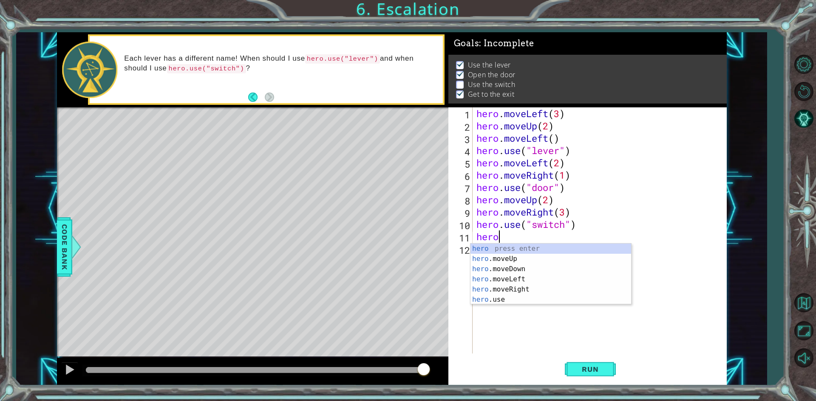
type textarea "h"
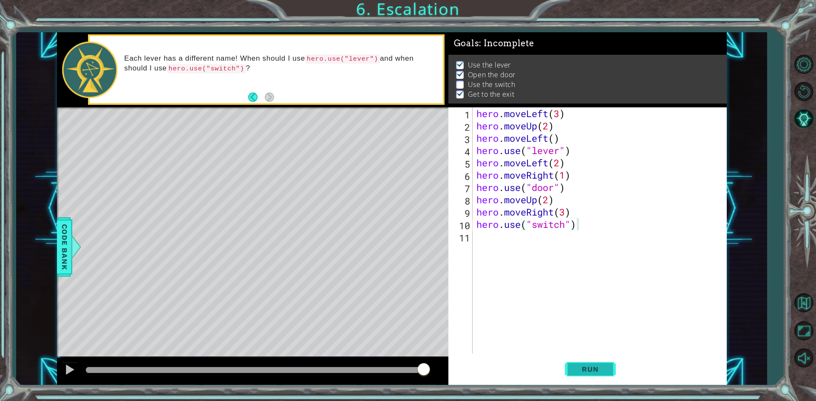
click at [591, 370] on span "Run" at bounding box center [590, 369] width 34 height 8
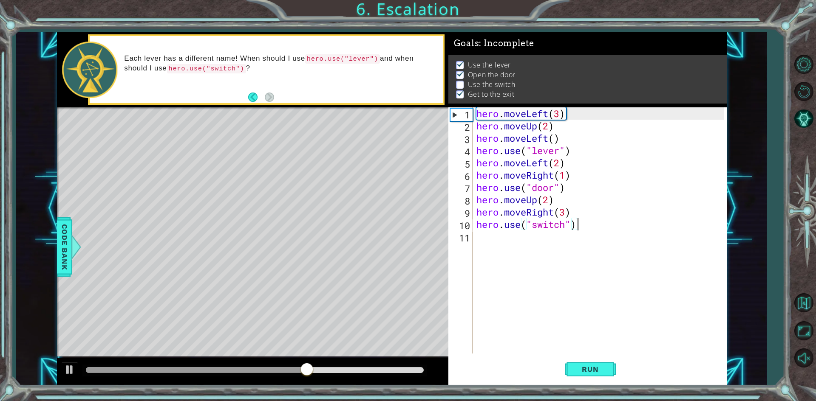
click at [597, 221] on div "hero . moveLeft ( 3 ) hero . moveUp ( 2 ) hero . moveLeft ( ) hero . use ( "lev…" at bounding box center [601, 242] width 253 height 271
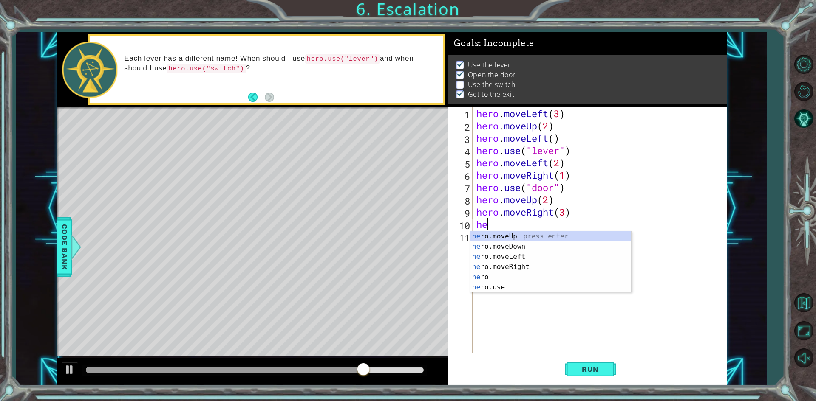
type textarea "h"
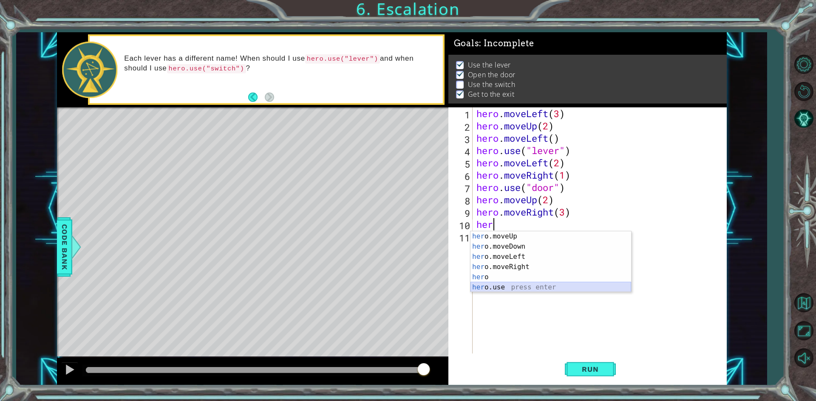
click at [500, 286] on div "her o.moveUp press enter her o.moveDown press enter her o.moveLeft press enter …" at bounding box center [550, 273] width 161 height 82
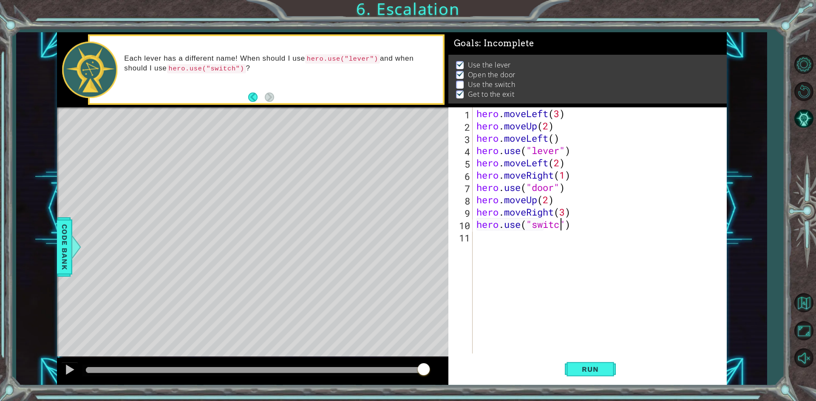
scroll to position [0, 4]
click at [609, 365] on button "Run" at bounding box center [590, 370] width 51 height 28
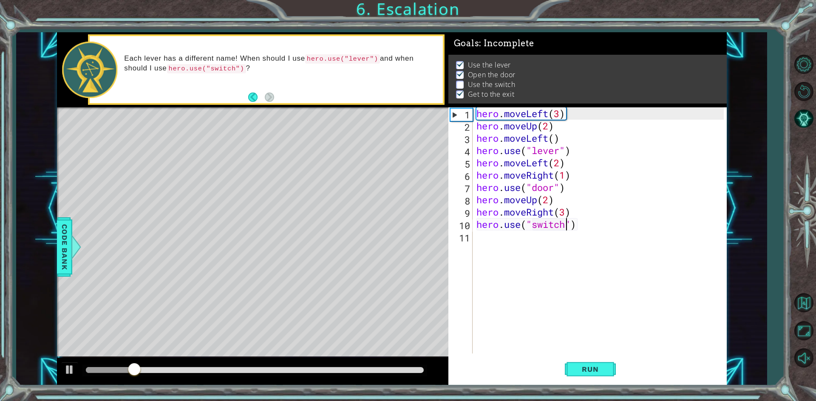
drag, startPoint x: 458, startPoint y: 74, endPoint x: 458, endPoint y: 79, distance: 4.8
click at [458, 79] on ul "Use the lever Open the door Use the switch Get to the exit" at bounding box center [587, 79] width 267 height 39
click at [458, 81] on p at bounding box center [460, 85] width 8 height 8
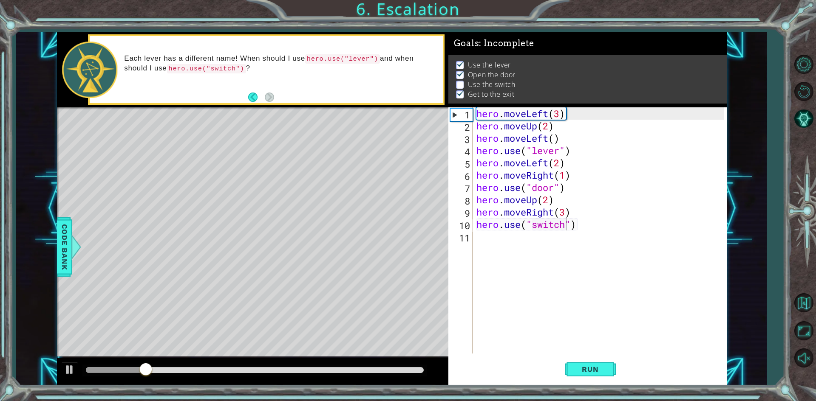
click at [458, 81] on p at bounding box center [460, 85] width 8 height 8
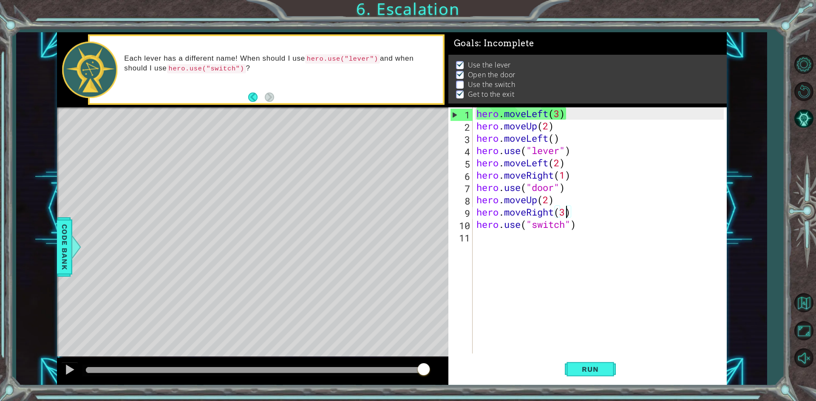
click at [564, 209] on div "hero . moveLeft ( 3 ) hero . moveUp ( 2 ) hero . moveLeft ( ) hero . use ( "lev…" at bounding box center [601, 242] width 253 height 271
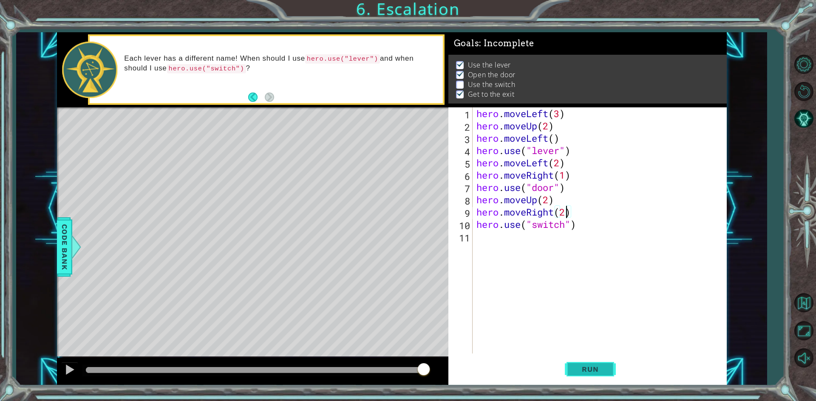
type textarea "hero.moveRight(2)"
click at [577, 374] on button "Run" at bounding box center [590, 370] width 51 height 28
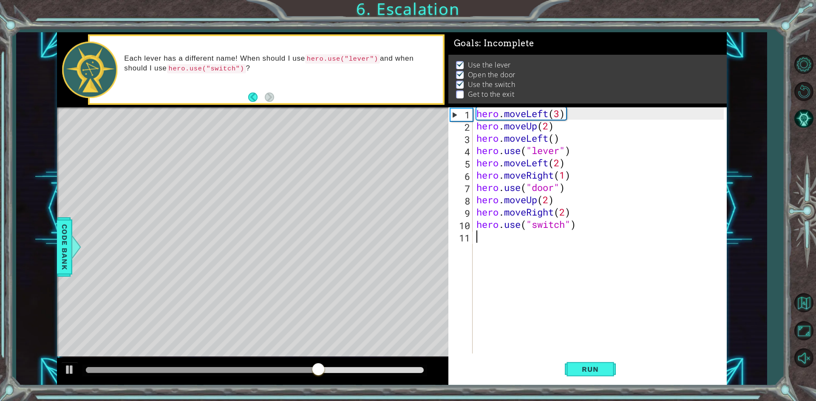
click at [486, 245] on div "hero . moveLeft ( 3 ) hero . moveUp ( 2 ) hero . moveLeft ( ) hero . use ( "lev…" at bounding box center [601, 242] width 253 height 271
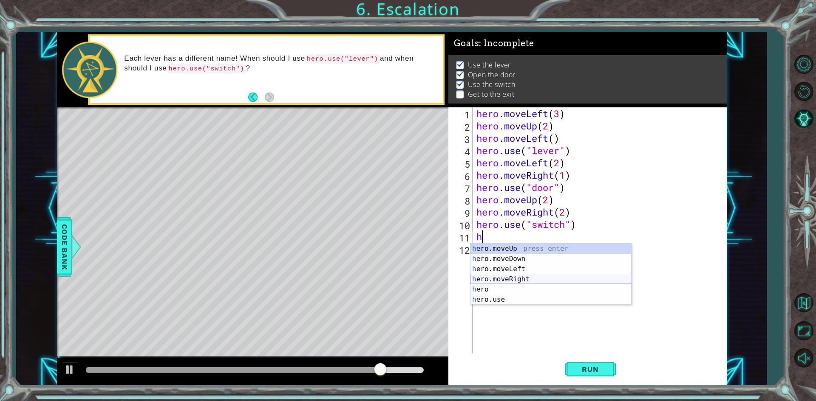
click at [522, 278] on div "h ero.moveUp press enter h ero.moveDown press enter h ero.moveLeft press enter …" at bounding box center [550, 285] width 161 height 82
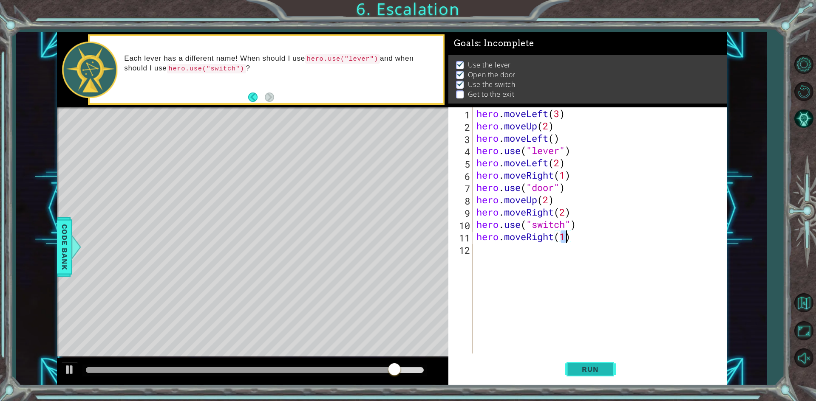
type textarea "hero.moveRight(1)"
click at [597, 374] on button "Run" at bounding box center [590, 370] width 51 height 28
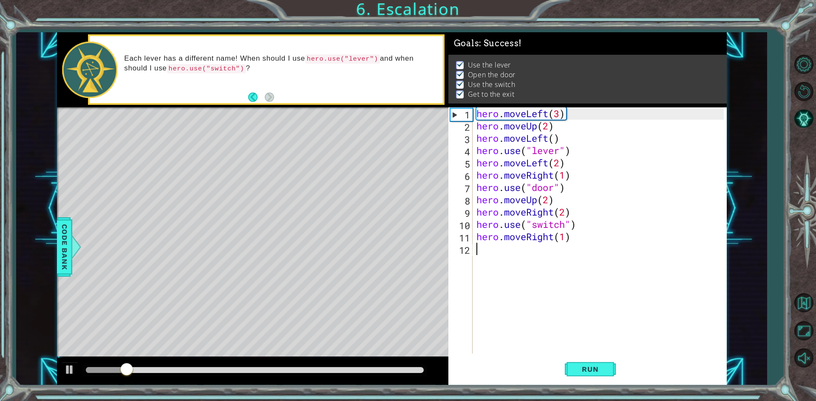
click at [486, 254] on div "hero . moveLeft ( 3 ) hero . moveUp ( 2 ) hero . moveLeft ( ) hero . use ( "lev…" at bounding box center [601, 242] width 253 height 271
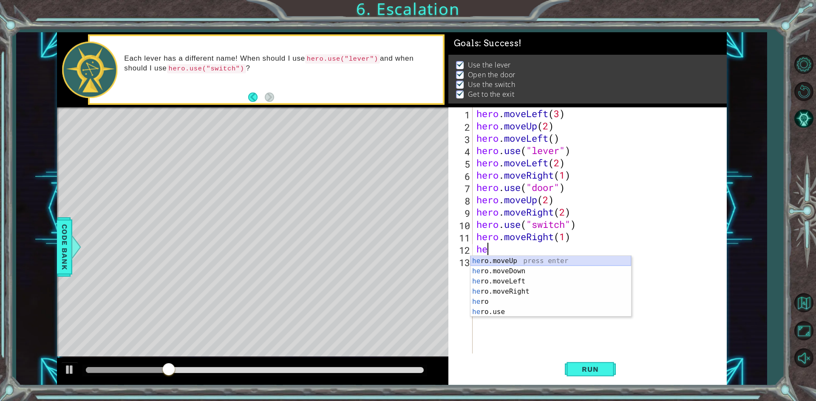
click at [527, 260] on div "he ro.moveUp press enter he ro.moveDown press enter he ro.moveLeft press enter …" at bounding box center [550, 297] width 161 height 82
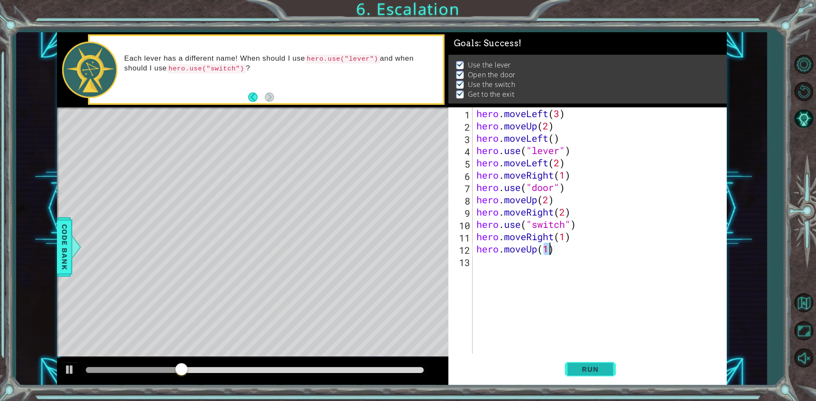
type textarea "hero.moveUp(1)"
click at [599, 364] on button "Run" at bounding box center [590, 370] width 51 height 28
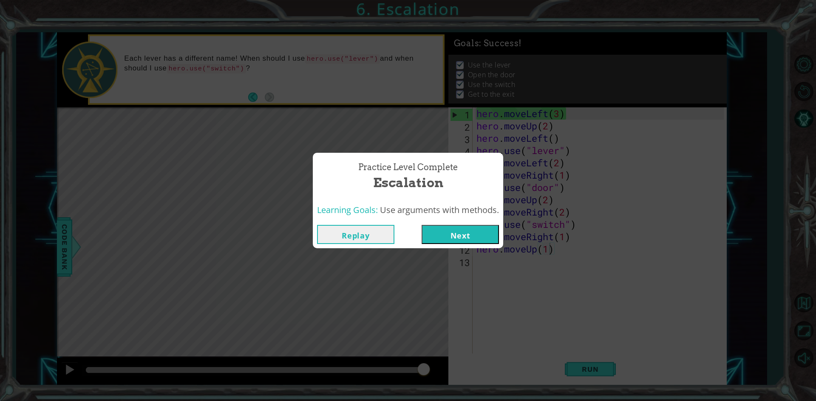
click at [476, 231] on button "Next" at bounding box center [459, 234] width 77 height 19
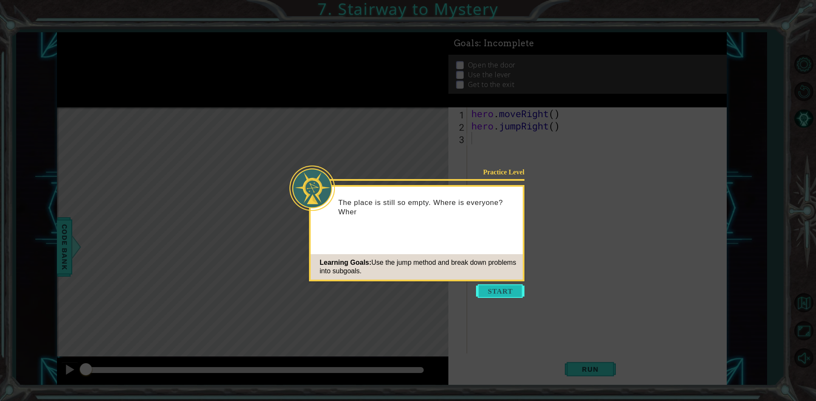
click at [508, 285] on button "Start" at bounding box center [500, 292] width 48 height 14
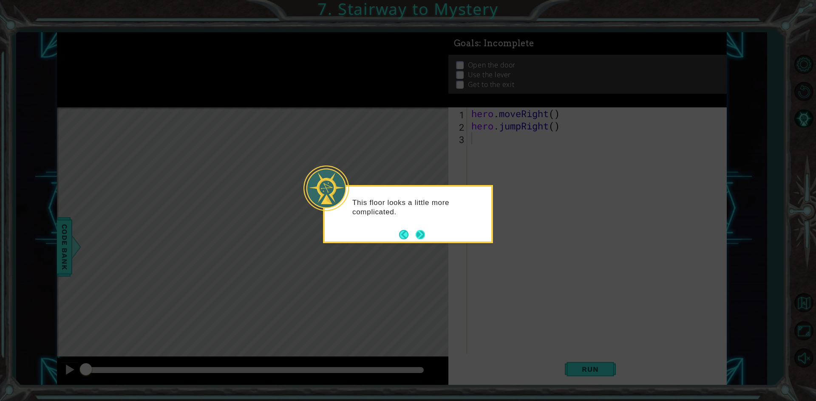
click at [419, 235] on button "Next" at bounding box center [420, 234] width 9 height 9
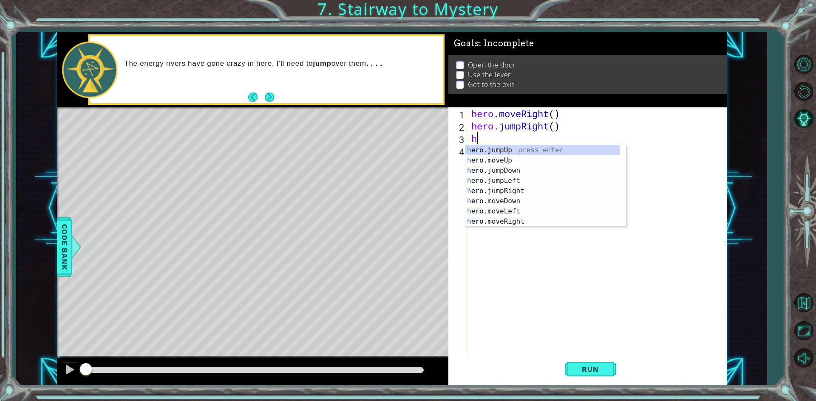
type textarea "he"
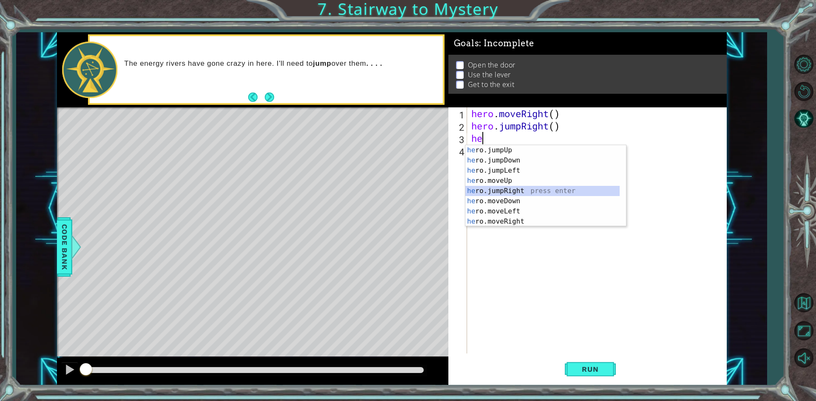
click at [506, 192] on div "he ro.jumpUp press enter he ro.jumpDown press enter he ro.jumpLeft press enter …" at bounding box center [542, 196] width 154 height 102
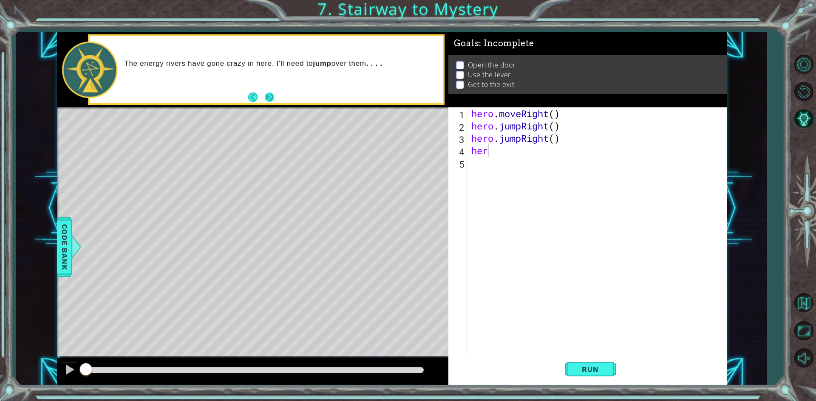
click at [271, 96] on button "Next" at bounding box center [269, 97] width 9 height 9
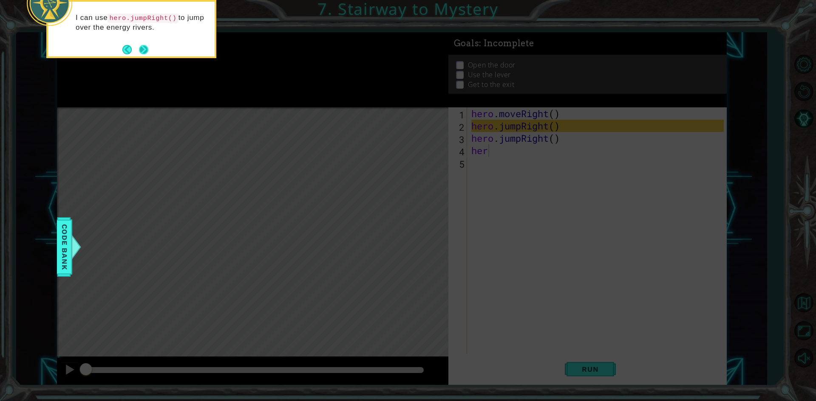
click at [144, 42] on div "I can use hero.jumpRight() to jump over the energy rivers." at bounding box center [131, 26] width 167 height 43
click at [144, 42] on div "I can use hero.jumpRight() to jump over the energy rivers. I just need" at bounding box center [131, 26] width 167 height 43
click at [141, 51] on button "Next" at bounding box center [143, 50] width 9 height 9
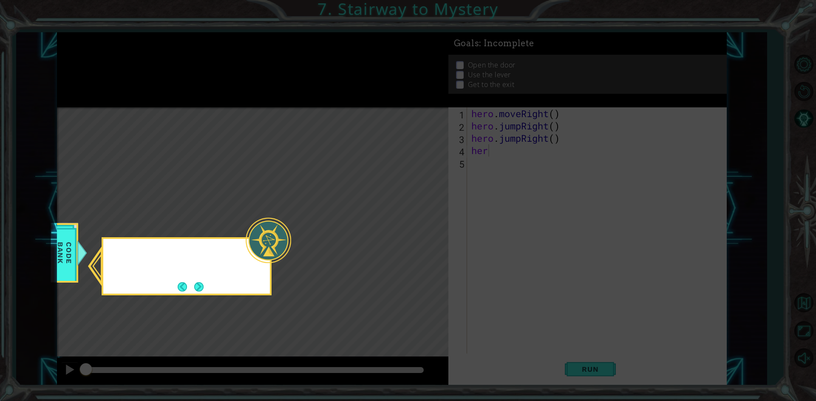
click at [141, 51] on icon at bounding box center [408, 200] width 816 height 401
click at [199, 286] on button "Next" at bounding box center [199, 287] width 14 height 14
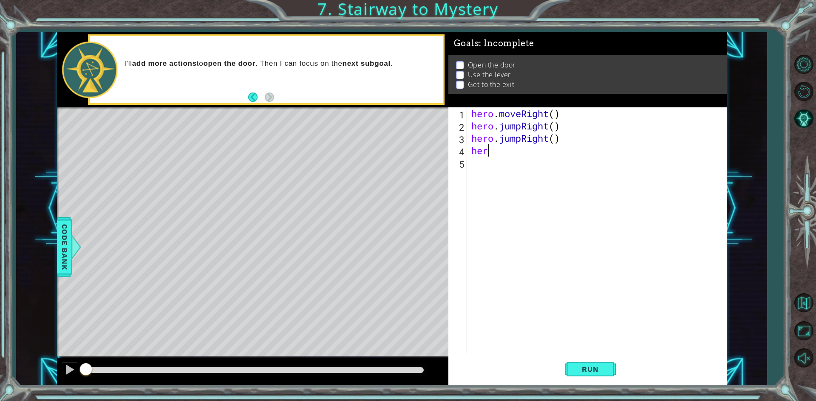
scroll to position [0, 0]
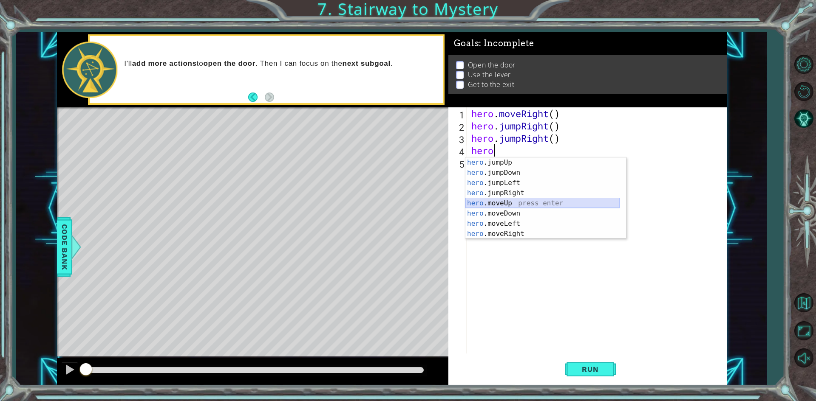
click at [489, 201] on div "hero .jumpUp press enter hero .jumpDown press enter hero .jumpLeft press enter …" at bounding box center [542, 209] width 154 height 102
type textarea "hero.moveUp(1)"
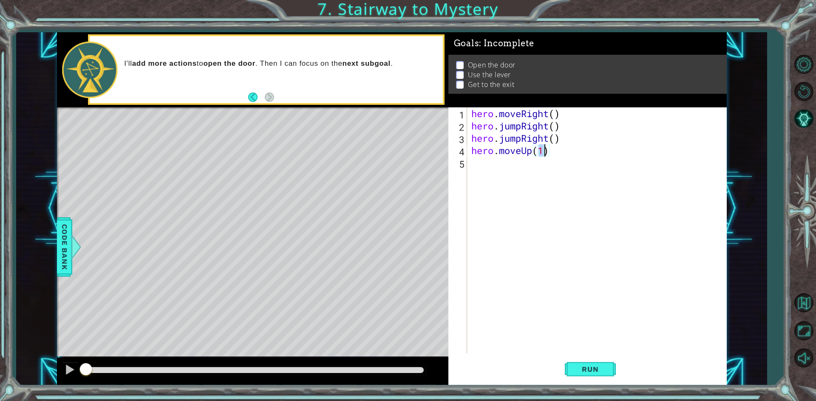
click at [480, 162] on div "hero . moveRight ( ) hero . jumpRight ( ) hero . jumpRight ( ) hero . moveUp ( …" at bounding box center [598, 242] width 258 height 271
drag, startPoint x: 580, startPoint y: 369, endPoint x: 580, endPoint y: 364, distance: 5.5
click at [580, 369] on span "Run" at bounding box center [590, 369] width 34 height 8
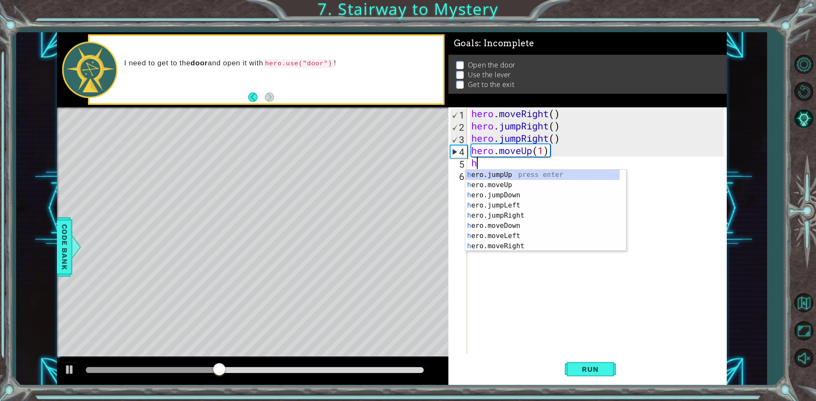
type textarea "hr"
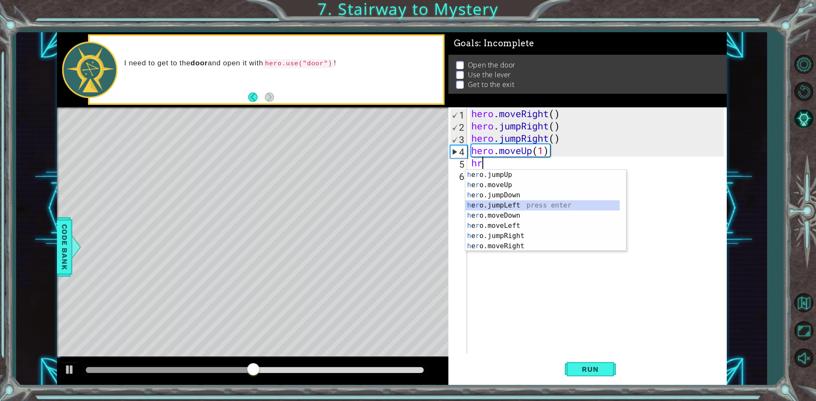
click at [511, 203] on div "h e r o.jumpUp press enter h e r o.moveUp press enter h e r o.jumpDown press en…" at bounding box center [542, 221] width 154 height 102
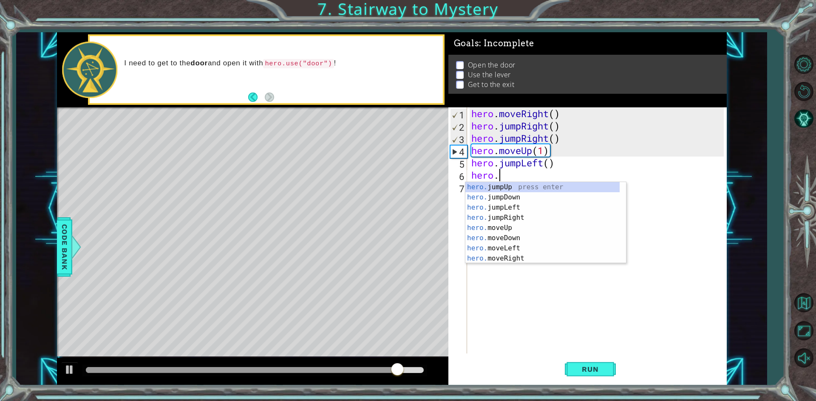
scroll to position [0, 1]
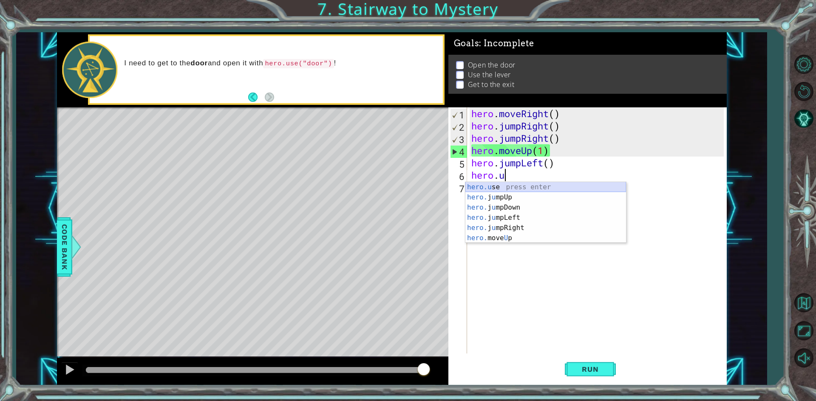
click at [497, 186] on div "hero.u se press enter hero. j u mpUp press enter hero. j u mpDown press enter h…" at bounding box center [545, 223] width 161 height 82
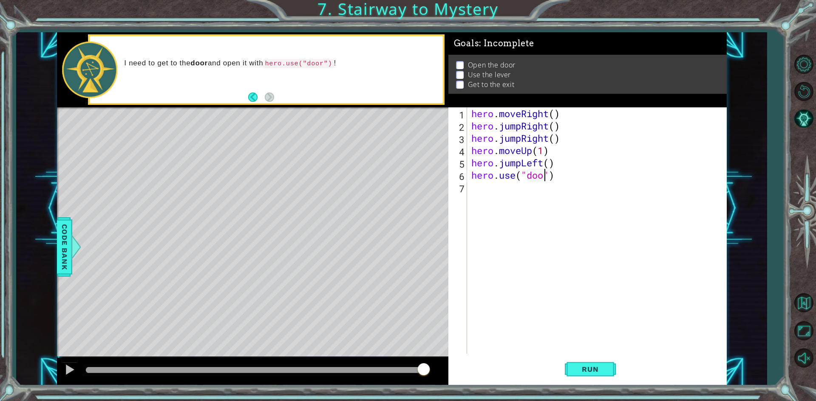
scroll to position [0, 3]
click at [590, 365] on button "Run" at bounding box center [590, 370] width 51 height 28
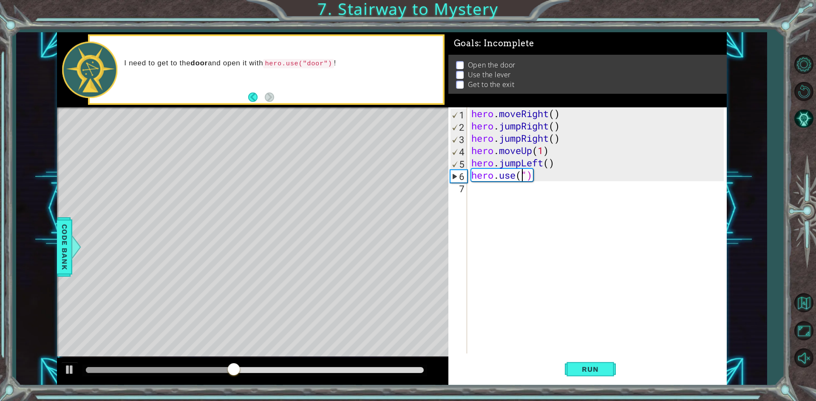
scroll to position [0, 1]
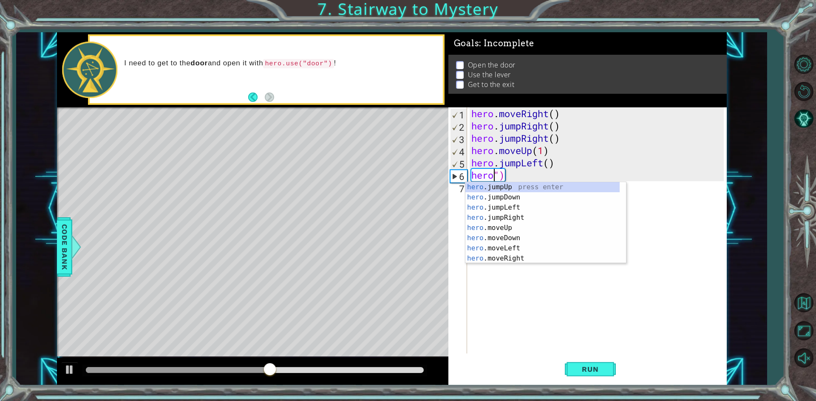
click at [529, 169] on div "hero . moveRight ( ) hero . jumpRight ( ) hero . jumpRight ( ) hero . moveUp ( …" at bounding box center [598, 242] width 258 height 271
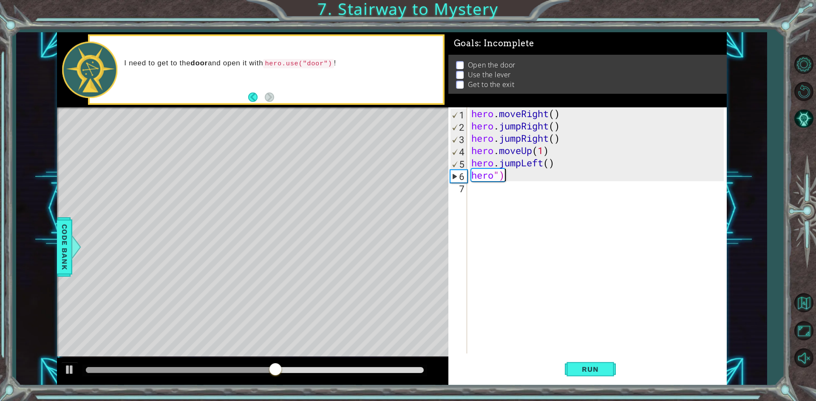
click at [557, 160] on div "hero . moveRight ( ) hero . jumpRight ( ) hero . jumpRight ( ) hero . moveUp ( …" at bounding box center [598, 242] width 258 height 271
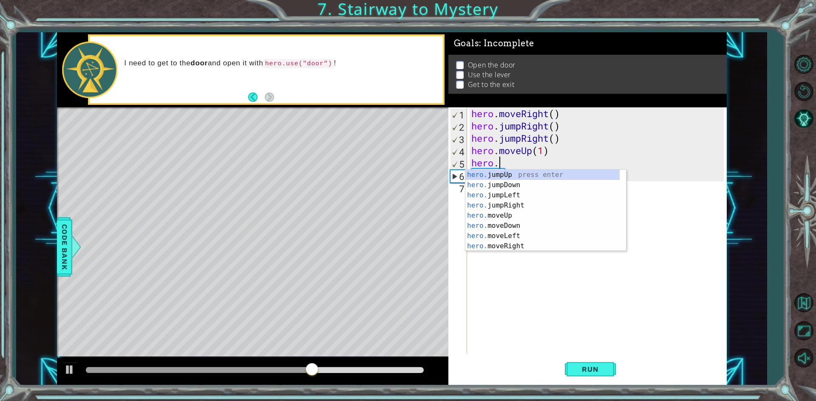
scroll to position [0, 1]
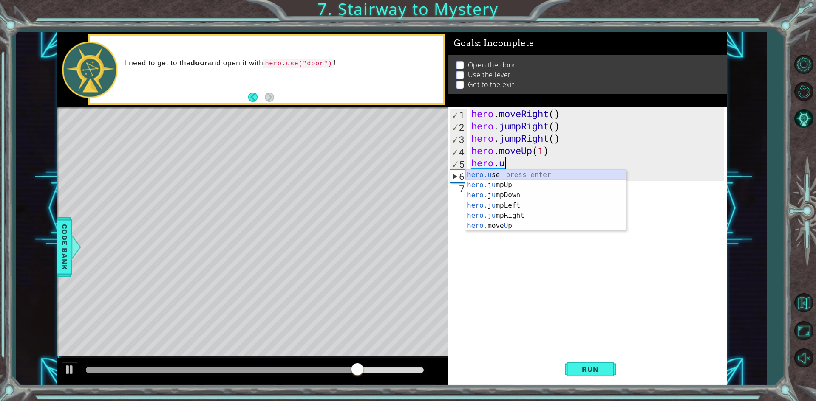
click at [510, 176] on div "hero.u se press enter hero. j u mpUp press enter hero. j u mpDown press enter h…" at bounding box center [545, 211] width 161 height 82
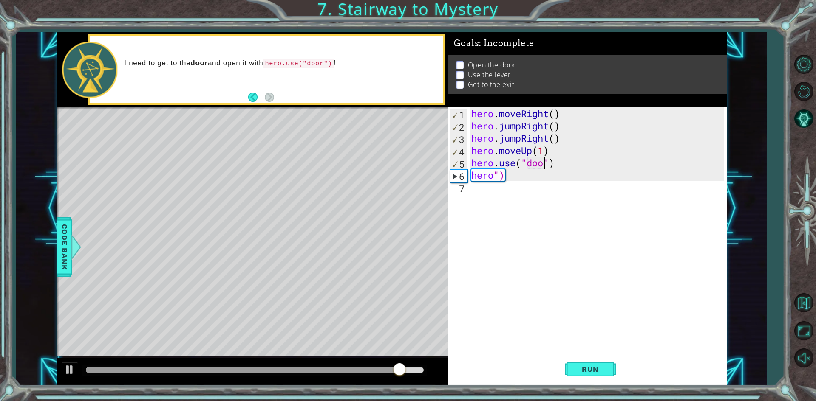
type textarea "hero.use("door")"
click at [516, 181] on div "hero . moveRight ( ) hero . jumpRight ( ) hero . jumpRight ( ) hero . moveUp ( …" at bounding box center [598, 242] width 258 height 271
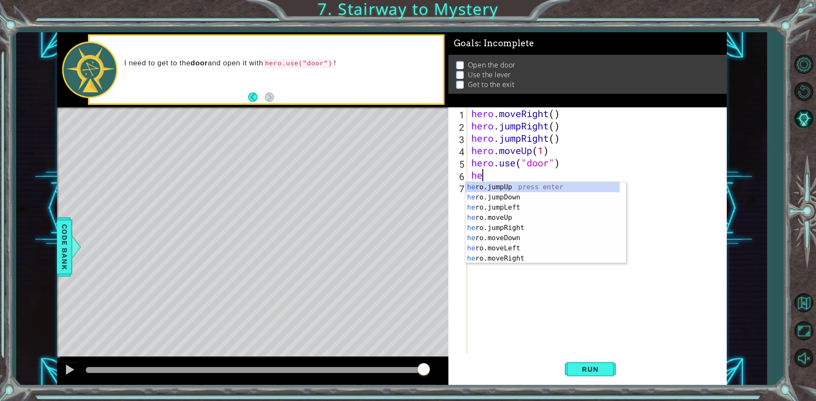
type textarea "h"
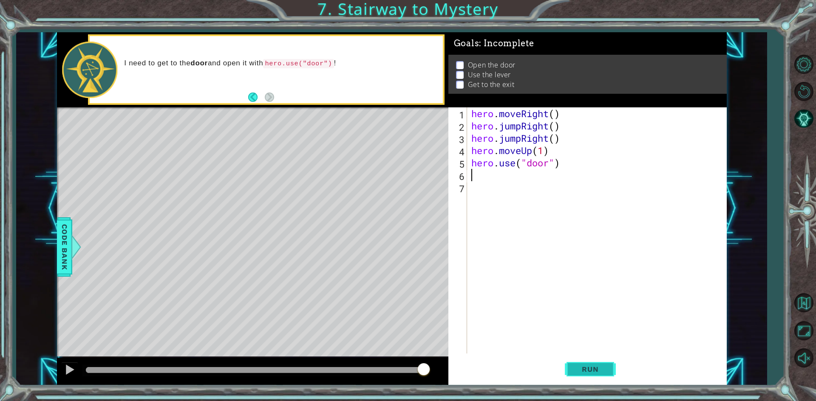
click at [582, 369] on span "Run" at bounding box center [590, 369] width 34 height 8
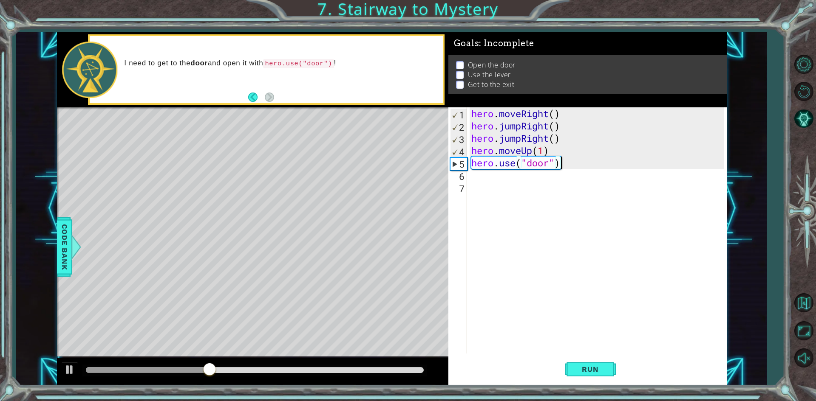
click at [571, 159] on div "hero . moveRight ( ) hero . jumpRight ( ) hero . jumpRight ( ) hero . moveUp ( …" at bounding box center [598, 242] width 258 height 271
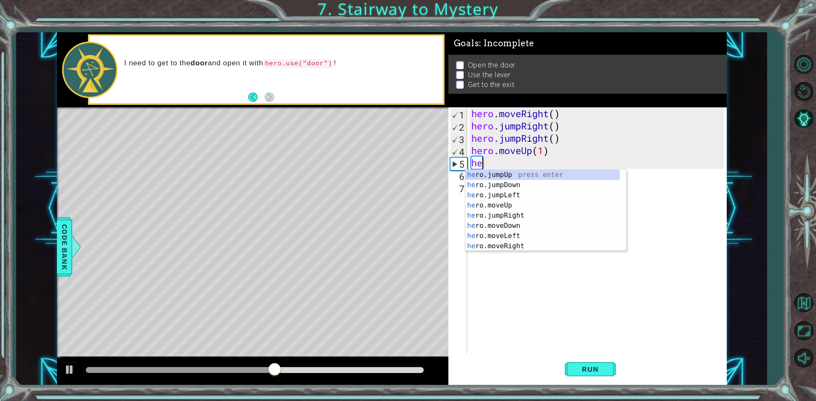
type textarea "h"
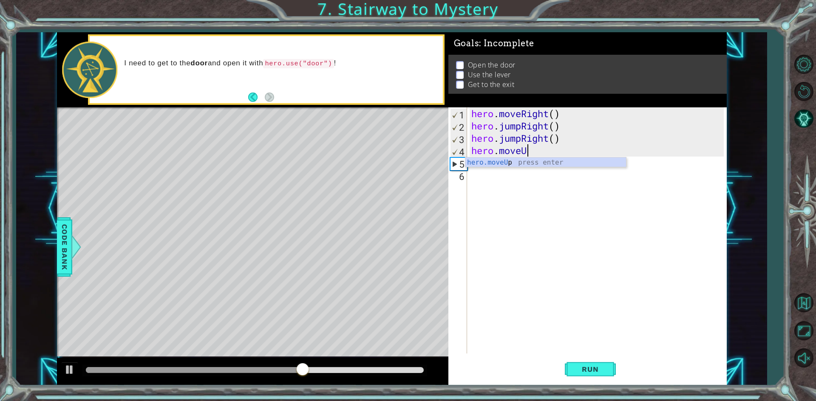
scroll to position [0, 2]
click at [571, 159] on div "hero.moveUp press enter" at bounding box center [545, 173] width 161 height 31
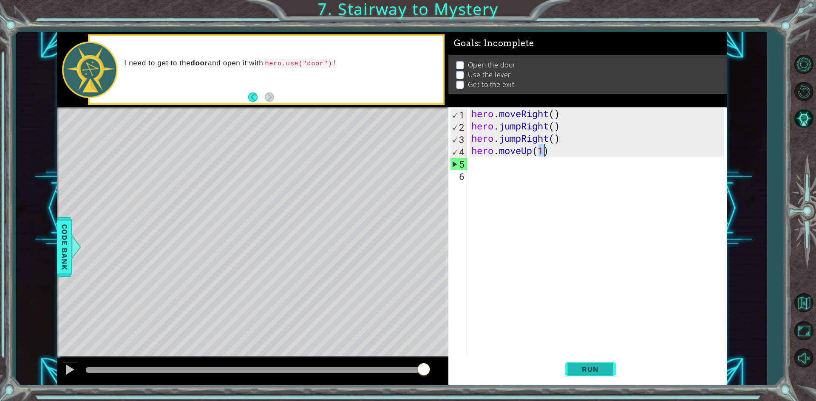
click at [595, 368] on span "Run" at bounding box center [590, 369] width 34 height 8
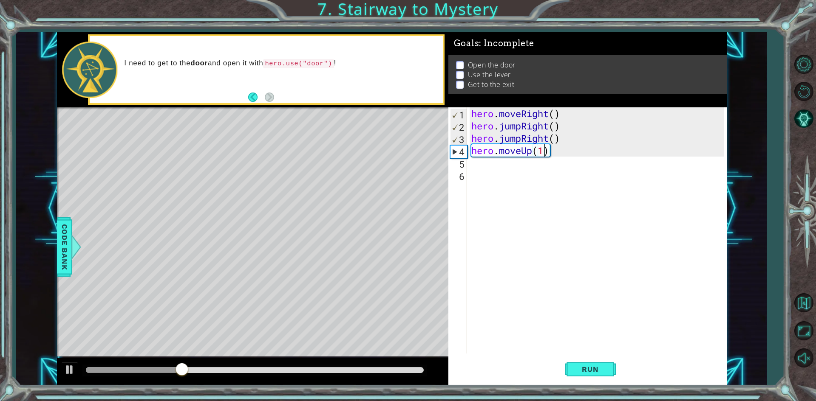
scroll to position [0, 3]
type textarea "hero.moveUp(1hr)"
click at [511, 170] on div "hero . moveRight ( ) hero . jumpRight ( ) hero . jumpRight ( ) hero . moveUp ( …" at bounding box center [598, 242] width 258 height 271
click at [510, 169] on div "hero . moveRight ( ) hero . jumpRight ( ) hero . jumpRight ( ) hero . moveUp ( …" at bounding box center [598, 242] width 258 height 271
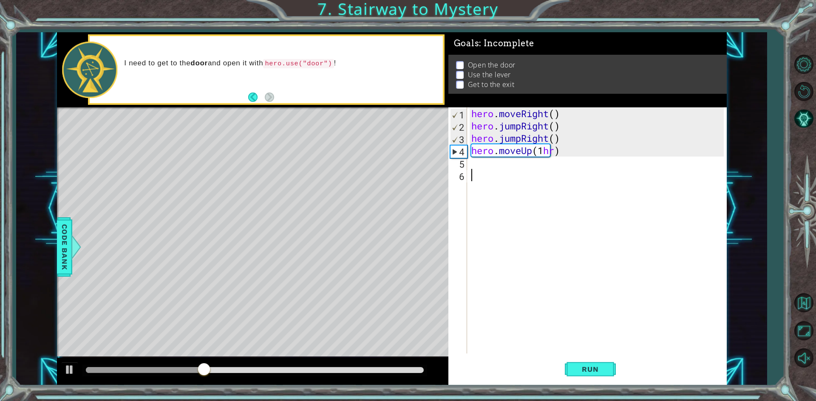
click at [512, 162] on div "hero . moveRight ( ) hero . jumpRight ( ) hero . jumpRight ( ) hero . moveUp ( …" at bounding box center [598, 242] width 258 height 271
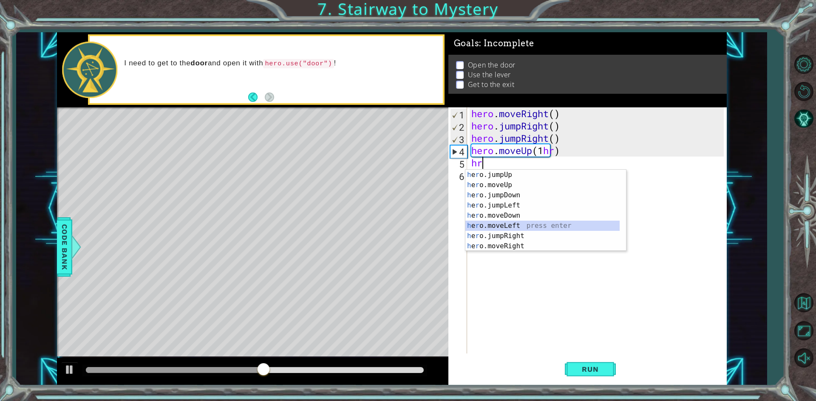
click at [505, 225] on div "h e r o.jumpUp press enter h e r o.moveUp press enter h e r o.jumpDown press en…" at bounding box center [542, 221] width 154 height 102
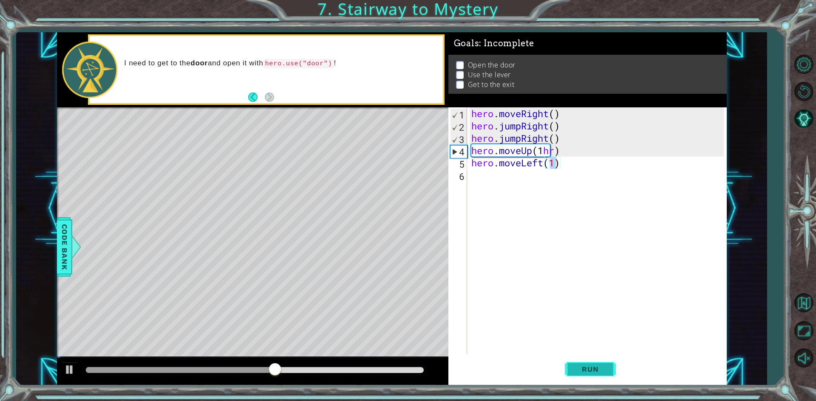
click at [595, 364] on button "Run" at bounding box center [590, 370] width 51 height 28
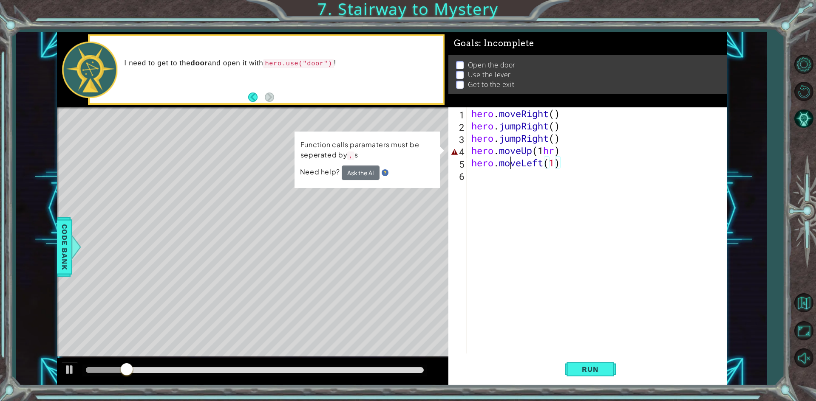
click at [509, 168] on div "hero . moveRight ( ) hero . jumpRight ( ) hero . jumpRight ( ) hero . moveUp ( …" at bounding box center [598, 242] width 258 height 271
click at [468, 163] on div "hero.moveLeft(1) 1 2 3 4 5 6 hero . moveRight ( ) hero . jumpRight ( ) hero . j…" at bounding box center [585, 230] width 275 height 246
click at [478, 164] on div "hero . moveRight ( ) hero . jumpRight ( ) hero . jumpRight ( ) hero . moveUp ( …" at bounding box center [598, 242] width 258 height 271
click at [566, 155] on div "hero . moveRight ( ) hero . jumpRight ( ) hero . jumpRight ( ) hero . moveUp ( …" at bounding box center [598, 242] width 258 height 271
click at [565, 166] on div "hero . moveRight ( ) hero . jumpRight ( ) hero . jumpRight ( ) hero . moveUp ( …" at bounding box center [598, 242] width 258 height 271
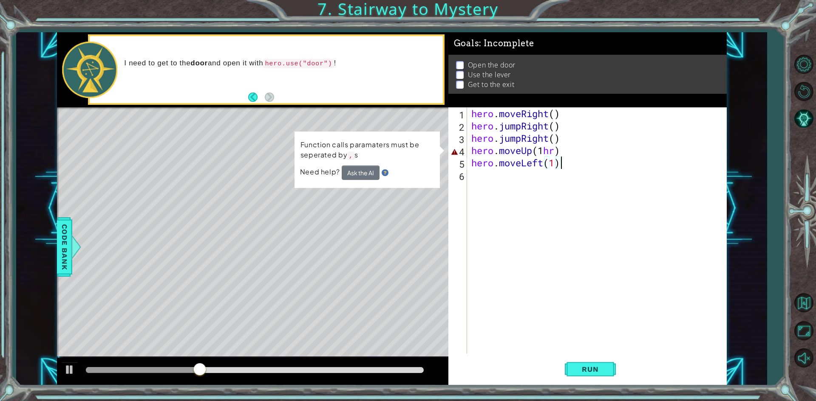
click at [565, 166] on div "hero . moveRight ( ) hero . jumpRight ( ) hero . jumpRight ( ) hero . moveUp ( …" at bounding box center [598, 242] width 258 height 271
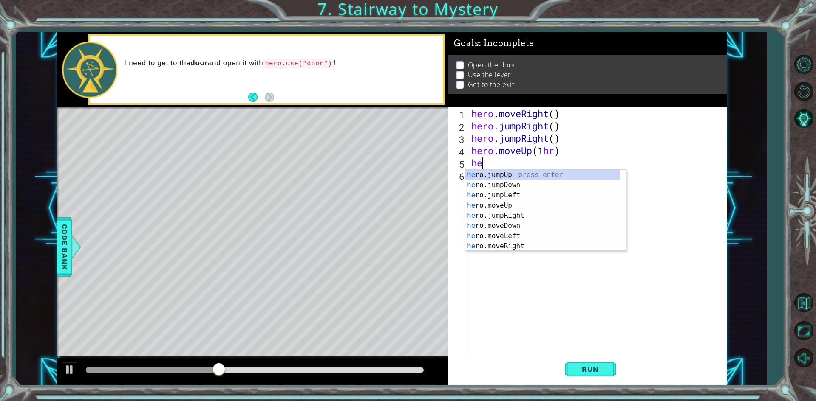
type textarea "h"
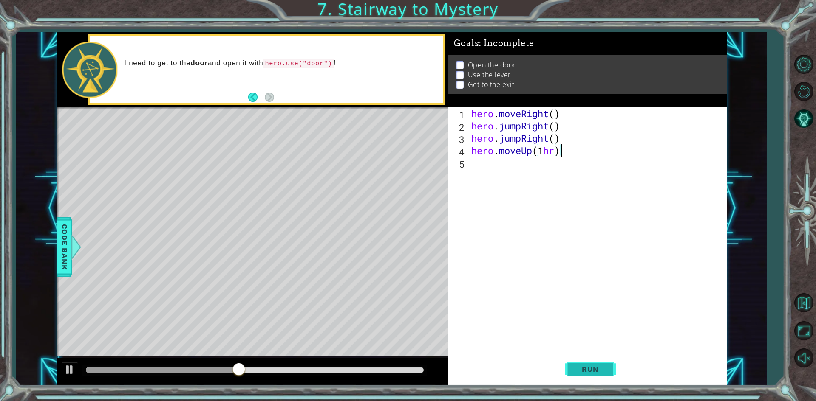
click at [601, 376] on button "Run" at bounding box center [590, 370] width 51 height 28
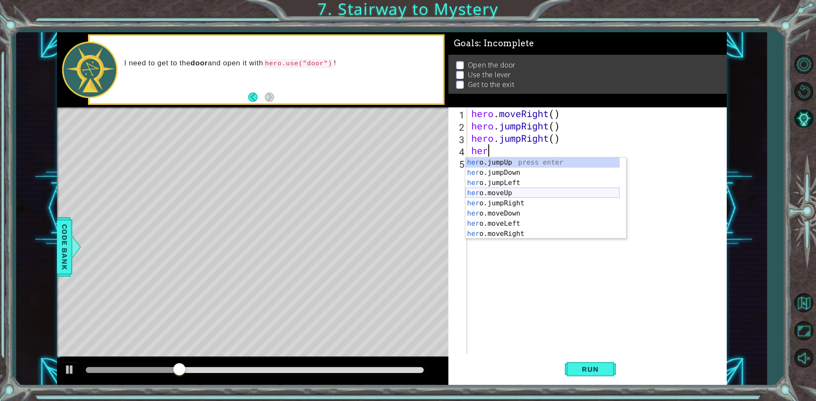
click at [534, 190] on div "her o.jumpUp press enter her o.jumpDown press enter her o.jumpLeft press enter …" at bounding box center [542, 209] width 154 height 102
type textarea "hero.moveUp(1)"
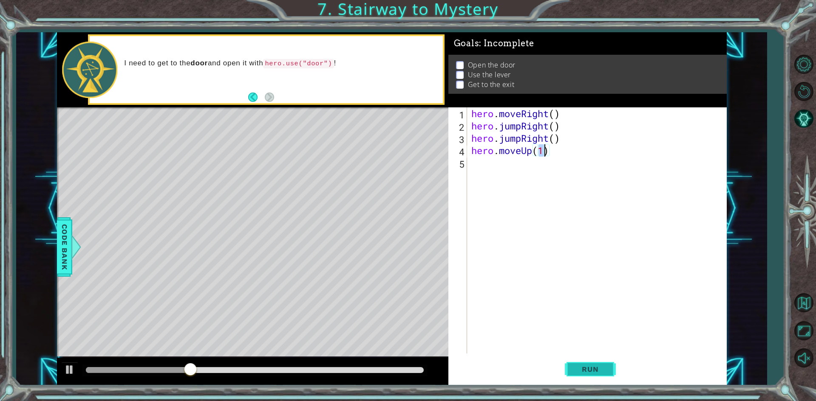
click at [593, 365] on button "Run" at bounding box center [590, 370] width 51 height 28
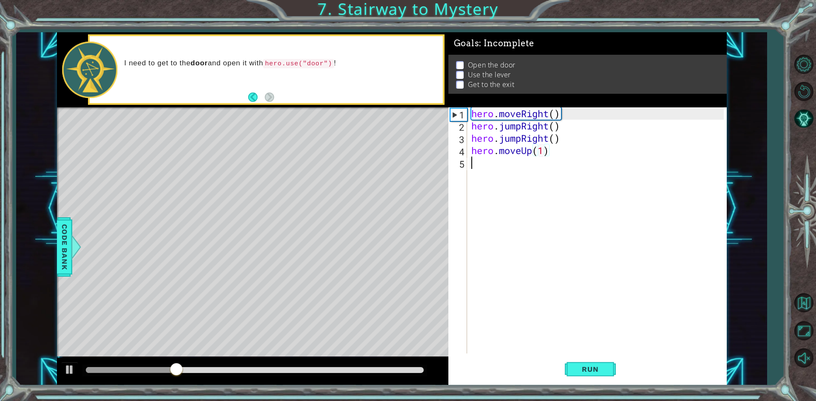
click at [476, 166] on div "hero . moveRight ( ) hero . jumpRight ( ) hero . jumpRight ( ) hero . moveUp ( …" at bounding box center [598, 242] width 258 height 271
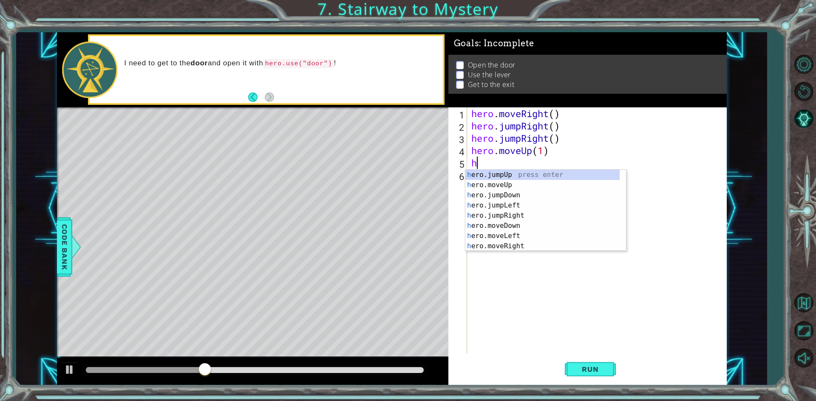
type textarea "hr"
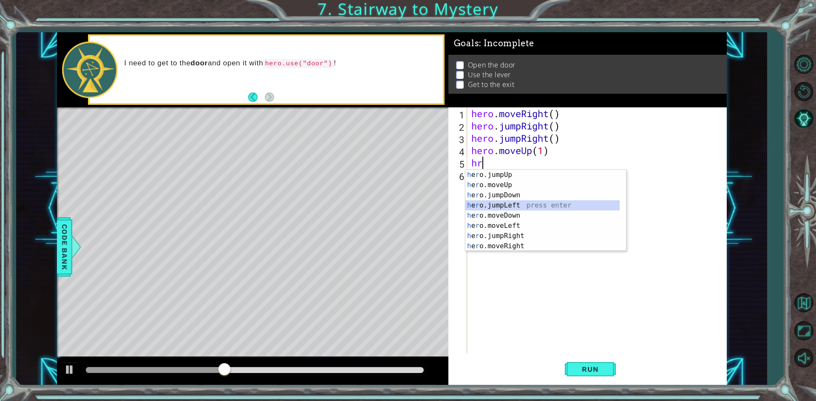
click at [495, 207] on div "h e r o.jumpUp press enter h e r o.moveUp press enter h e r o.jumpDown press en…" at bounding box center [542, 221] width 154 height 102
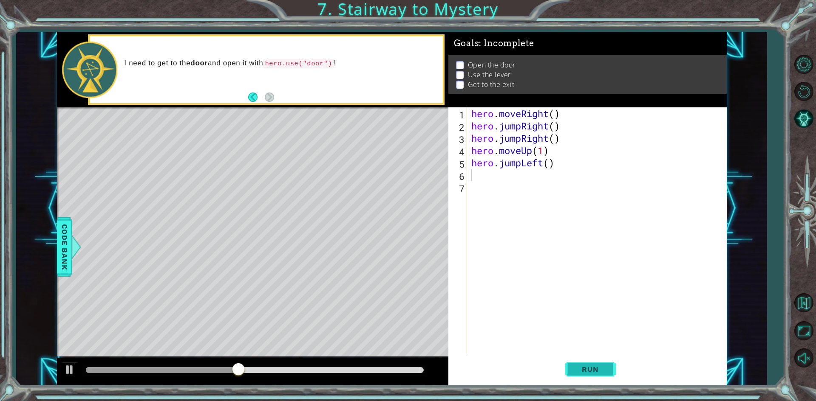
click at [600, 370] on span "Run" at bounding box center [590, 369] width 34 height 8
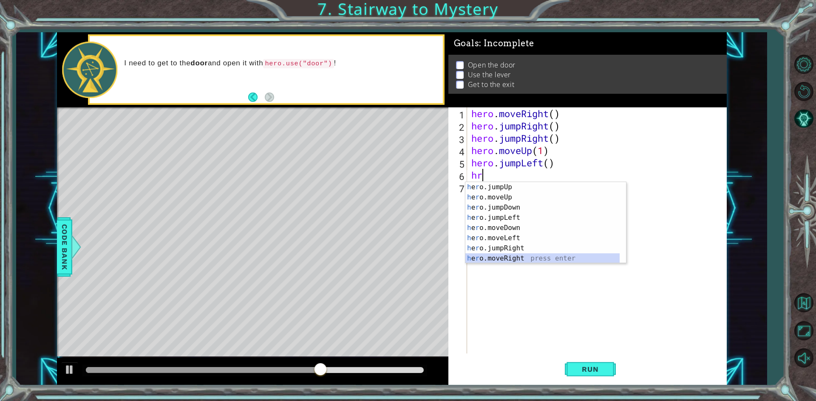
click at [507, 260] on div "h e r o.jumpUp press enter h e r o.moveUp press enter h e r o.jumpDown press en…" at bounding box center [542, 233] width 154 height 102
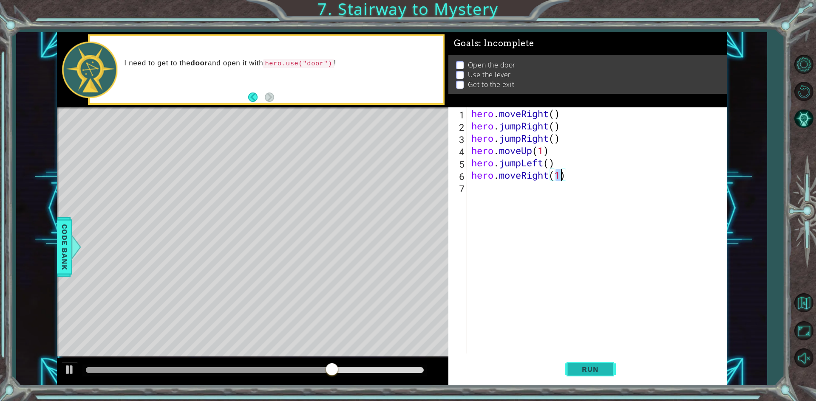
type textarea "hero.moveRight(1)"
click at [585, 367] on span "Run" at bounding box center [590, 369] width 34 height 8
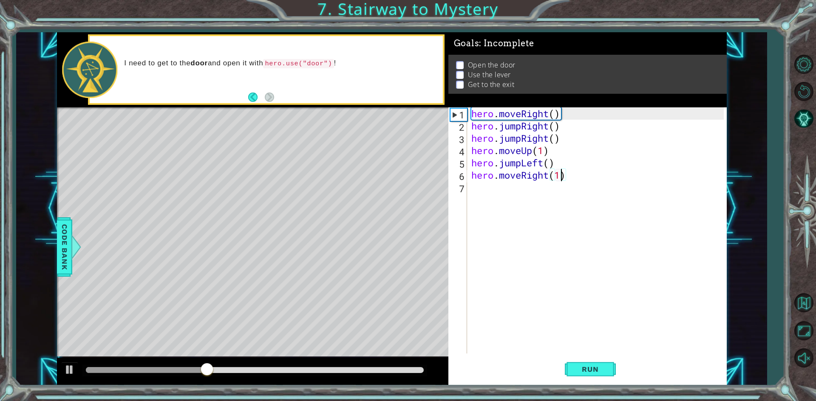
click at [476, 192] on div "hero . moveRight ( ) hero . jumpRight ( ) hero . jumpRight ( ) hero . moveUp ( …" at bounding box center [598, 242] width 258 height 271
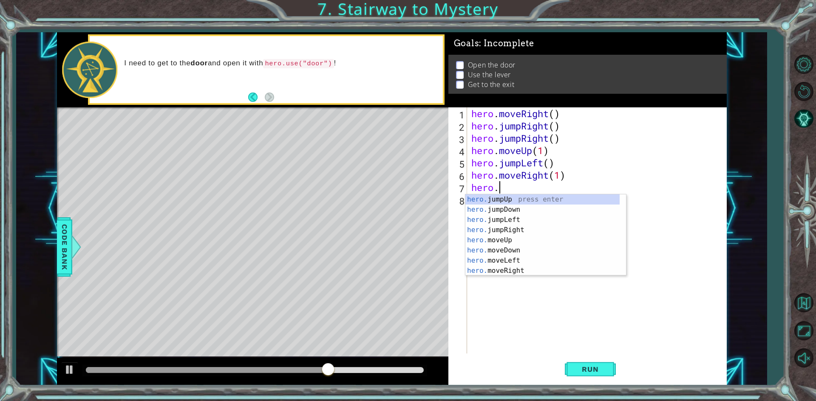
scroll to position [0, 1]
click at [524, 198] on div "hero.u se press enter hero. j u mpUp press enter hero. j u mpDown press enter h…" at bounding box center [545, 236] width 161 height 82
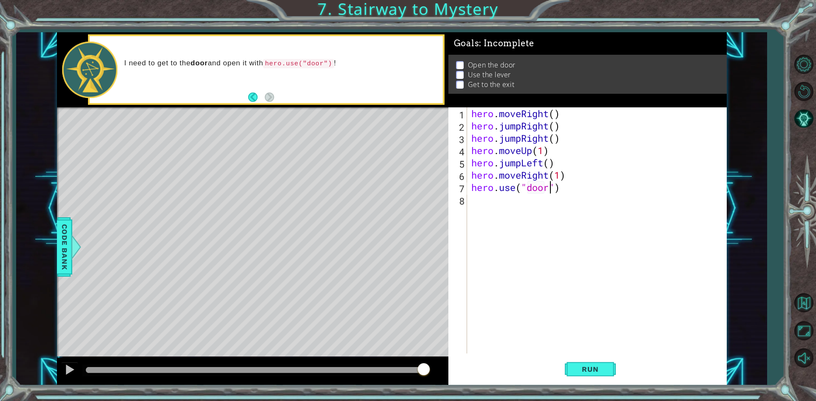
scroll to position [0, 3]
type textarea "hero.use("door")"
click at [581, 360] on button "Run" at bounding box center [590, 370] width 51 height 28
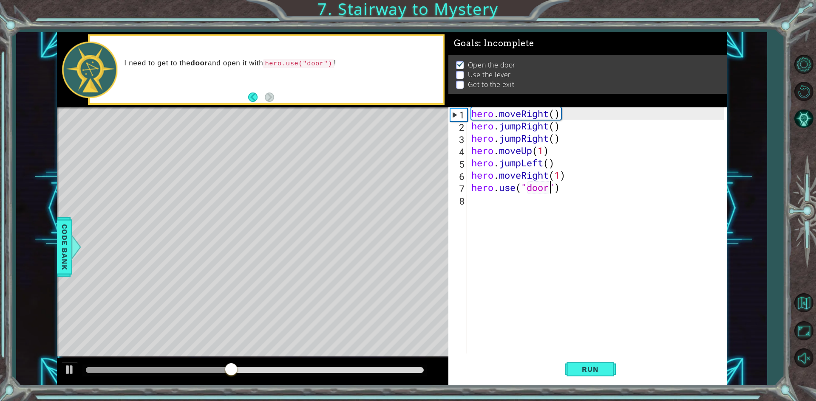
click at [475, 191] on div "hero . moveRight ( ) hero . jumpRight ( ) hero . jumpRight ( ) hero . moveUp ( …" at bounding box center [598, 242] width 258 height 271
click at [474, 200] on div "hero . moveRight ( ) hero . jumpRight ( ) hero . jumpRight ( ) hero . moveUp ( …" at bounding box center [598, 242] width 258 height 271
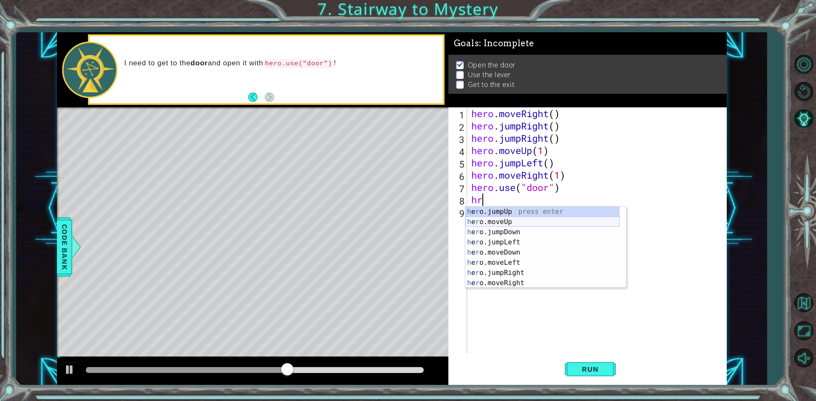
click at [503, 221] on div "h e r o.jumpUp press enter h e r o.moveUp press enter h e r o.jumpDown press en…" at bounding box center [542, 258] width 154 height 102
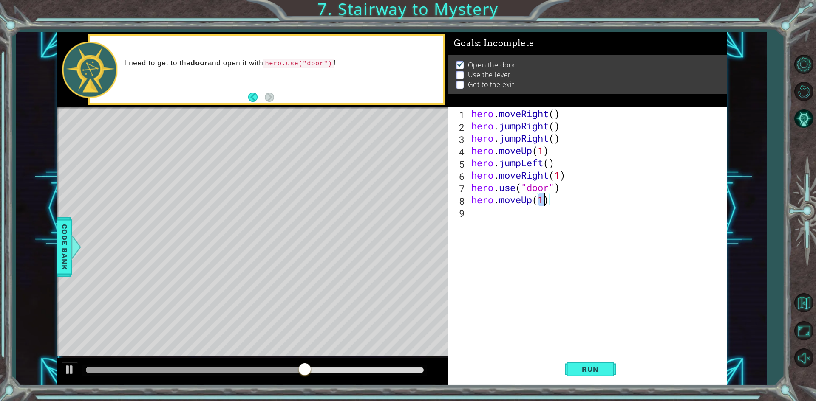
scroll to position [0, 3]
type textarea "hero.moveUp(2)"
click at [599, 370] on span "Run" at bounding box center [590, 369] width 34 height 8
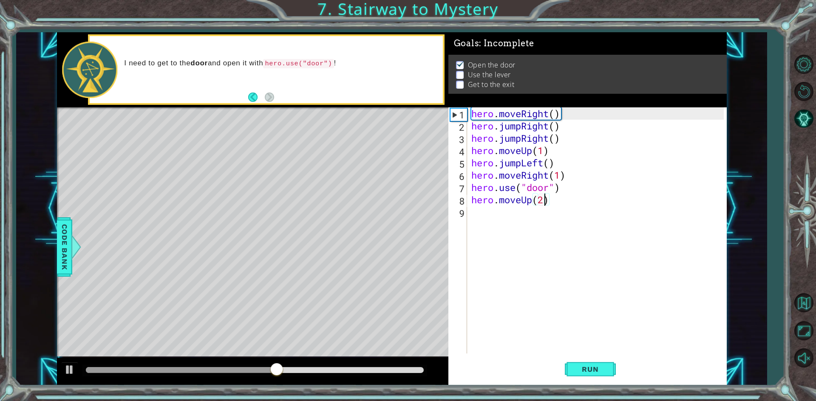
click at [492, 214] on div "hero . moveRight ( ) hero . jumpRight ( ) hero . jumpRight ( ) hero . moveUp ( …" at bounding box center [598, 242] width 258 height 271
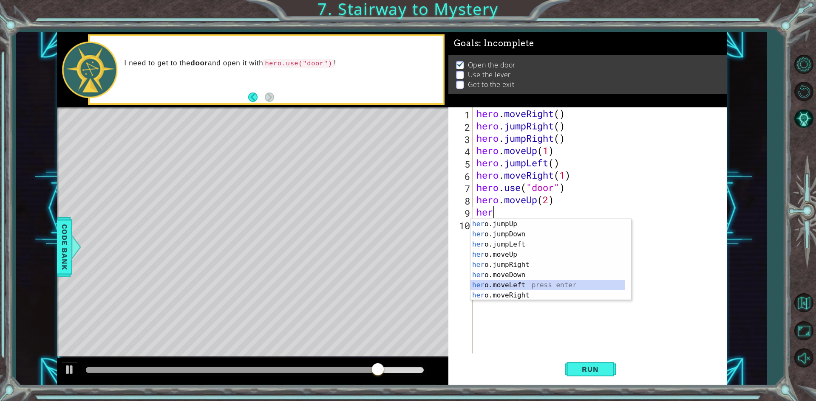
click at [516, 283] on div "her o.jumpUp press enter her o.jumpDown press enter her o.jumpLeft press enter …" at bounding box center [547, 270] width 154 height 102
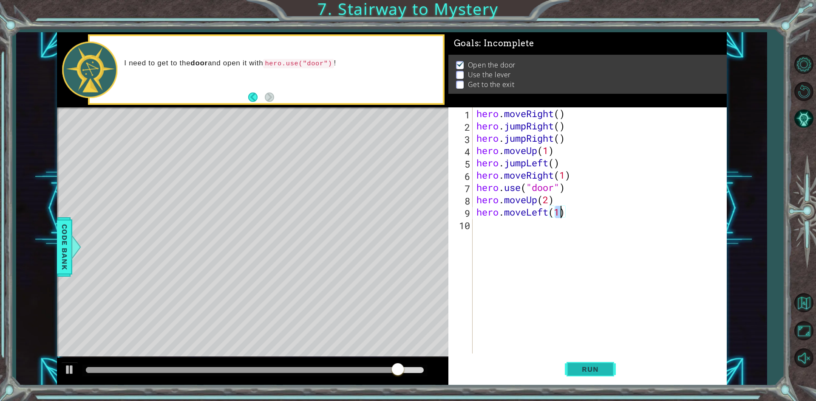
type textarea "hero.moveLeft(1)"
click at [582, 364] on button "Run" at bounding box center [590, 370] width 51 height 28
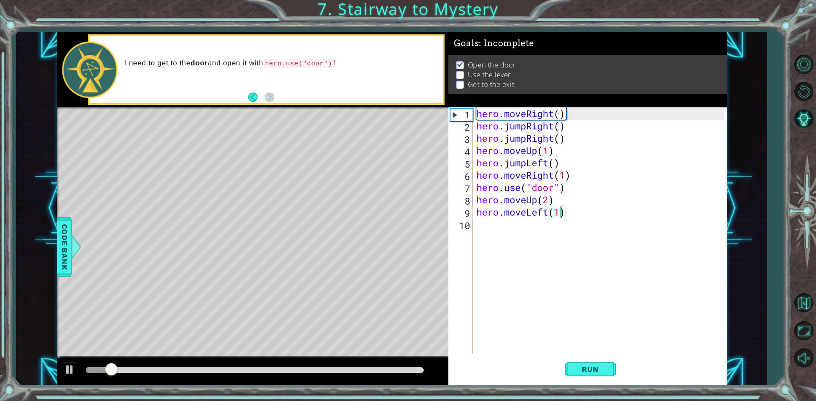
click at [487, 226] on div "hero . moveRight ( ) hero . jumpRight ( ) hero . jumpRight ( ) hero . moveUp ( …" at bounding box center [601, 242] width 253 height 271
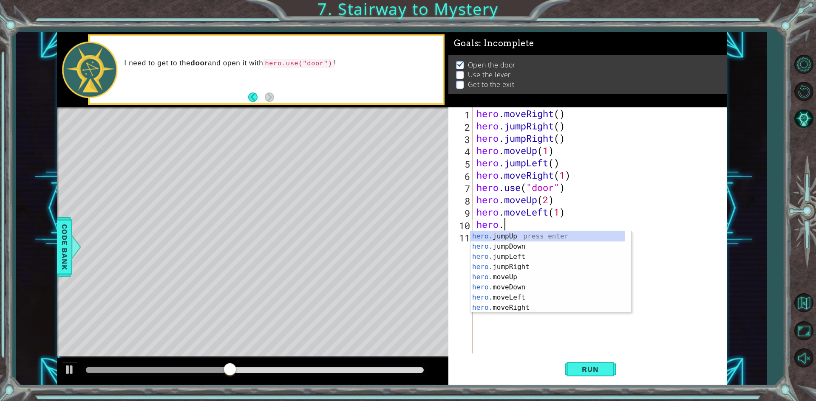
scroll to position [0, 1]
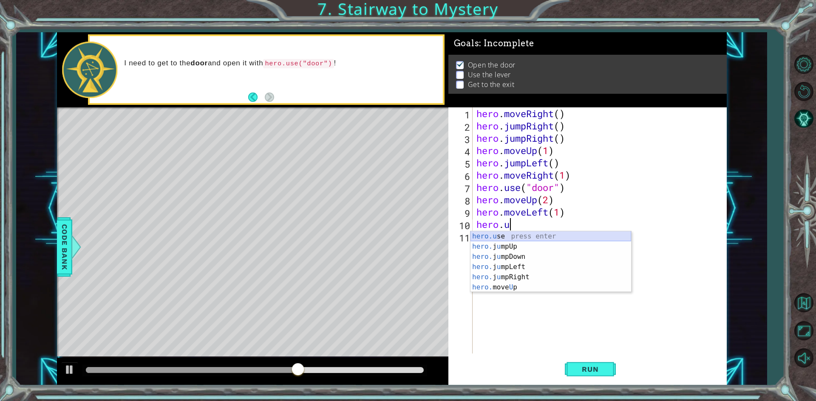
click at [538, 233] on div "hero.u se press enter hero. j u mpUp press enter hero. j u mpDown press enter h…" at bounding box center [550, 273] width 161 height 82
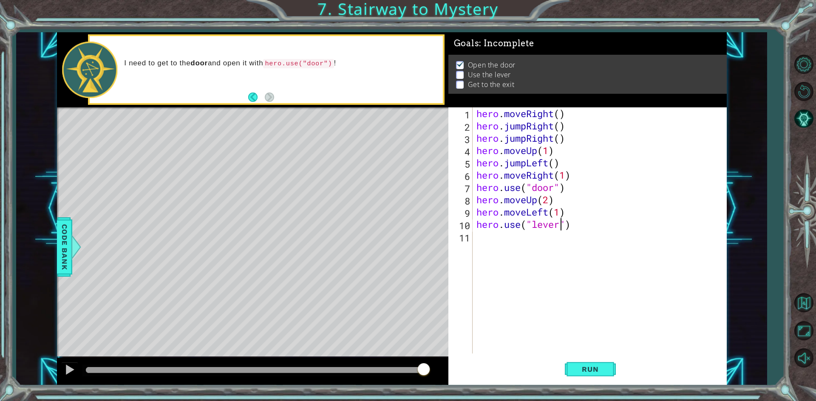
scroll to position [0, 4]
type textarea "hero.use("lever")"
click at [595, 368] on span "Run" at bounding box center [590, 369] width 34 height 8
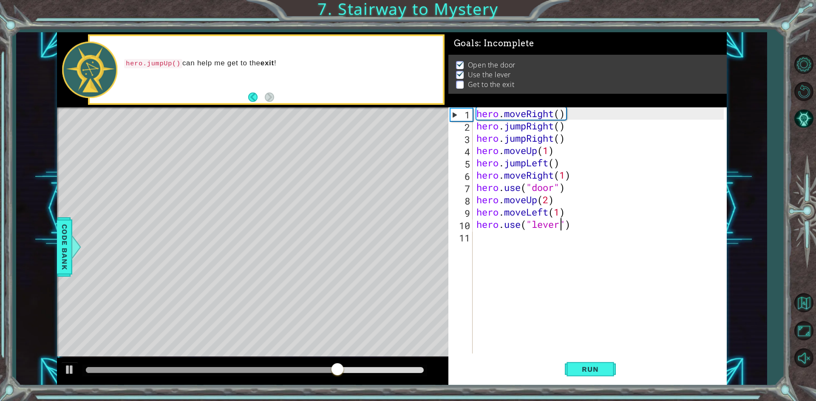
click at [478, 241] on div "hero . moveRight ( ) hero . jumpRight ( ) hero . jumpRight ( ) hero . moveUp ( …" at bounding box center [601, 242] width 253 height 271
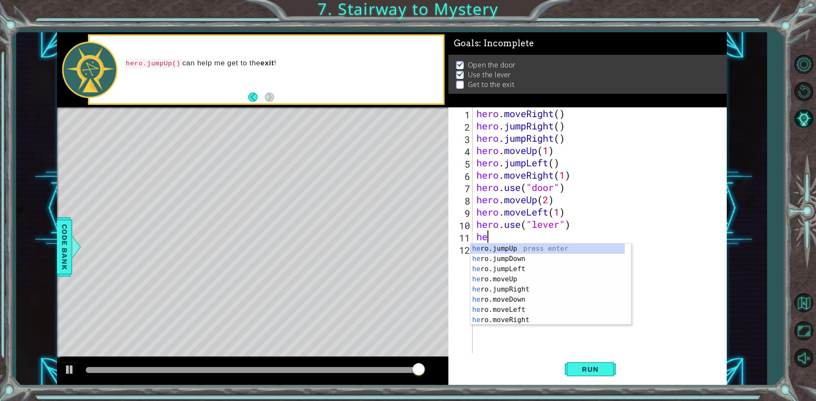
type textarea "her"
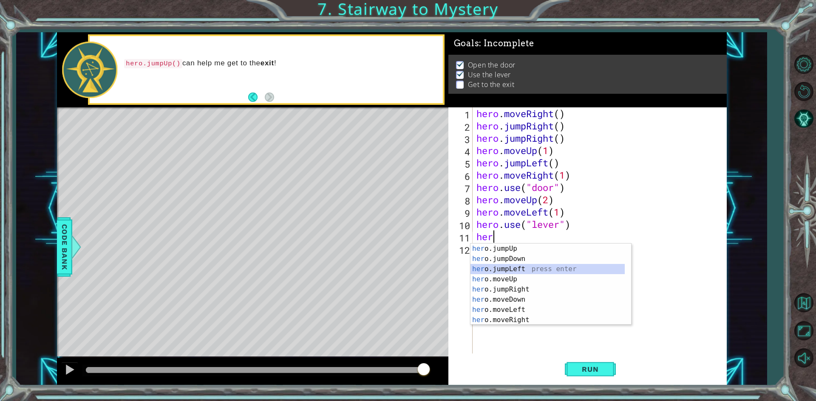
click at [536, 267] on div "her o.jumpUp press enter her o.jumpDown press enter her o.jumpLeft press enter …" at bounding box center [547, 295] width 154 height 102
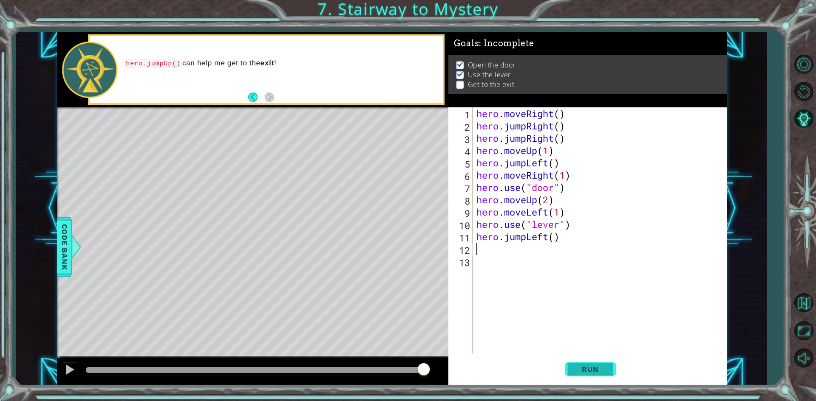
drag, startPoint x: 594, startPoint y: 370, endPoint x: 594, endPoint y: 366, distance: 4.7
click at [594, 367] on span "Run" at bounding box center [590, 369] width 34 height 8
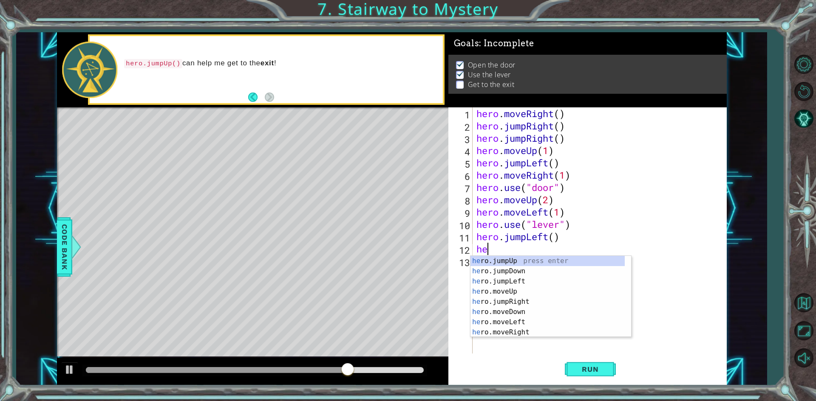
type textarea "her"
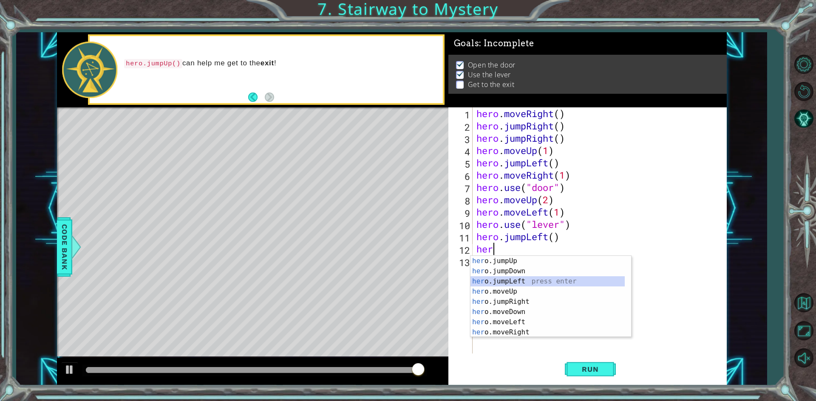
click at [525, 277] on div "her o.jumpUp press enter her o.jumpDown press enter her o.jumpLeft press enter …" at bounding box center [547, 307] width 154 height 102
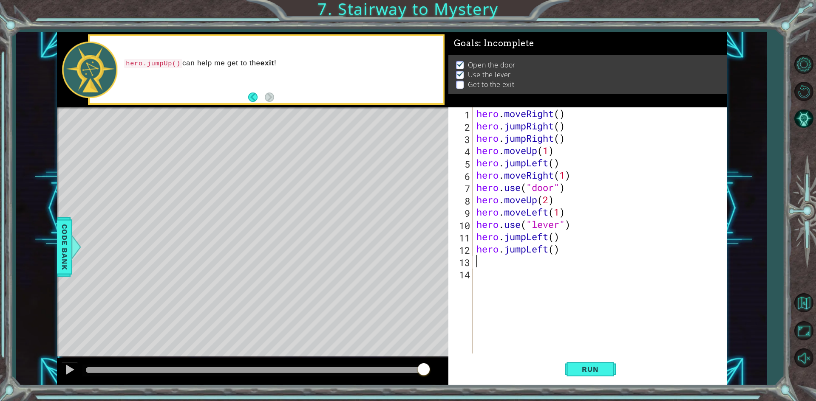
click at [558, 255] on div "hero . moveRight ( ) hero . jumpRight ( ) hero . jumpRight ( ) hero . moveUp ( …" at bounding box center [601, 242] width 253 height 271
click at [554, 251] on div "hero . moveRight ( ) hero . jumpRight ( ) hero . jumpRight ( ) hero . moveUp ( …" at bounding box center [601, 242] width 253 height 271
click at [562, 254] on div "hero . moveRight ( ) hero . jumpRight ( ) hero . jumpRight ( ) hero . moveUp ( …" at bounding box center [601, 242] width 253 height 271
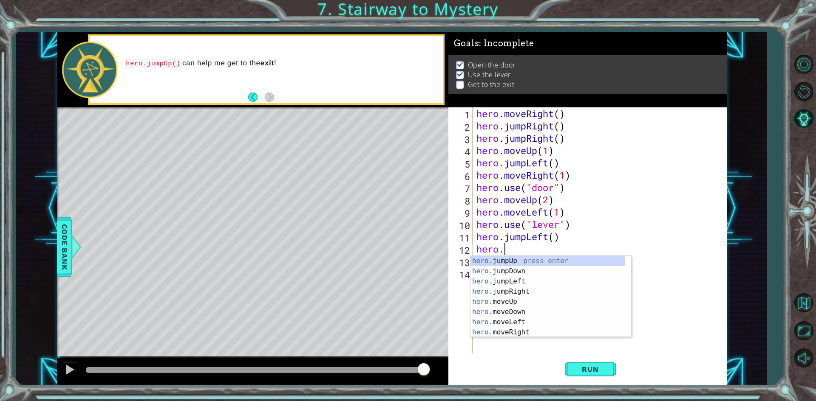
type textarea "hero"
click at [544, 258] on div "hero .jumpUp press enter hero .jumpDown press enter hero .jumpLeft press enter …" at bounding box center [547, 307] width 154 height 102
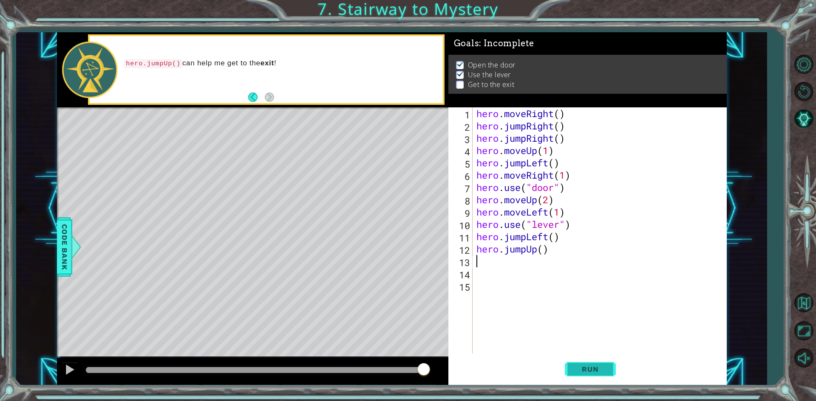
click at [598, 370] on span "Run" at bounding box center [590, 369] width 34 height 8
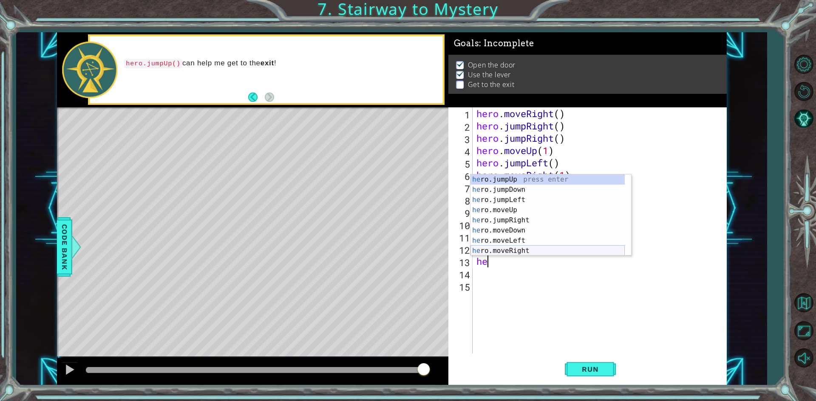
click at [513, 249] on div "he ro.jumpUp press enter he ro.jumpDown press enter he ro.jumpLeft press enter …" at bounding box center [547, 226] width 154 height 102
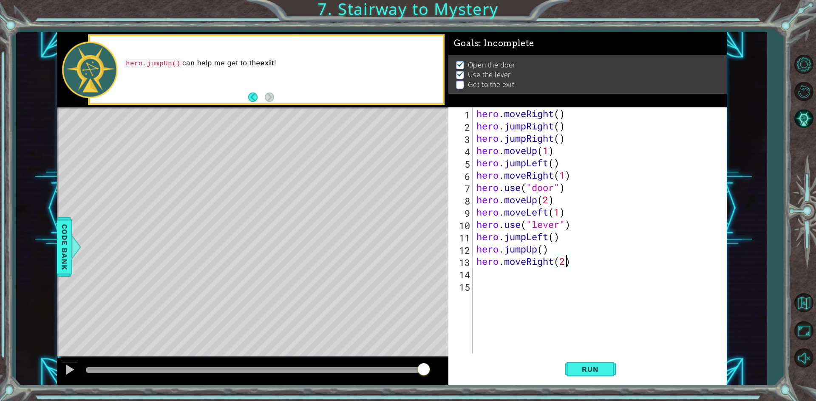
scroll to position [0, 4]
type textarea "hero.moveRight(2)"
click at [589, 369] on span "Run" at bounding box center [590, 369] width 34 height 8
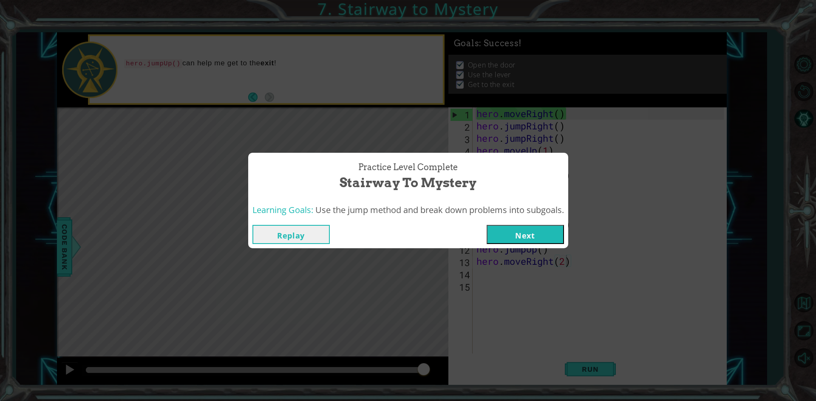
click at [529, 237] on button "Next" at bounding box center [524, 234] width 77 height 19
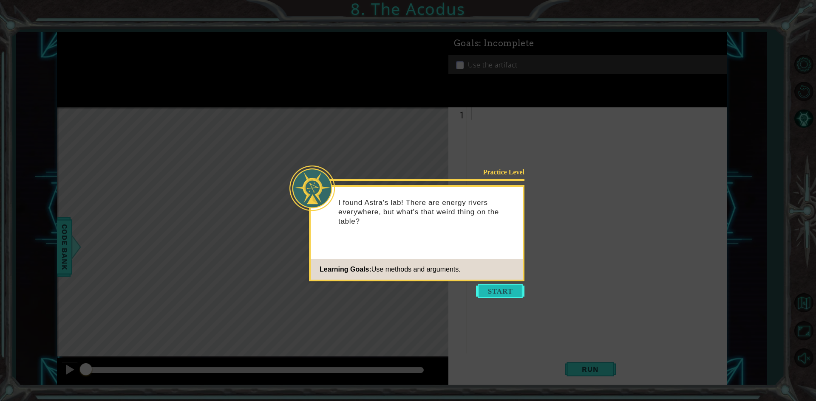
click at [495, 290] on button "Start" at bounding box center [500, 292] width 48 height 14
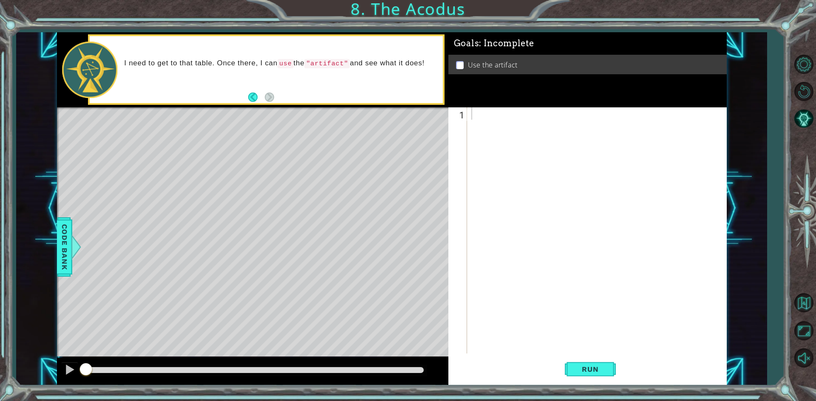
click at [254, 103] on footer at bounding box center [261, 97] width 26 height 13
drag, startPoint x: 500, startPoint y: 115, endPoint x: 510, endPoint y: 110, distance: 11.0
click at [510, 110] on div at bounding box center [598, 242] width 258 height 271
click at [251, 92] on footer at bounding box center [261, 97] width 26 height 13
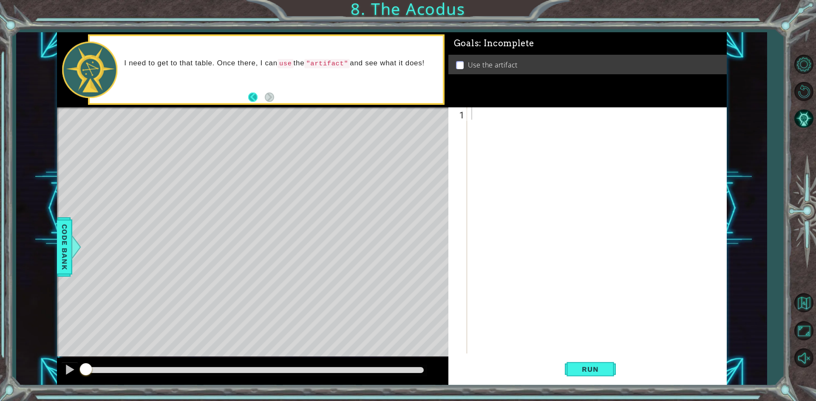
click at [257, 95] on button "Back" at bounding box center [256, 97] width 17 height 9
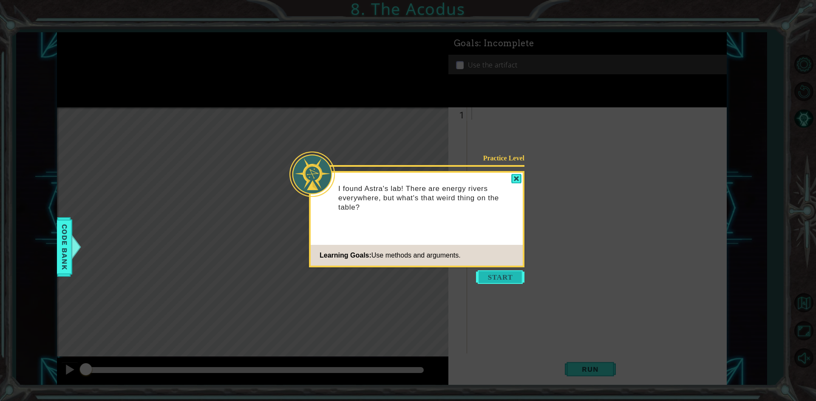
click at [501, 272] on button "Start" at bounding box center [500, 278] width 48 height 14
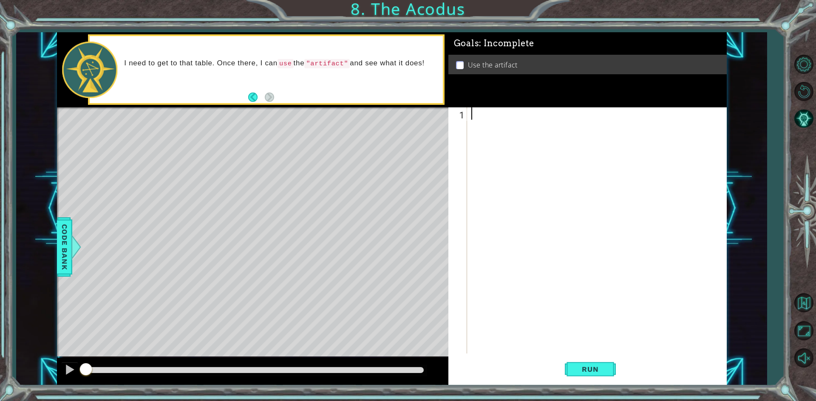
click at [472, 114] on div at bounding box center [598, 242] width 258 height 271
type textarea "h"
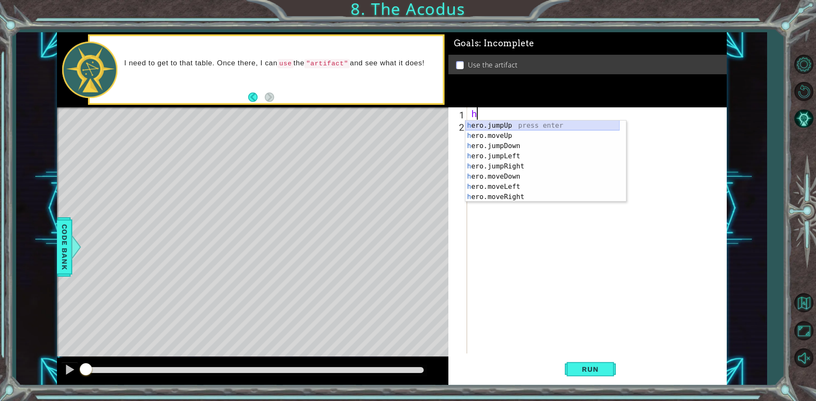
click at [522, 124] on div "h ero.jumpUp press enter h ero.moveUp press enter h ero.jumpDown press enter h …" at bounding box center [542, 172] width 154 height 102
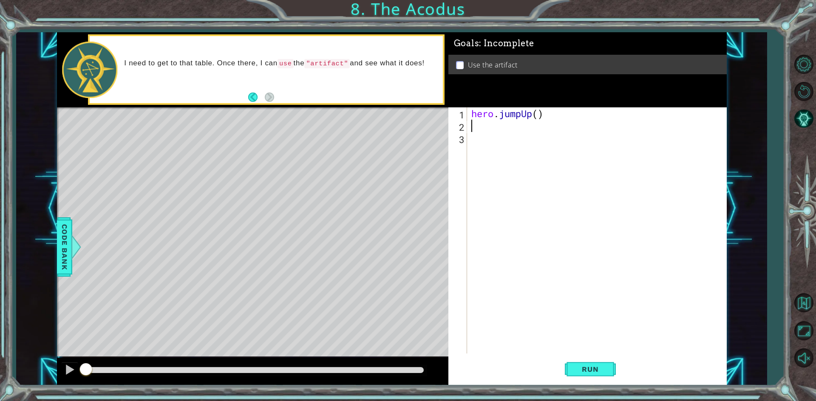
type textarea "h"
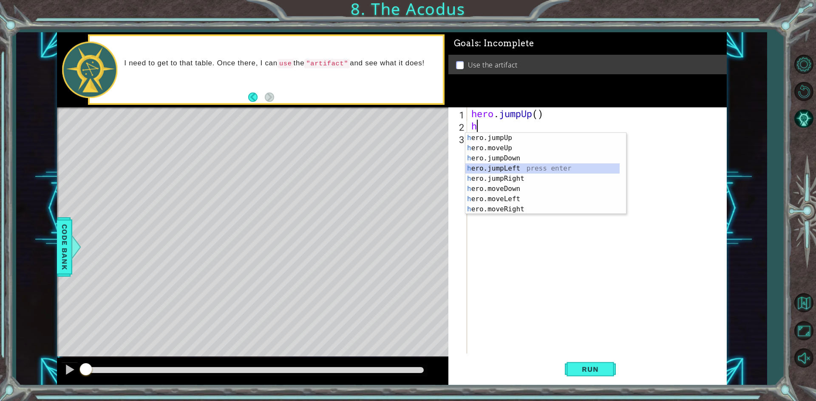
click at [523, 168] on div "h ero.jumpUp press enter h ero.moveUp press enter h ero.jumpDown press enter h …" at bounding box center [542, 184] width 154 height 102
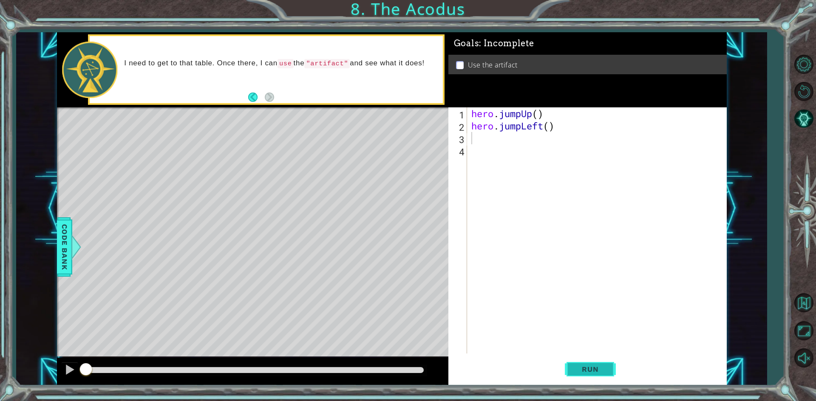
drag, startPoint x: 613, startPoint y: 362, endPoint x: 608, endPoint y: 358, distance: 6.1
click at [608, 359] on button "Run" at bounding box center [590, 370] width 51 height 28
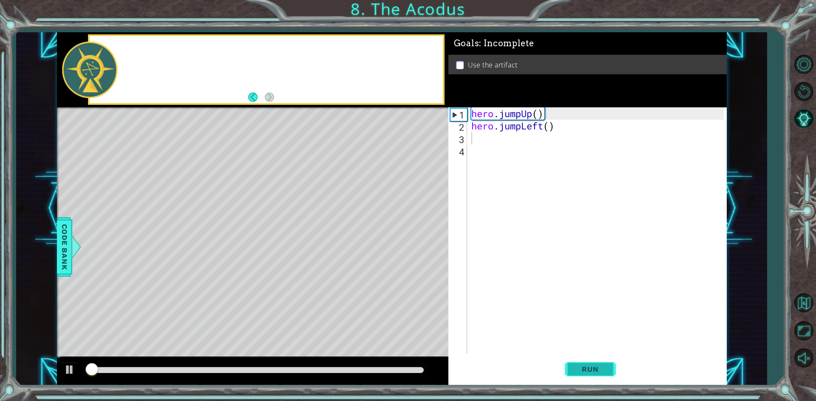
click at [587, 368] on span "Run" at bounding box center [590, 369] width 34 height 8
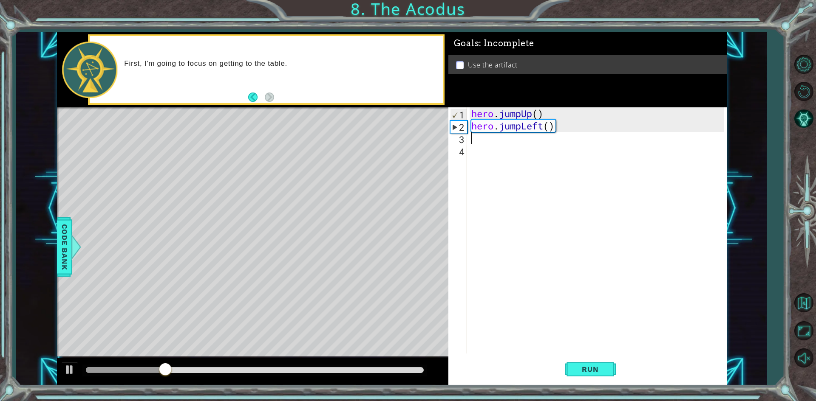
click at [544, 126] on div "hero . jumpUp ( ) hero . jumpLeft ( )" at bounding box center [598, 242] width 258 height 271
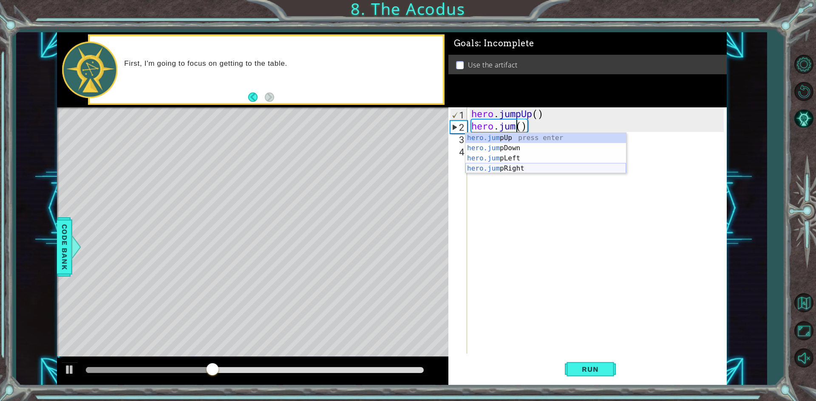
click at [527, 169] on div "hero.jum pUp press enter hero.jum pDown press enter hero.jum pLeft press enter …" at bounding box center [545, 163] width 161 height 61
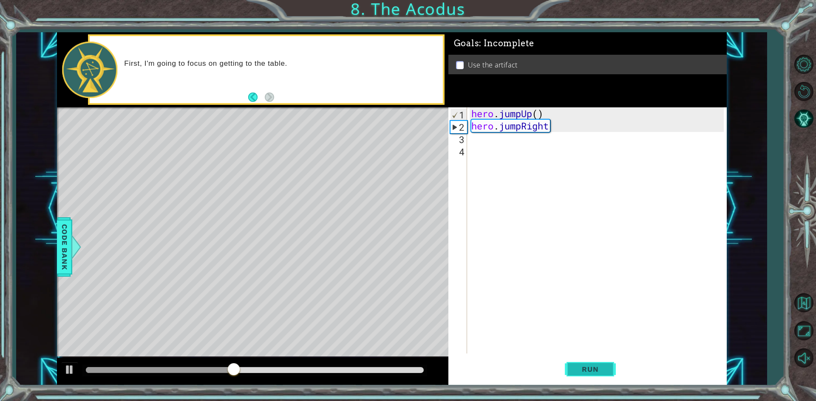
click at [582, 362] on button "Run" at bounding box center [590, 370] width 51 height 28
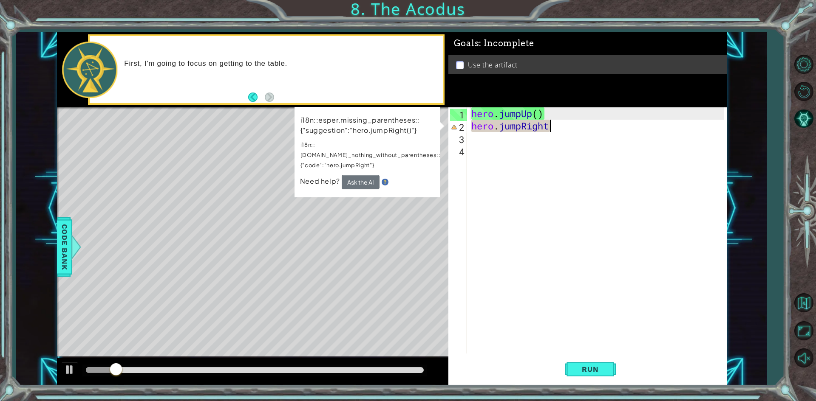
click at [554, 129] on div "hero . jumpUp ( ) hero . jumpRight" at bounding box center [598, 242] width 258 height 271
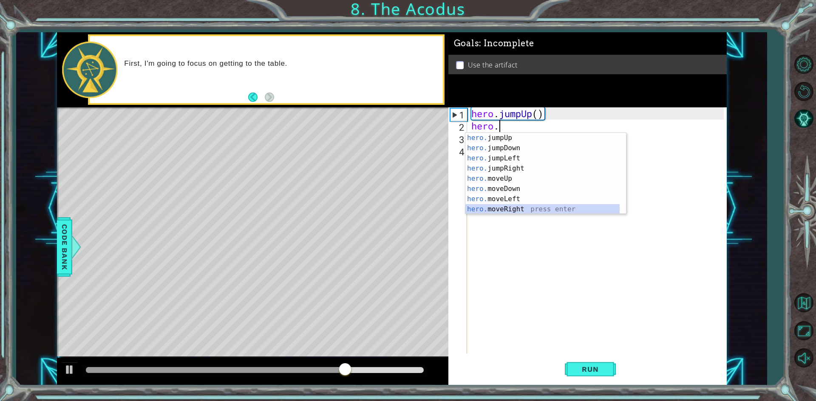
click at [521, 206] on div "hero. jumpUp press enter hero. jumpDown press enter hero. jumpLeft press enter …" at bounding box center [542, 184] width 154 height 102
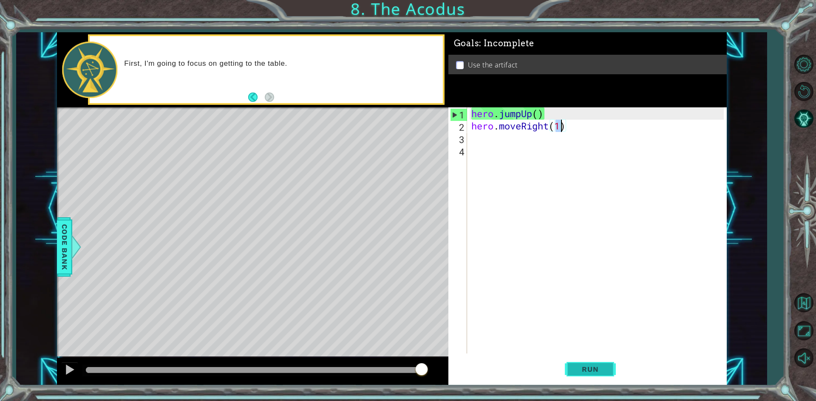
click at [585, 369] on span "Run" at bounding box center [590, 369] width 34 height 8
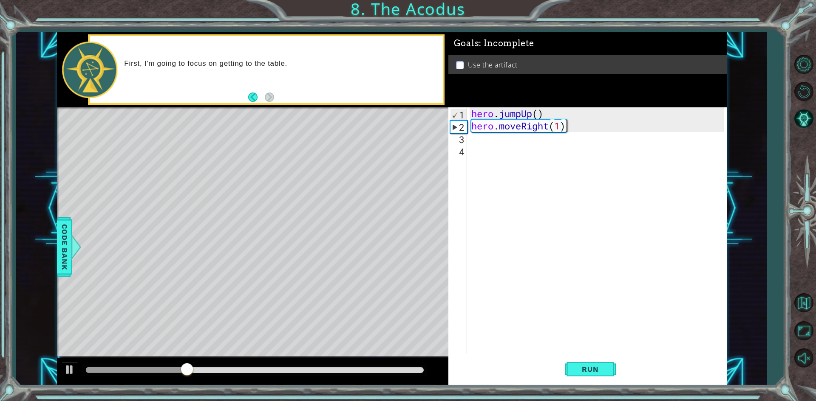
click at [566, 123] on div "hero . jumpUp ( ) hero . moveRight ( 1 )" at bounding box center [598, 242] width 258 height 271
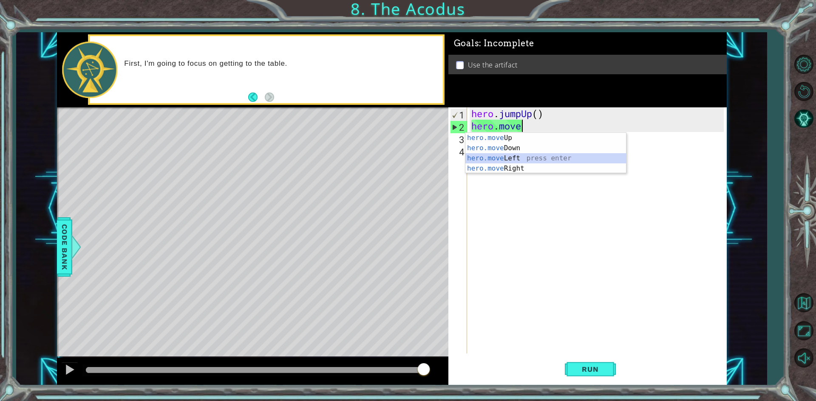
click at [520, 156] on div "hero.move Up press enter hero.move Down press enter hero.move Left press enter …" at bounding box center [545, 163] width 161 height 61
type textarea "hero.moveLeft(1)"
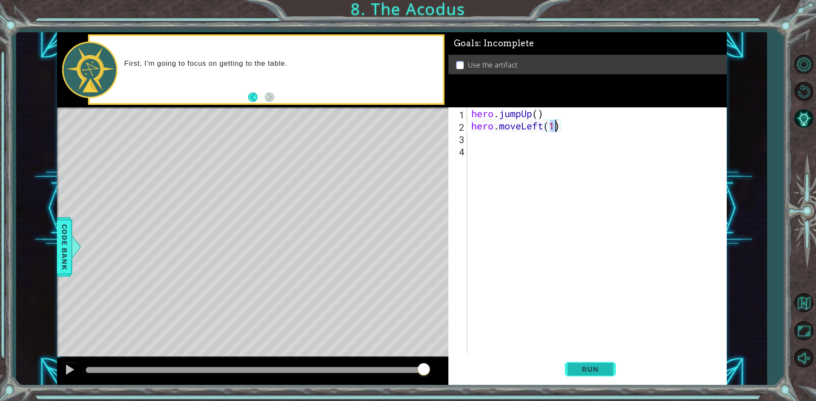
click at [580, 369] on span "Run" at bounding box center [590, 369] width 34 height 8
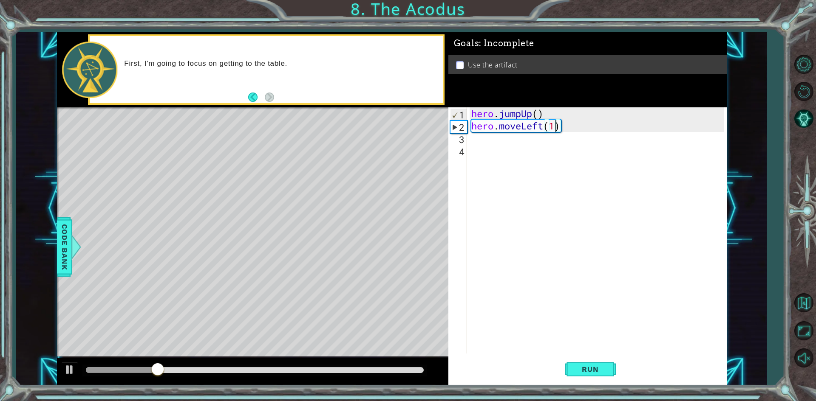
click at [486, 139] on div "hero . jumpUp ( ) hero . moveLeft ( 1 )" at bounding box center [598, 242] width 258 height 271
type textarea "h"
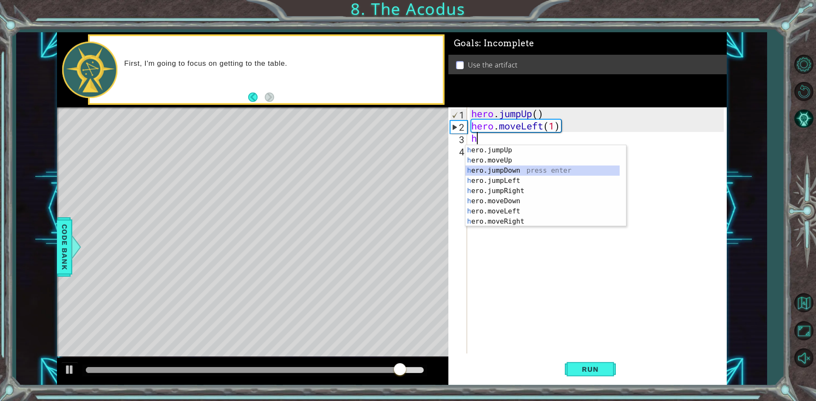
click at [508, 170] on div "h ero.jumpUp press enter h ero.moveUp press enter h ero.jumpDown press enter h …" at bounding box center [542, 196] width 154 height 102
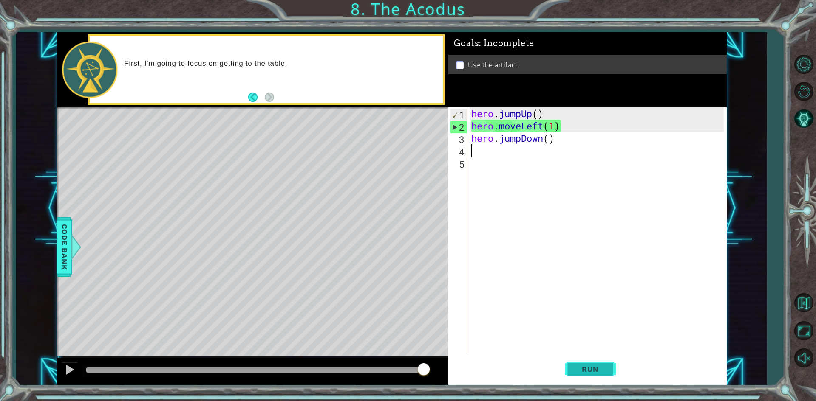
drag, startPoint x: 589, startPoint y: 360, endPoint x: 589, endPoint y: 365, distance: 5.1
click at [589, 364] on div "1 2 3 4 5 hero . jumpUp ( ) hero . moveLeft ( 1 ) hero . jumpDown ( ) ההההההההה…" at bounding box center [587, 246] width 278 height 278
drag, startPoint x: 589, startPoint y: 365, endPoint x: 580, endPoint y: 369, distance: 9.9
click at [588, 366] on button "Run" at bounding box center [590, 370] width 51 height 28
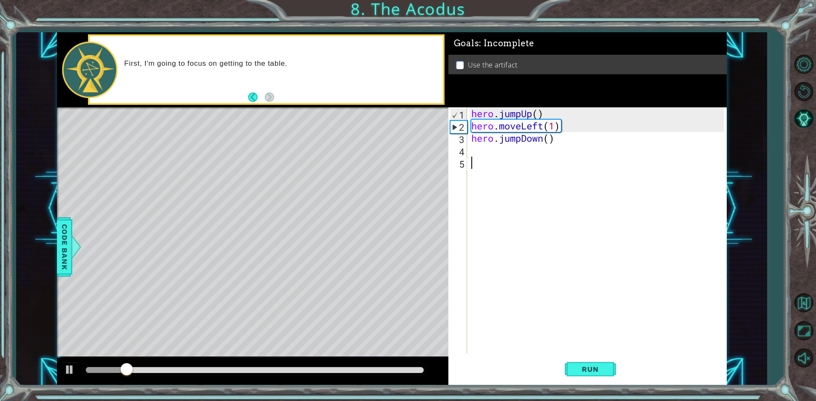
click at [489, 148] on div "hero . jumpUp ( ) hero . moveLeft ( 1 ) hero . jumpDown ( )" at bounding box center [598, 242] width 258 height 271
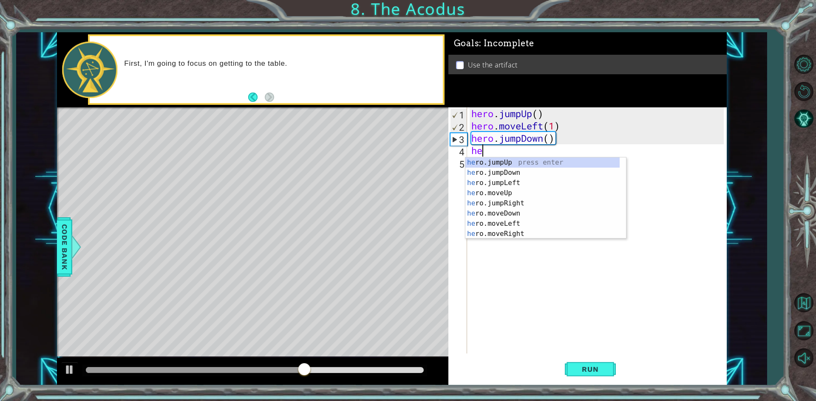
type textarea "her"
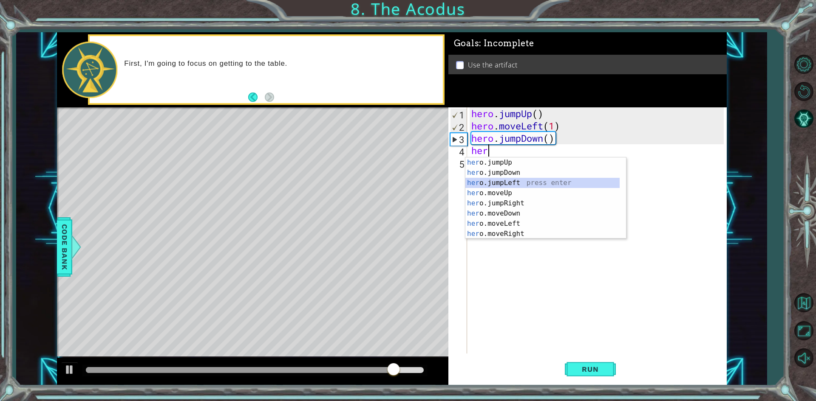
click at [507, 185] on div "her o.jumpUp press enter her o.jumpDown press enter her o.jumpLeft press enter …" at bounding box center [542, 209] width 154 height 102
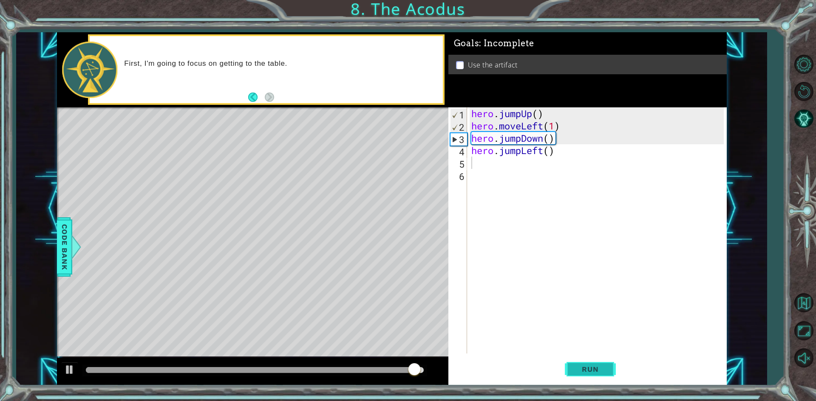
click at [591, 366] on span "Run" at bounding box center [590, 369] width 34 height 8
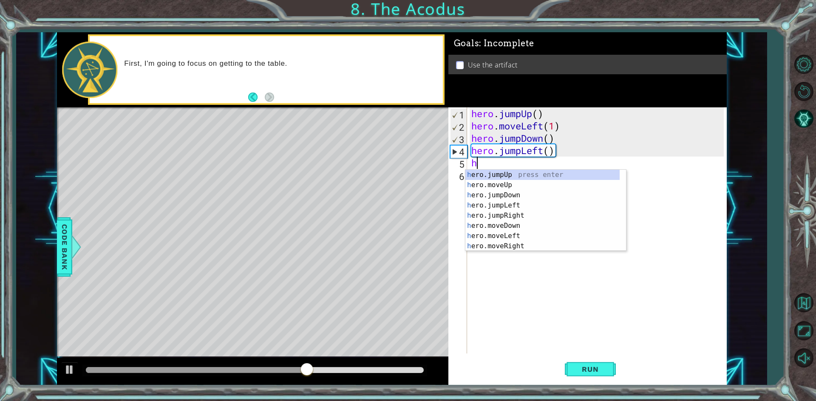
type textarea "he"
click at [510, 175] on div "he ro.jumpUp press enter he ro.jumpDown press enter he ro.jumpLeft press enter …" at bounding box center [542, 221] width 154 height 102
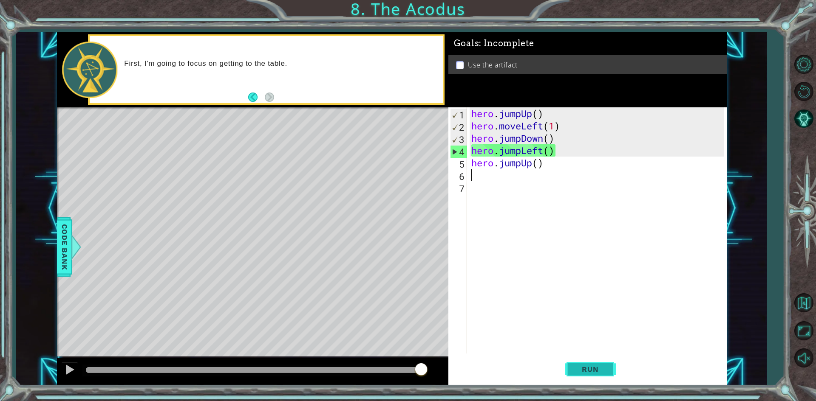
click at [582, 374] on button "Run" at bounding box center [590, 370] width 51 height 28
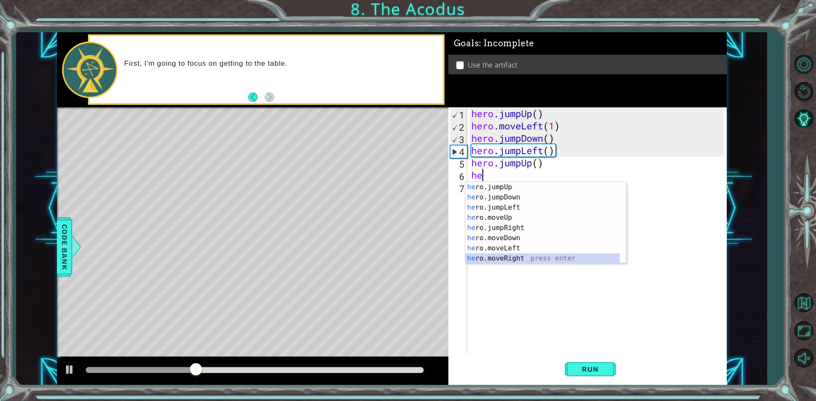
click at [513, 262] on div "he ro.jumpUp press enter he ro.jumpDown press enter he ro.jumpLeft press enter …" at bounding box center [542, 233] width 154 height 102
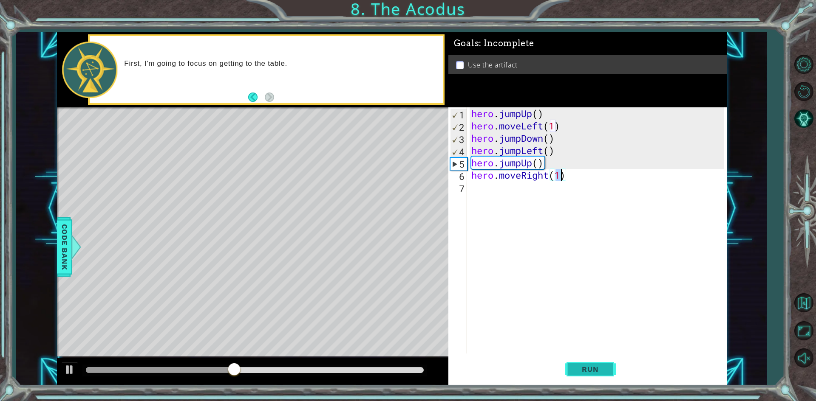
type textarea "hero.moveRight(1)"
click at [588, 373] on span "Run" at bounding box center [590, 369] width 34 height 8
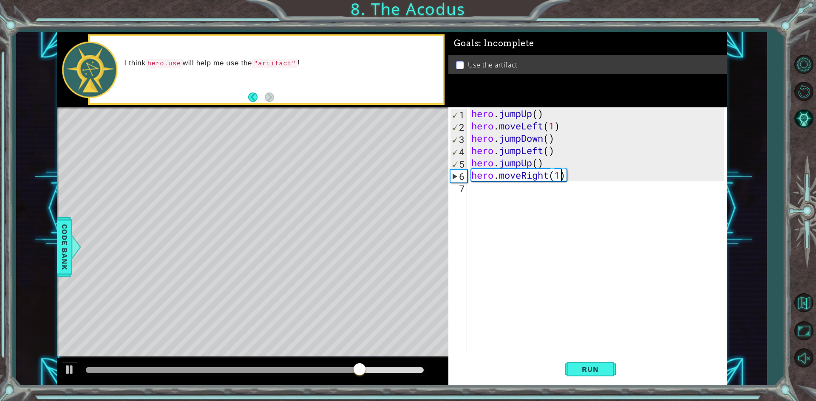
click at [523, 198] on div "hero . jumpUp ( ) hero . moveLeft ( 1 ) hero . jumpDown ( ) hero . jumpLeft ( )…" at bounding box center [598, 242] width 258 height 271
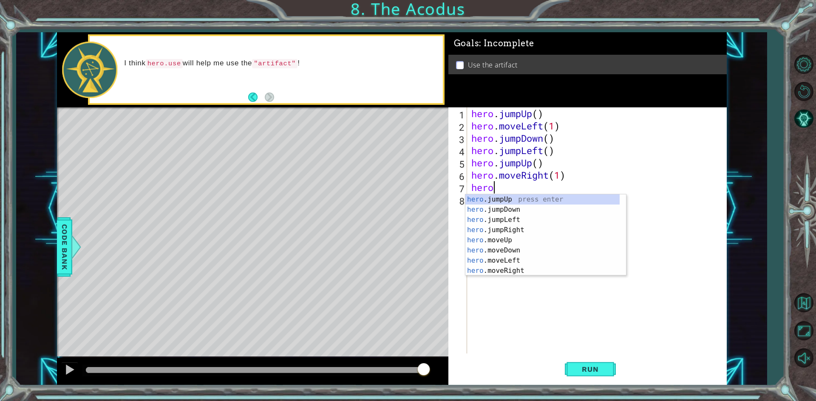
scroll to position [0, 1]
click at [503, 195] on div "hero.u se press enter hero. j u mpUp press enter hero. j u mpDown press enter h…" at bounding box center [545, 236] width 161 height 82
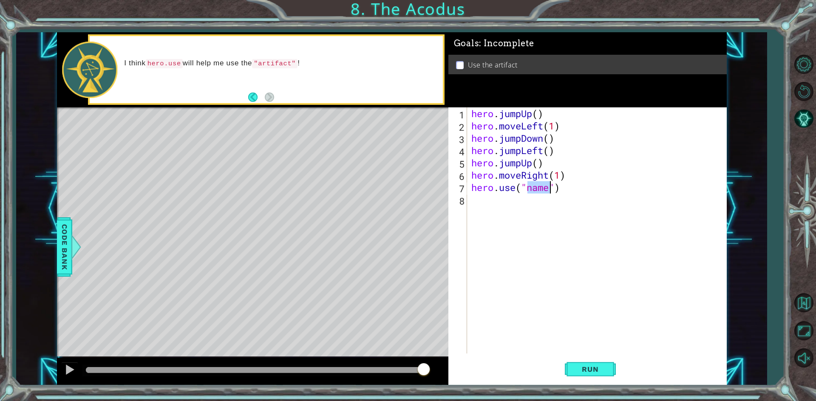
type textarea "hero.use("")"
type textarea "a"
click at [524, 188] on div "hero . jumpUp ( ) hero . moveLeft ( 1 ) hero . jumpDown ( ) hero . jumpLeft ( )…" at bounding box center [598, 242] width 258 height 271
click at [530, 190] on div "hero . jumpUp ( ) hero . moveLeft ( 1 ) hero . jumpDown ( ) hero . jumpLeft ( )…" at bounding box center [598, 242] width 258 height 271
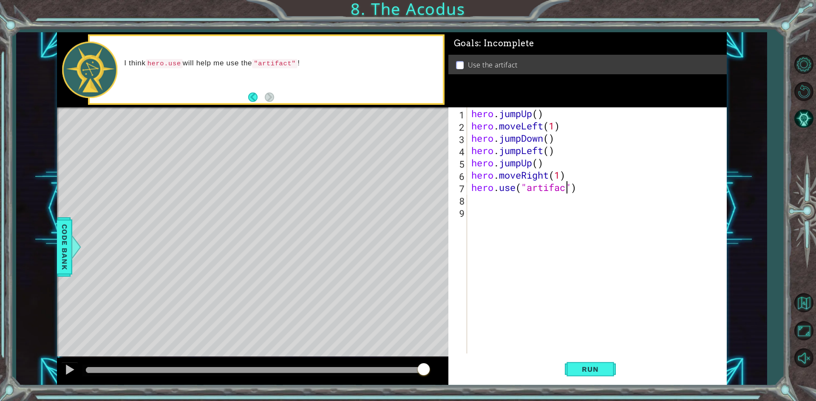
scroll to position [0, 4]
type textarea "hero.use("artifact")"
click at [595, 371] on span "Run" at bounding box center [590, 369] width 34 height 8
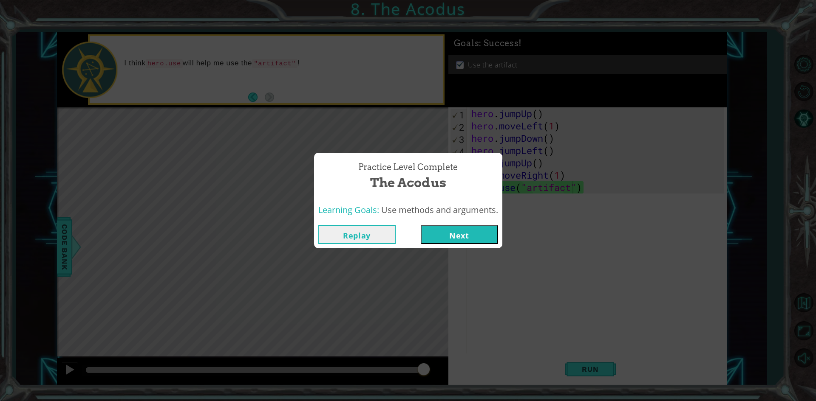
click at [472, 232] on button "Next" at bounding box center [459, 234] width 77 height 19
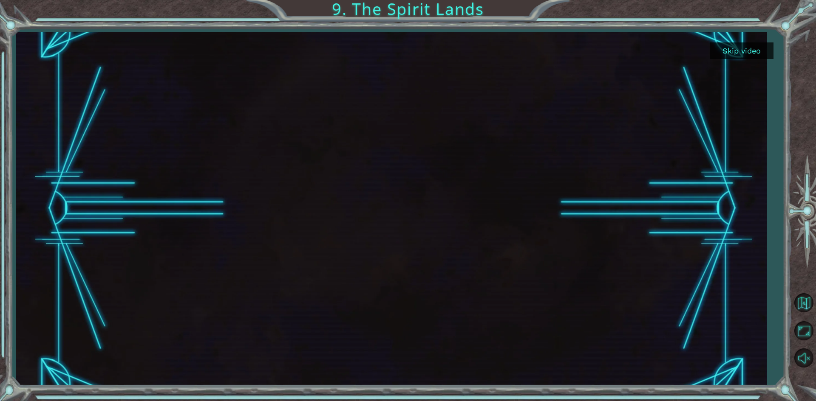
click at [741, 48] on button "Skip video" at bounding box center [742, 50] width 64 height 17
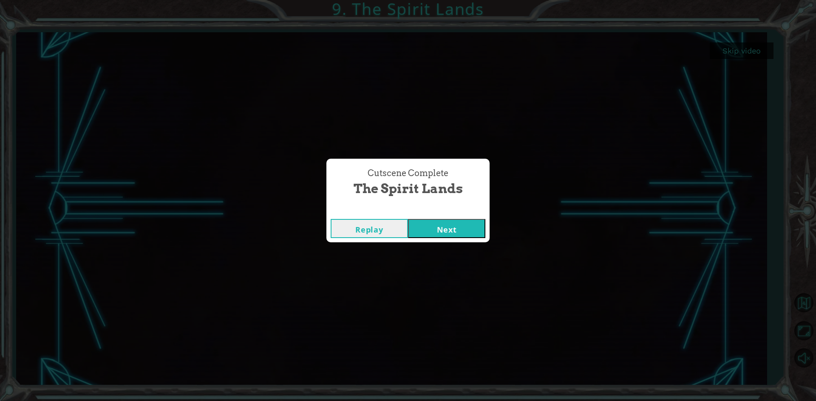
click at [463, 230] on button "Next" at bounding box center [446, 228] width 77 height 19
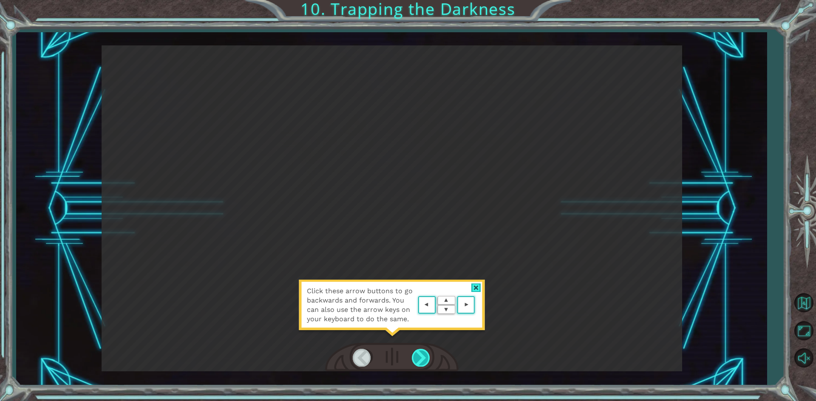
click at [422, 357] on div at bounding box center [421, 357] width 19 height 17
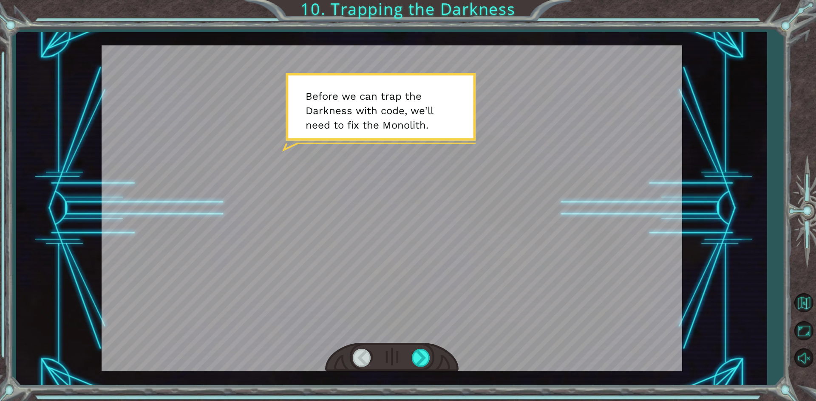
click at [467, 277] on div at bounding box center [392, 208] width 580 height 326
drag, startPoint x: 468, startPoint y: 283, endPoint x: 457, endPoint y: 305, distance: 25.7
click at [468, 283] on div at bounding box center [392, 208] width 580 height 326
click at [427, 353] on div at bounding box center [421, 357] width 19 height 17
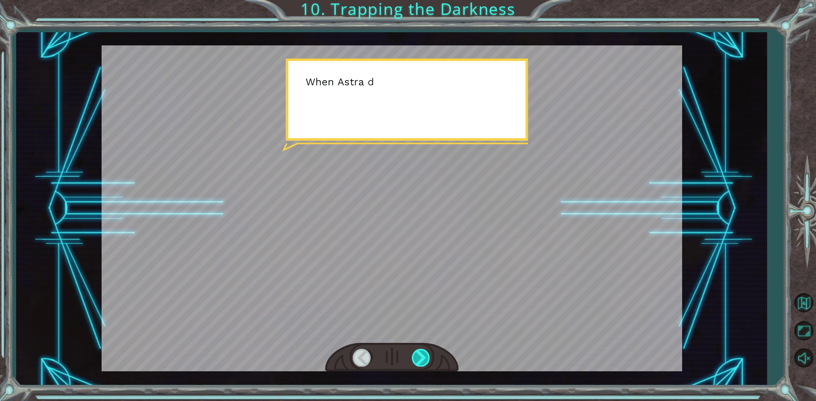
click at [424, 356] on div at bounding box center [421, 357] width 19 height 17
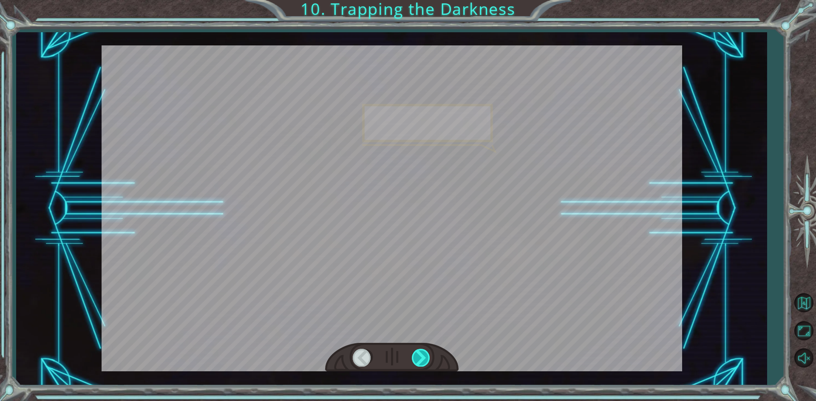
click at [424, 356] on div at bounding box center [421, 357] width 19 height 17
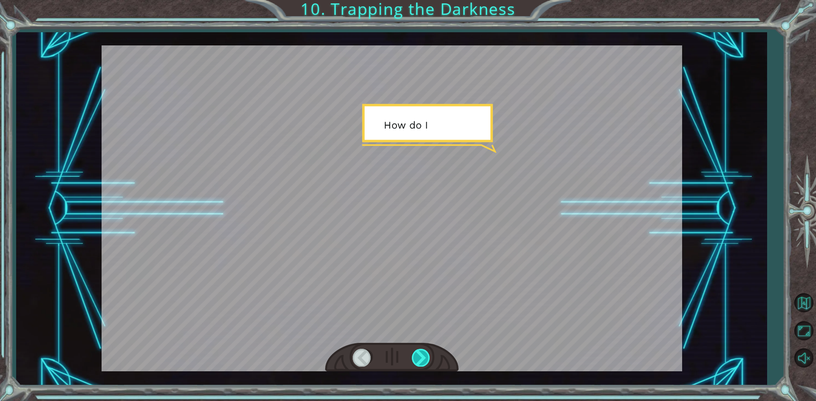
click at [424, 356] on div at bounding box center [421, 357] width 19 height 17
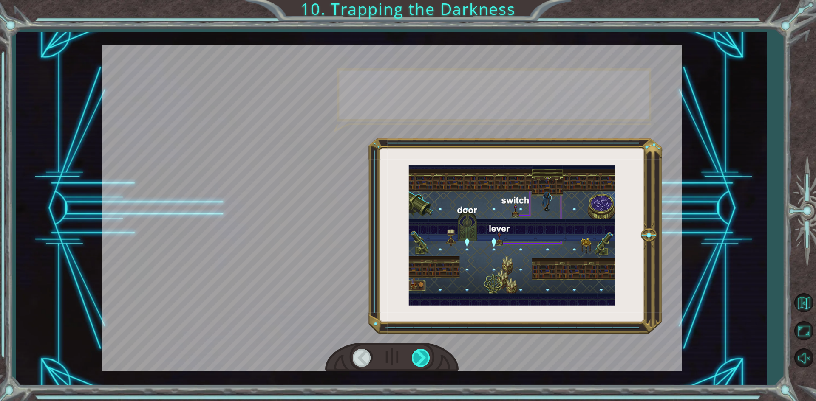
click at [424, 356] on div at bounding box center [421, 357] width 19 height 17
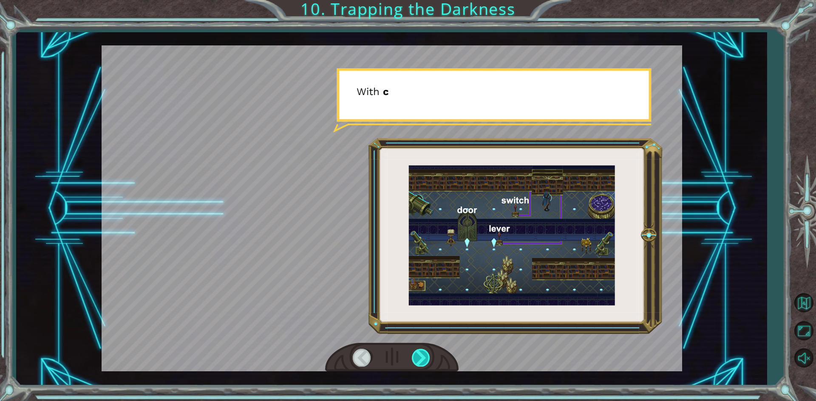
click at [424, 356] on div at bounding box center [421, 357] width 19 height 17
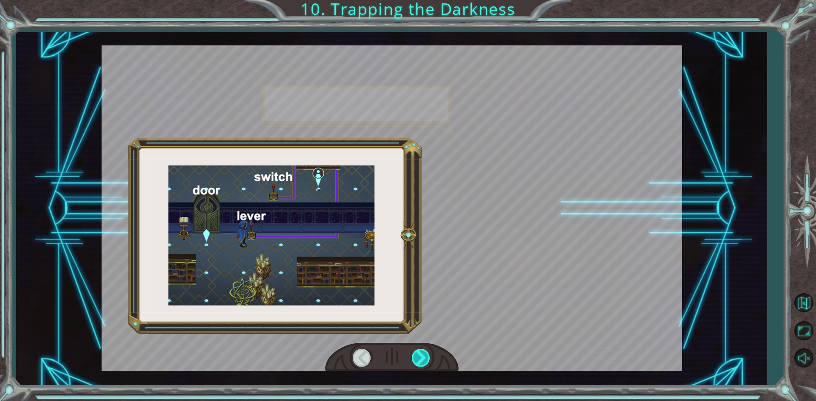
click at [424, 356] on div at bounding box center [421, 357] width 19 height 17
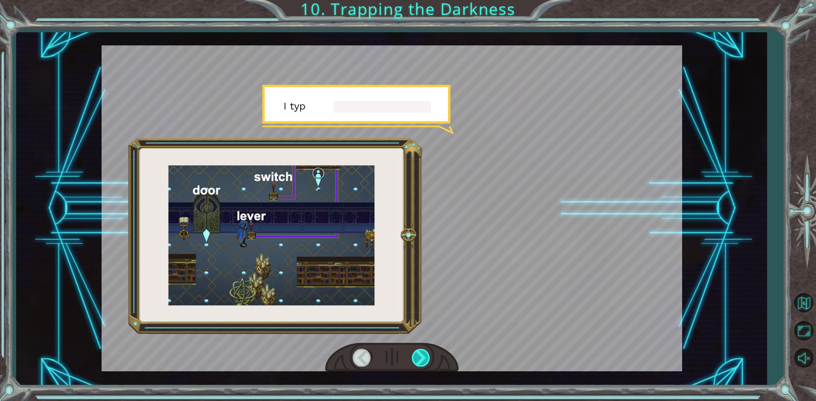
click at [424, 356] on div at bounding box center [421, 357] width 19 height 17
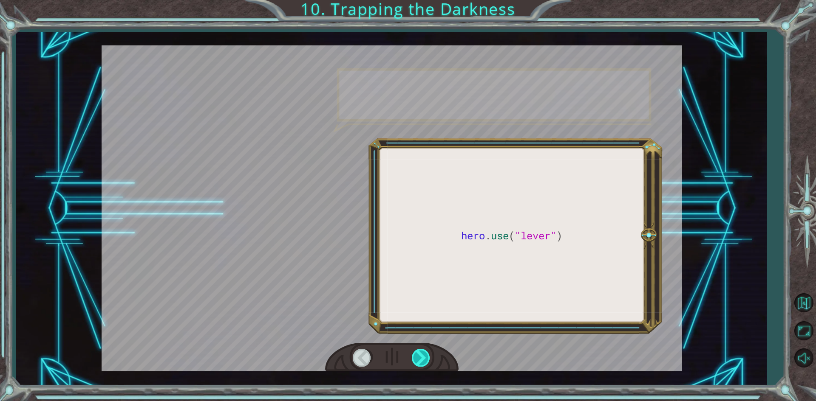
click at [424, 356] on div at bounding box center [421, 357] width 19 height 17
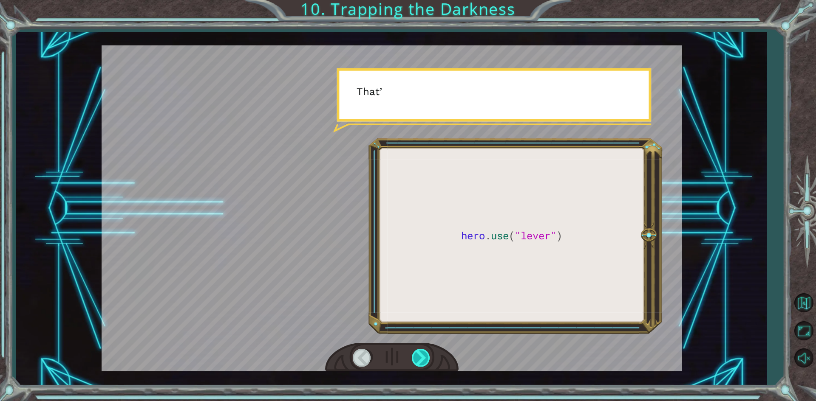
click at [424, 356] on div at bounding box center [421, 357] width 19 height 17
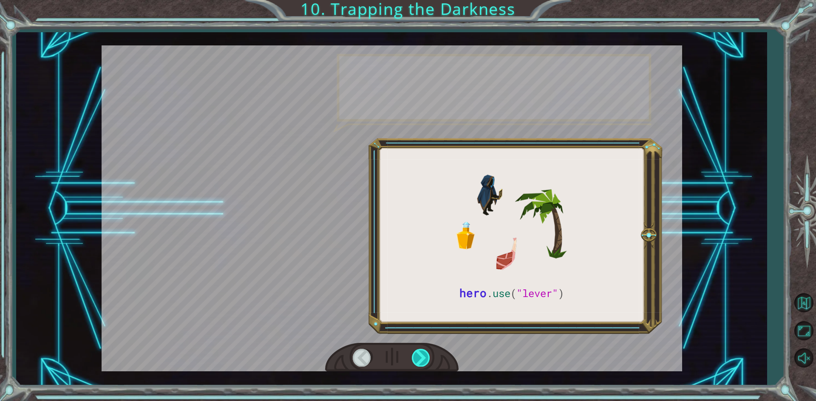
click at [424, 356] on div at bounding box center [421, 357] width 19 height 17
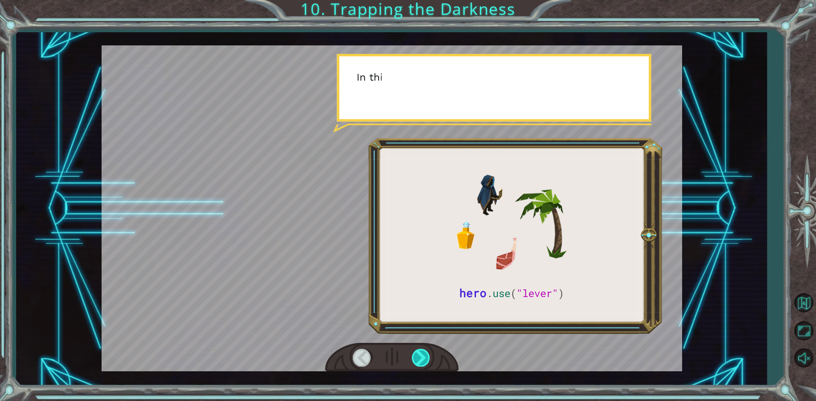
click at [424, 356] on div at bounding box center [421, 357] width 19 height 17
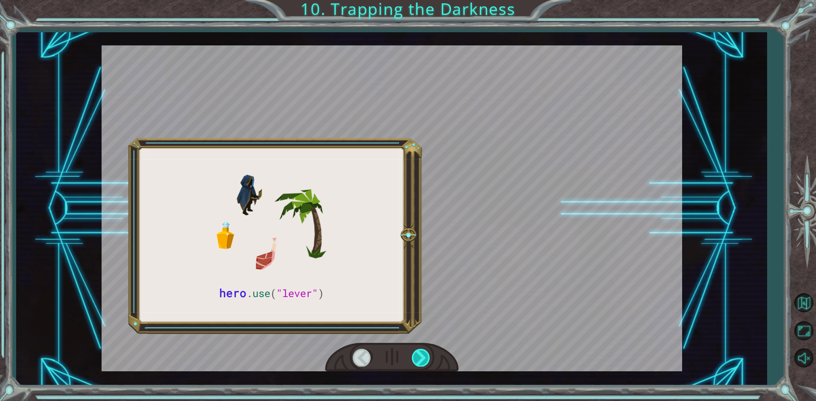
click at [424, 356] on div at bounding box center [421, 357] width 19 height 17
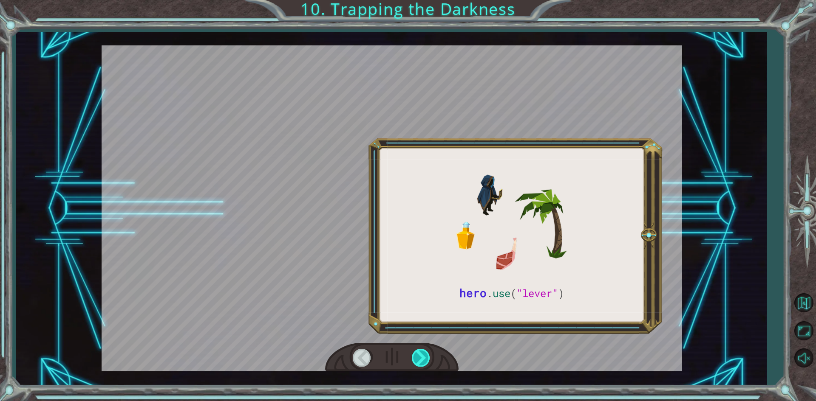
click at [424, 356] on div at bounding box center [421, 357] width 19 height 17
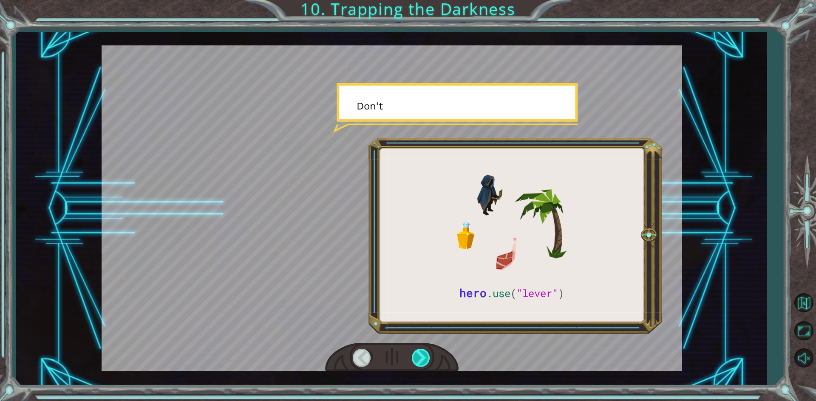
click at [424, 356] on div at bounding box center [421, 357] width 19 height 17
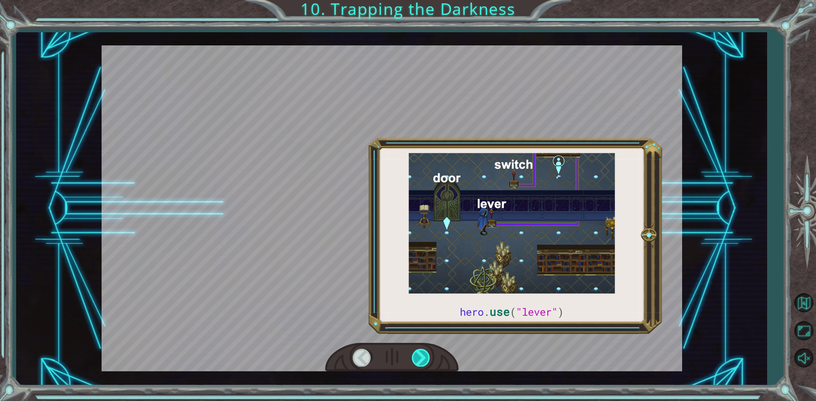
click at [424, 356] on div at bounding box center [421, 357] width 19 height 17
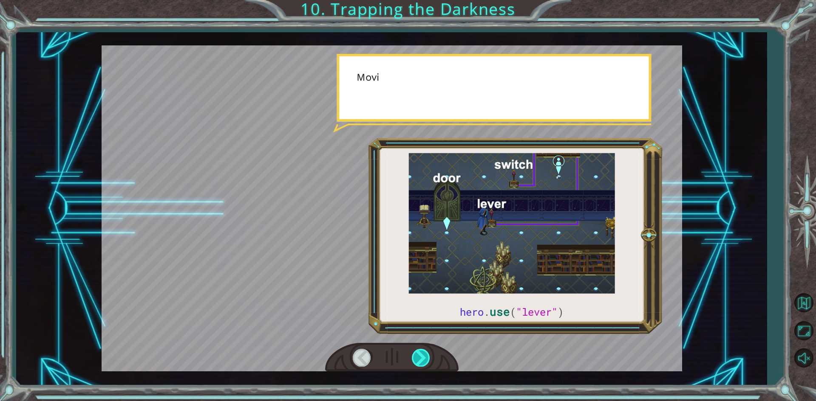
click at [424, 356] on div at bounding box center [421, 357] width 19 height 17
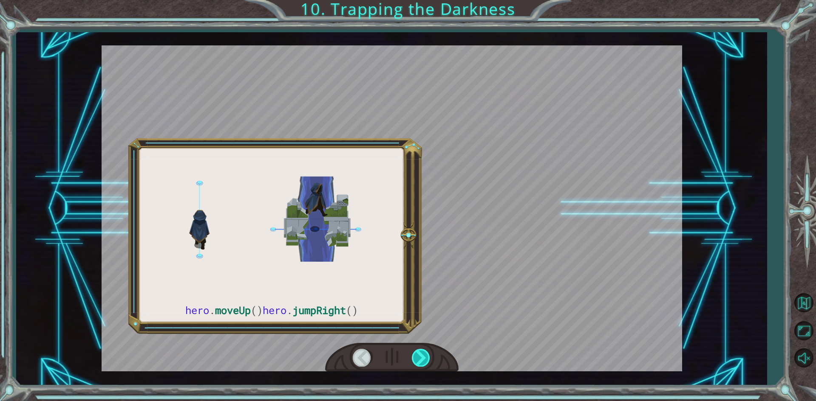
click at [424, 356] on div at bounding box center [421, 357] width 19 height 17
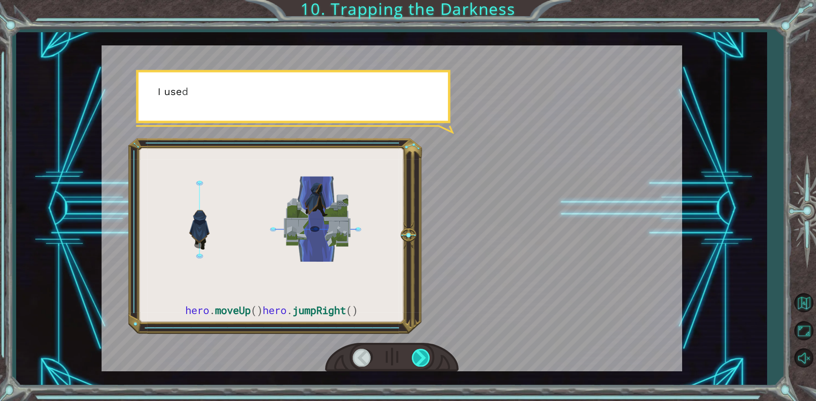
click at [424, 356] on div at bounding box center [421, 357] width 19 height 17
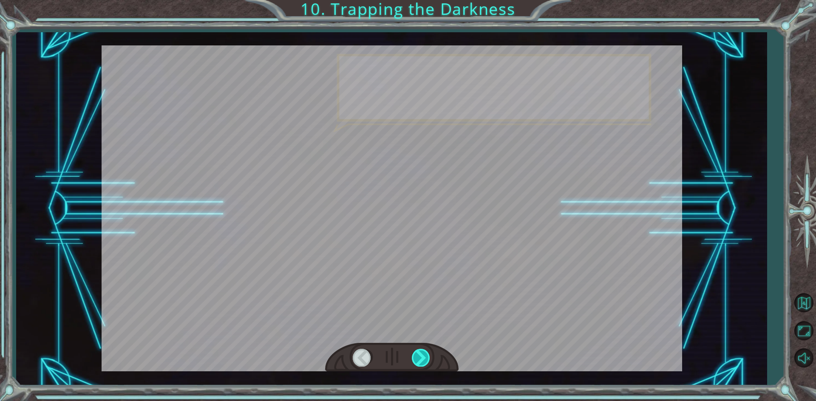
click at [424, 356] on div at bounding box center [421, 357] width 19 height 17
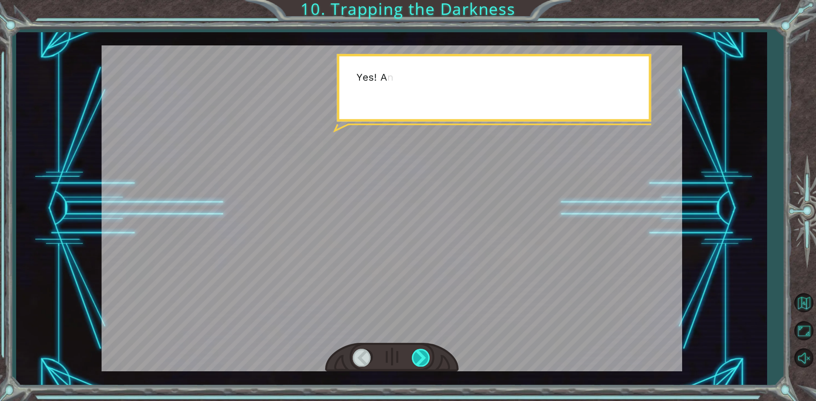
click at [424, 356] on div at bounding box center [421, 357] width 19 height 17
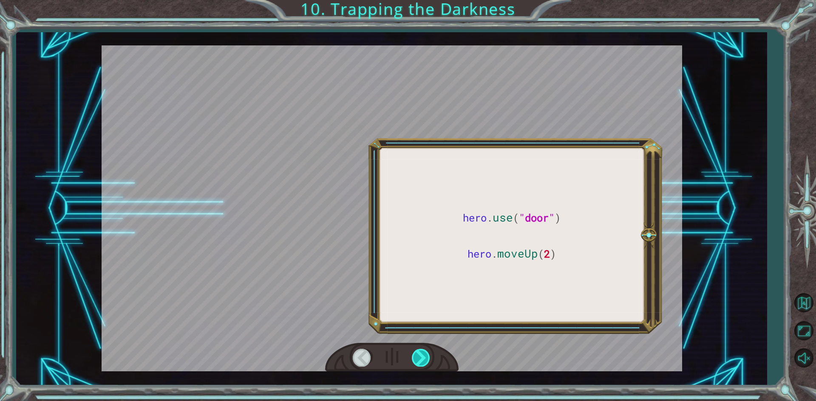
click at [424, 356] on div at bounding box center [421, 357] width 19 height 17
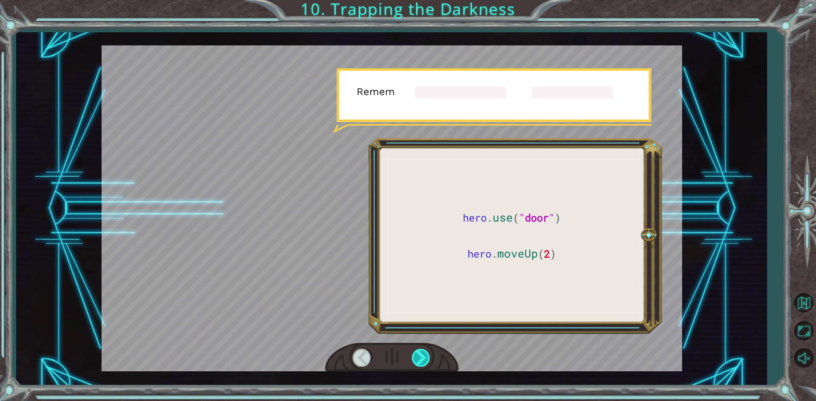
click at [424, 356] on div at bounding box center [421, 357] width 19 height 17
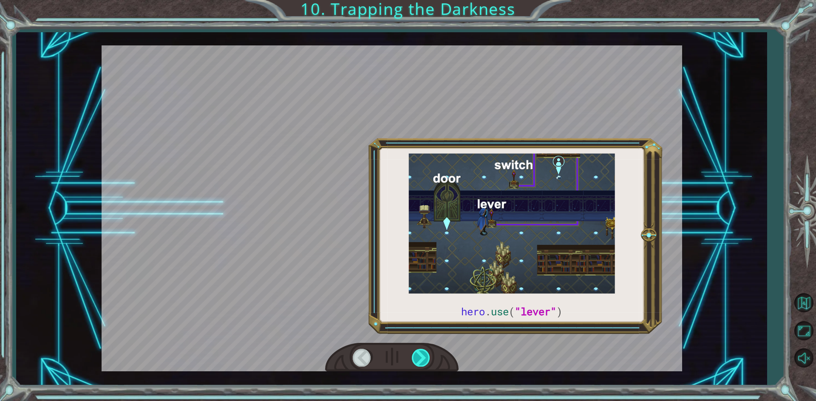
click at [424, 356] on div at bounding box center [421, 357] width 19 height 17
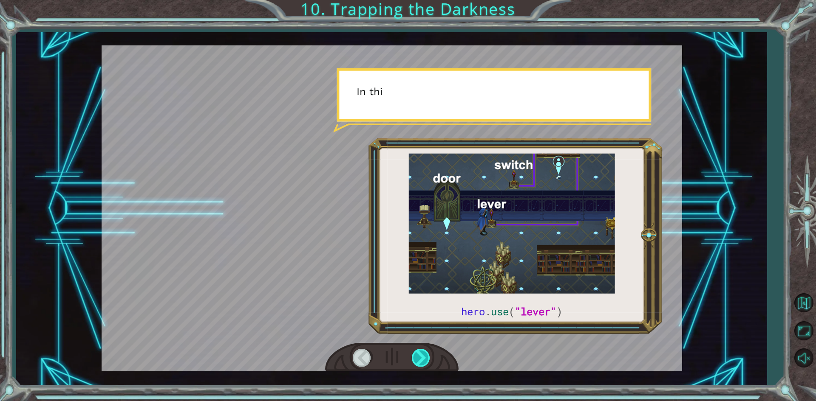
click at [424, 356] on div at bounding box center [421, 357] width 19 height 17
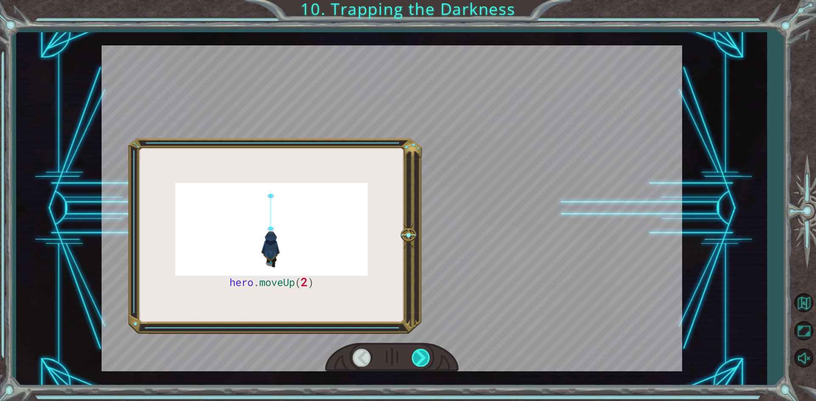
click at [424, 356] on div at bounding box center [421, 357] width 19 height 17
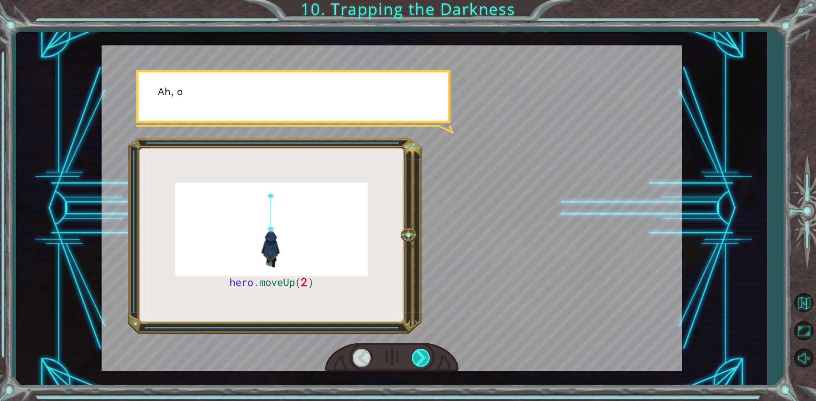
click at [424, 356] on div at bounding box center [421, 357] width 19 height 17
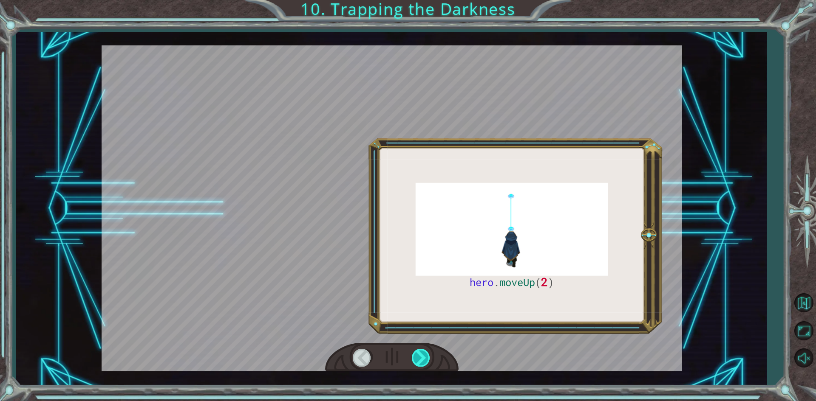
click at [424, 356] on div at bounding box center [421, 357] width 19 height 17
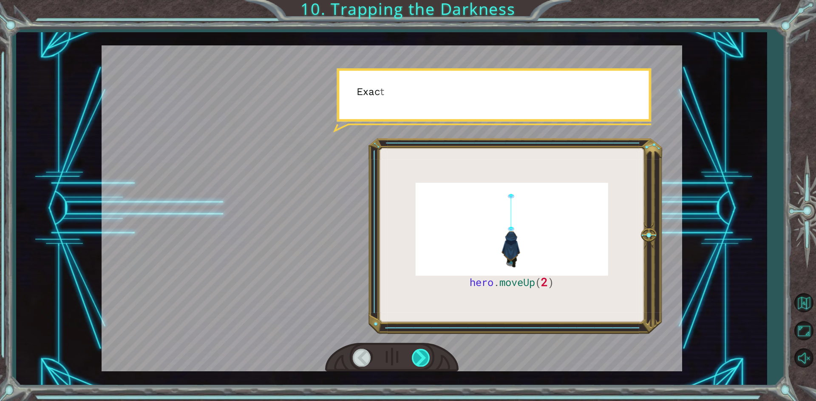
click at [424, 356] on div at bounding box center [421, 357] width 19 height 17
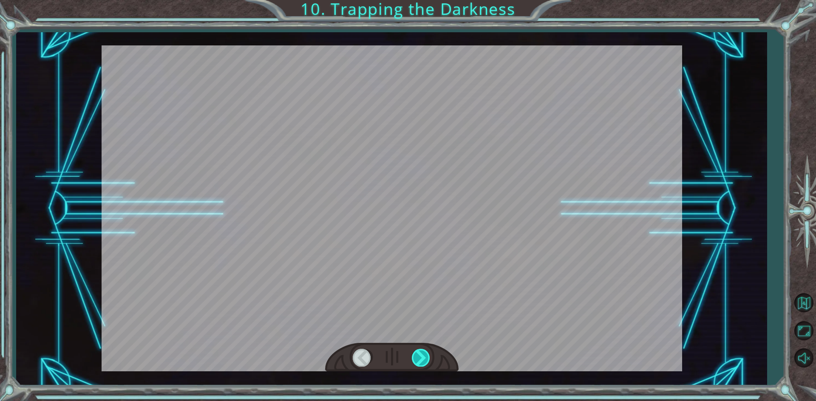
click at [424, 356] on div at bounding box center [421, 357] width 19 height 17
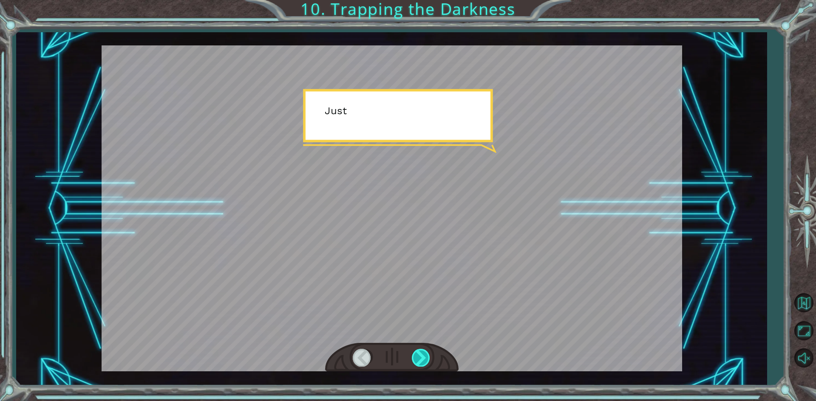
click at [424, 356] on div at bounding box center [421, 357] width 19 height 17
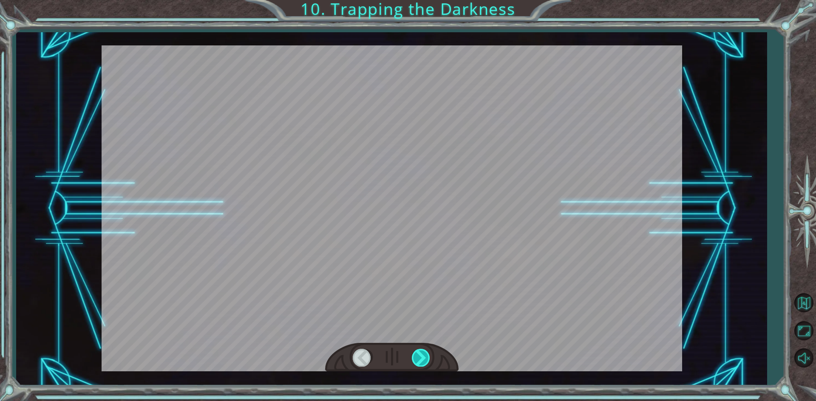
click at [424, 356] on div at bounding box center [421, 357] width 19 height 17
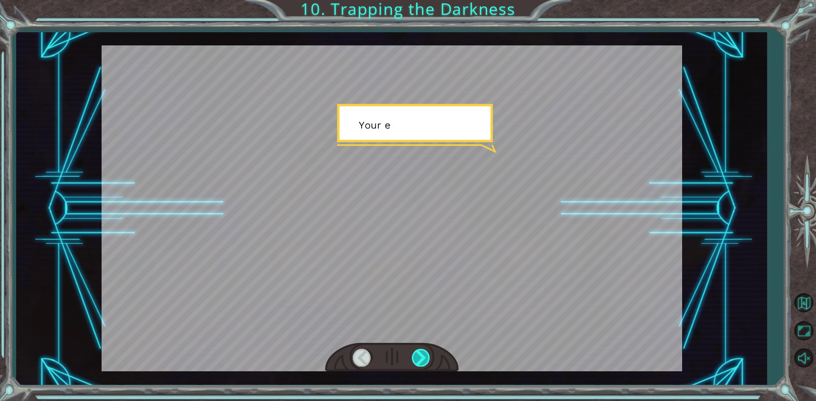
click at [424, 356] on div at bounding box center [421, 357] width 19 height 17
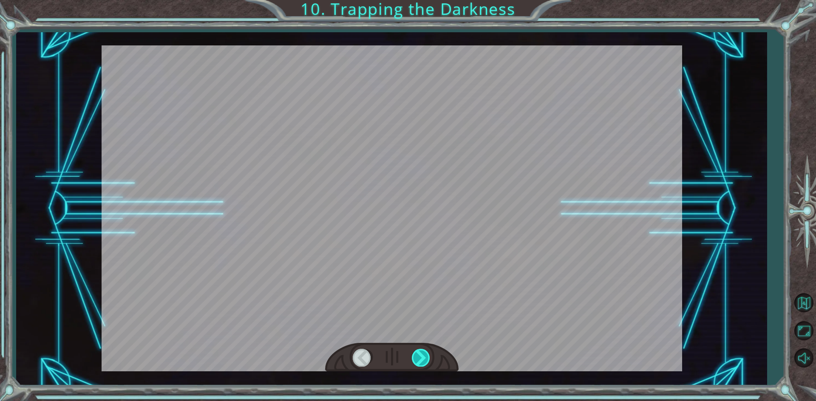
click at [424, 356] on div at bounding box center [421, 357] width 19 height 17
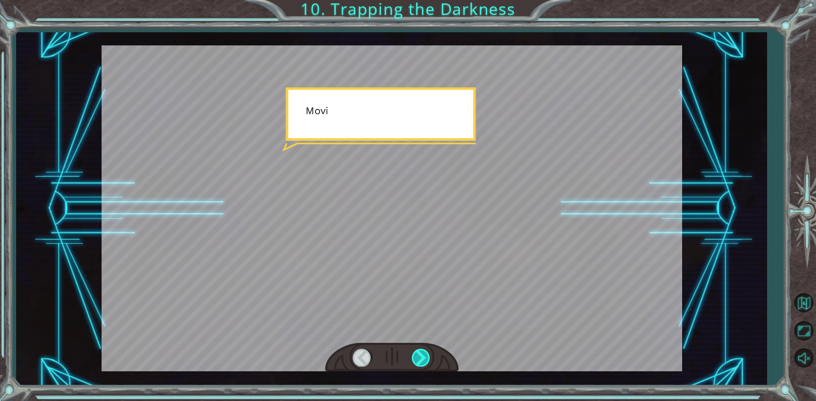
click at [424, 356] on div at bounding box center [421, 357] width 19 height 17
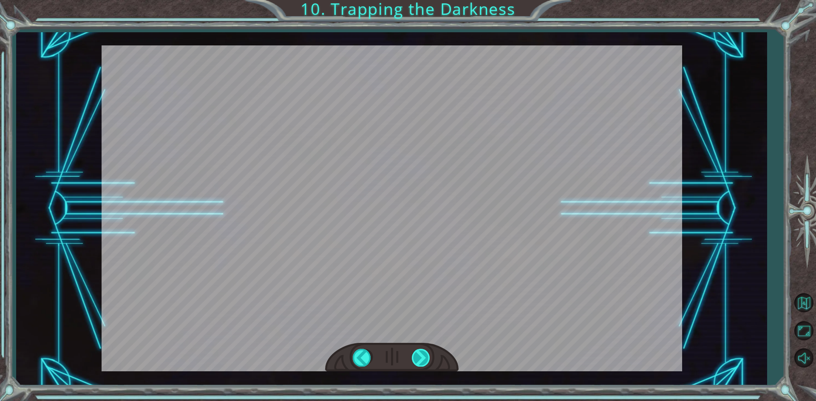
click at [424, 356] on div at bounding box center [421, 357] width 19 height 17
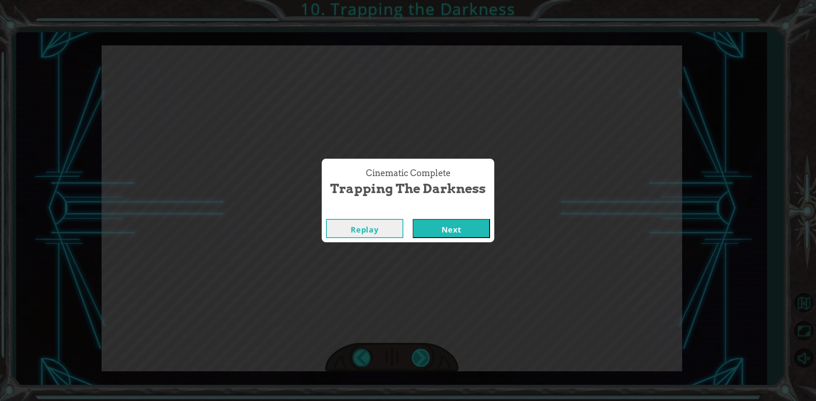
click at [424, 356] on div "Cinematic Complete Trapping the Darkness Replay Next" at bounding box center [408, 200] width 816 height 401
click at [472, 226] on button "Next" at bounding box center [451, 228] width 77 height 19
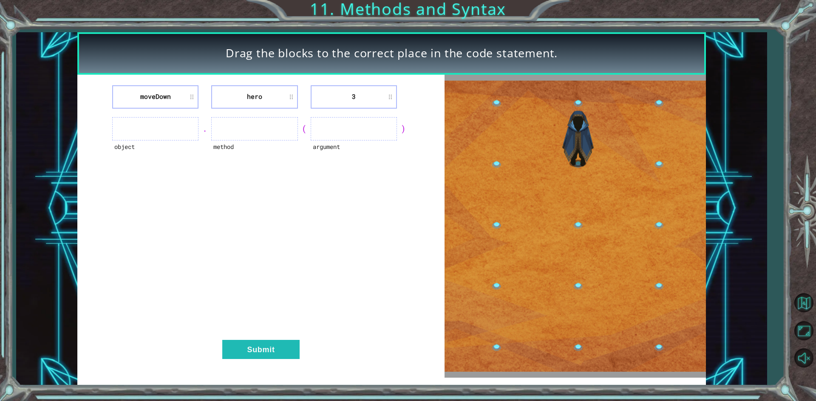
drag, startPoint x: 569, startPoint y: 73, endPoint x: 424, endPoint y: 161, distance: 170.1
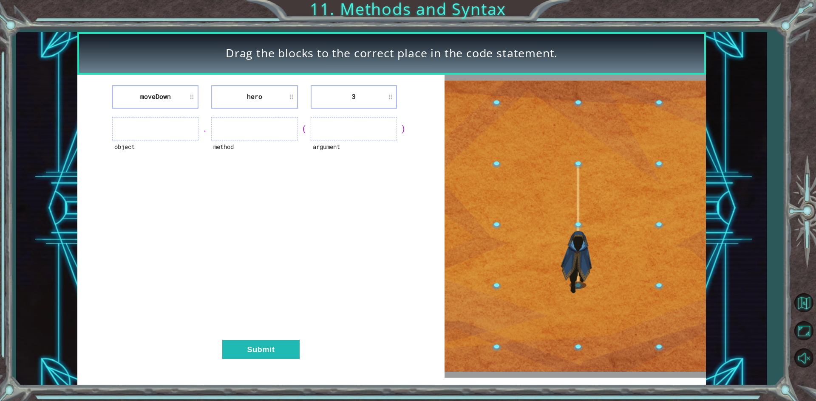
drag, startPoint x: 424, startPoint y: 161, endPoint x: 501, endPoint y: 99, distance: 99.7
drag, startPoint x: 501, startPoint y: 98, endPoint x: 332, endPoint y: 245, distance: 224.4
drag, startPoint x: 332, startPoint y: 245, endPoint x: 648, endPoint y: 198, distance: 320.1
click at [650, 198] on img at bounding box center [574, 226] width 261 height 291
click at [549, 264] on img at bounding box center [574, 226] width 261 height 291
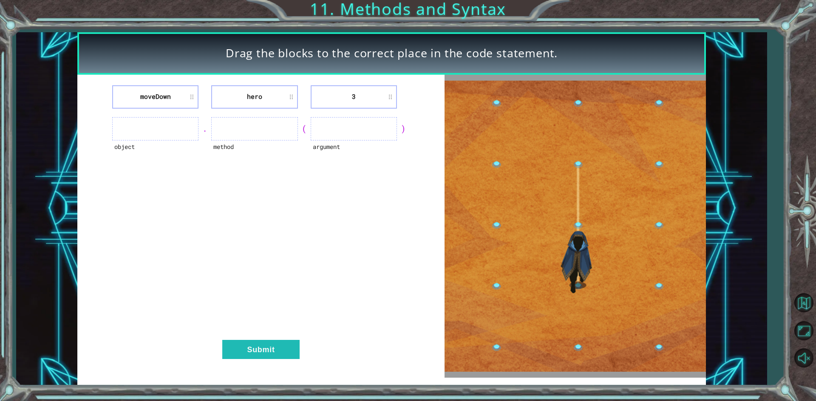
click at [559, 239] on img at bounding box center [574, 226] width 261 height 291
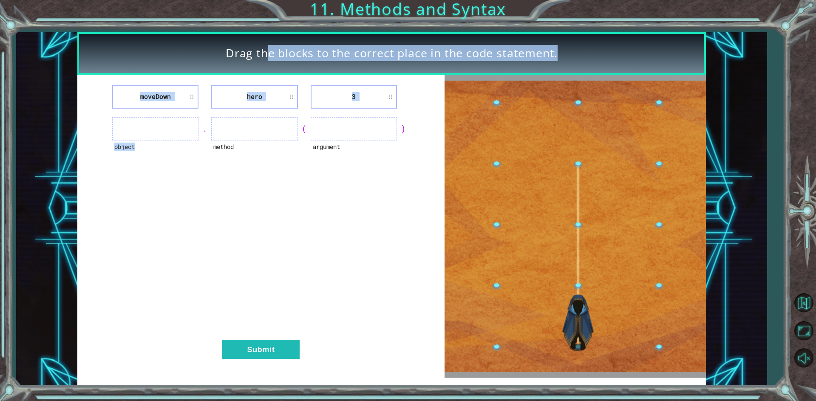
drag, startPoint x: 136, startPoint y: 66, endPoint x: 125, endPoint y: 125, distance: 60.5
click at [125, 125] on div "Drag the blocks to the correct place in the code statement. [GEOGRAPHIC_DATA] h…" at bounding box center [391, 208] width 628 height 353
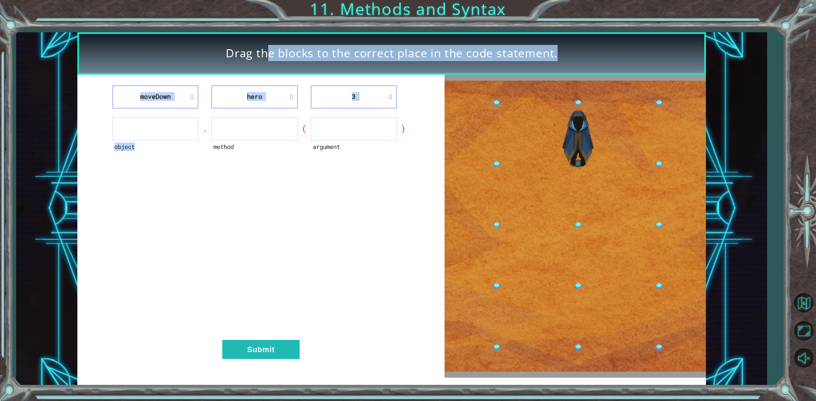
click at [185, 205] on div "moveDown hero 3 object . method ( argument ) Submit" at bounding box center [260, 226] width 367 height 303
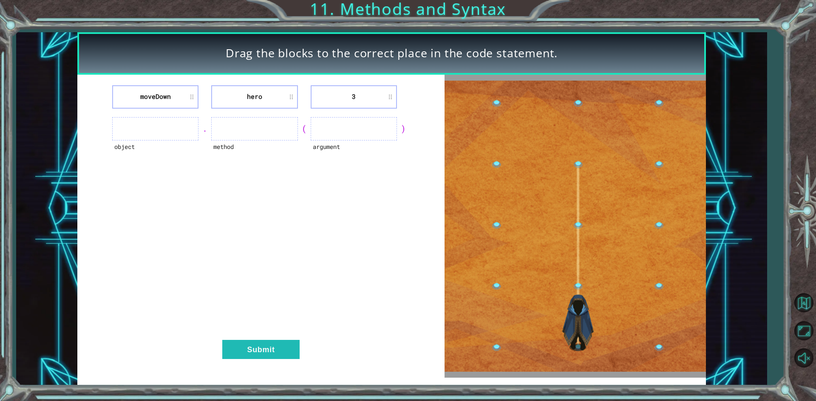
click at [653, 240] on img at bounding box center [574, 226] width 261 height 291
click at [203, 184] on div "moveDown hero 3 object . method ( argument ) Submit" at bounding box center [260, 226] width 367 height 303
drag, startPoint x: 154, startPoint y: 0, endPoint x: 148, endPoint y: 40, distance: 40.8
click at [148, 40] on div "Drag the blocks to the correct place in the code statement. [GEOGRAPHIC_DATA] h…" at bounding box center [408, 200] width 816 height 401
